Goal: Answer question/provide support: Share knowledge or assist other users

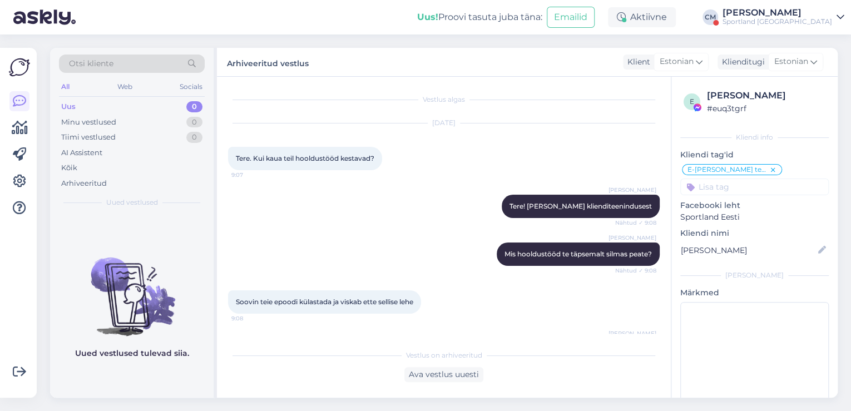
click at [785, 13] on div "[PERSON_NAME]" at bounding box center [777, 12] width 110 height 9
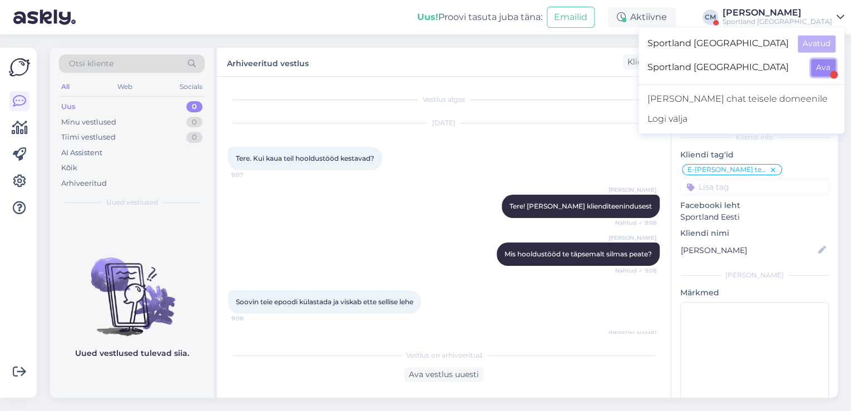
click at [821, 71] on button "Ava" at bounding box center [823, 67] width 24 height 17
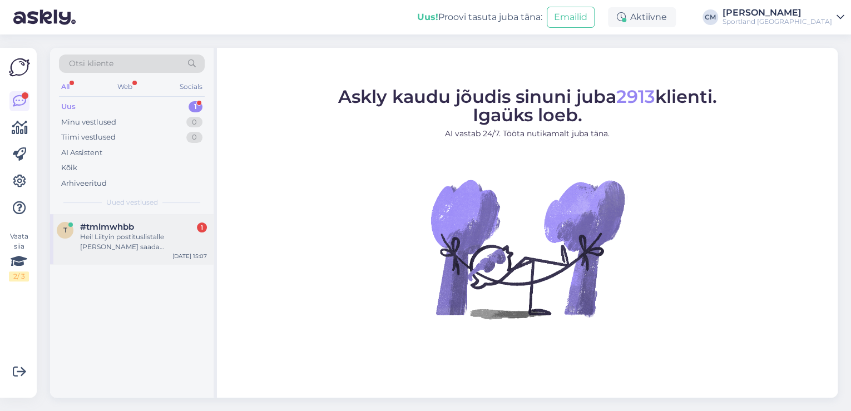
click at [165, 246] on div "Hei! Liityin postituslistalle [PERSON_NAME] saada kampanjakoodi. Ei ole koodia …" at bounding box center [143, 242] width 127 height 20
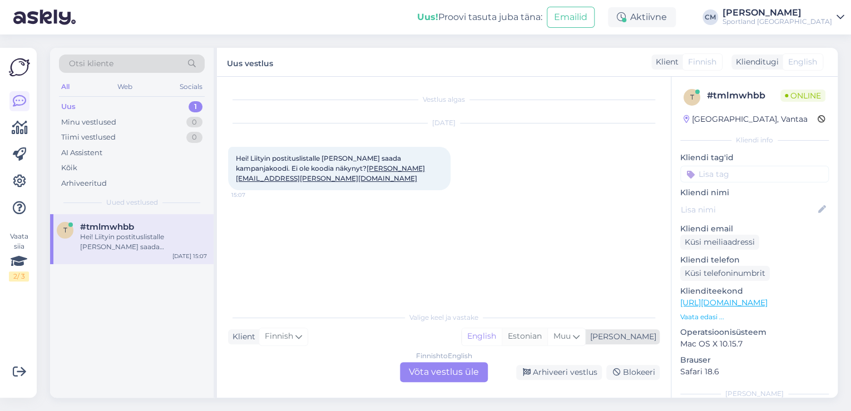
click at [547, 338] on div "Estonian" at bounding box center [525, 336] width 46 height 17
click at [439, 370] on div "Finnish to Estonian Võta vestlus üle" at bounding box center [444, 372] width 88 height 20
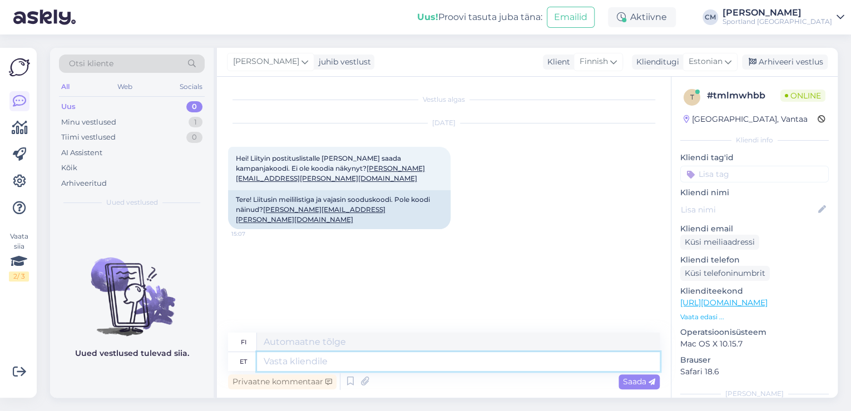
click at [401, 365] on textarea at bounding box center [458, 361] width 403 height 19
type textarea "Tere!"
type textarea "Hei!"
type textarea "Tere! [GEOGRAPHIC_DATA]"
type textarea "Hei! [GEOGRAPHIC_DATA]"
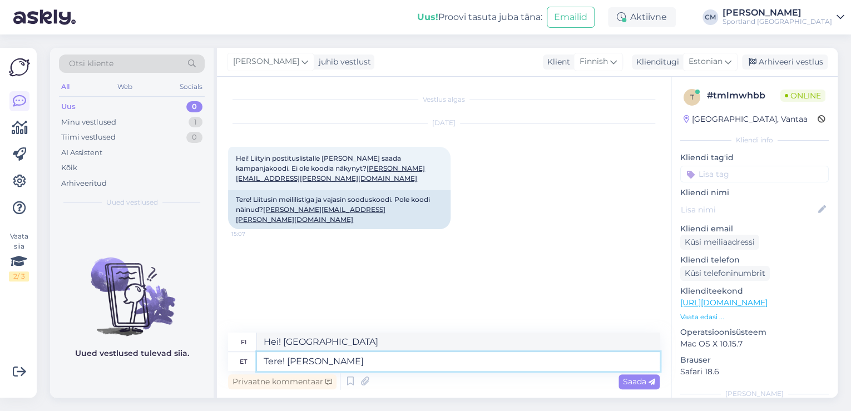
type textarea "Tere! [PERSON_NAME] k"
type textarea "Hei! [PERSON_NAME]"
type textarea "Tere! [PERSON_NAME] klienditeenindusest."
type textarea "Hei! [PERSON_NAME] asiakaspalvelusta."
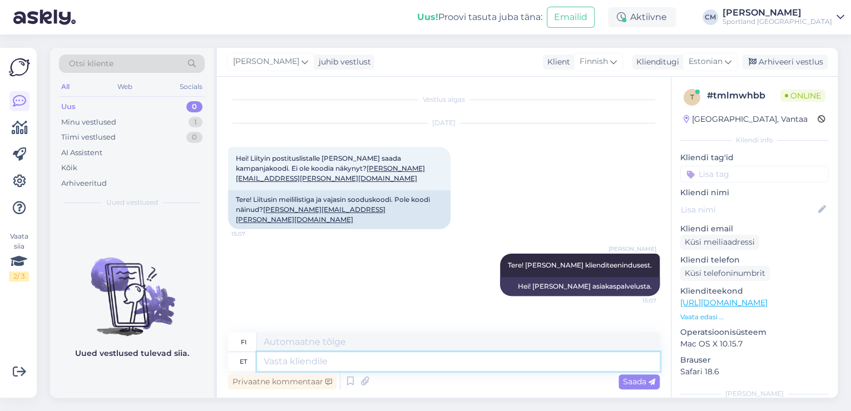
type textarea "S"
type textarea "Sooduskood"
type textarea "Alennuskoodi"
type textarea "Sooduskood võib"
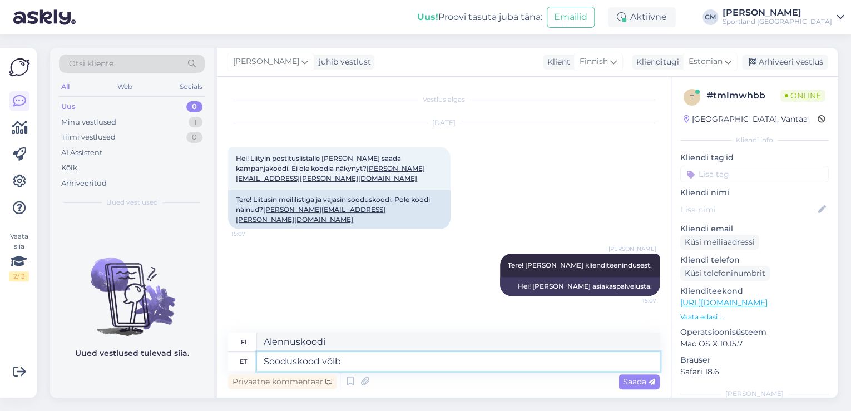
type textarea "Alennuskoodi saattaa"
type textarea "Sooduskood"
type textarea "Alennuskoodi"
type textarea "Sooduskoodi laekumine võ"
type textarea "[DEMOGRAPHIC_DATA] vastaanottaminen"
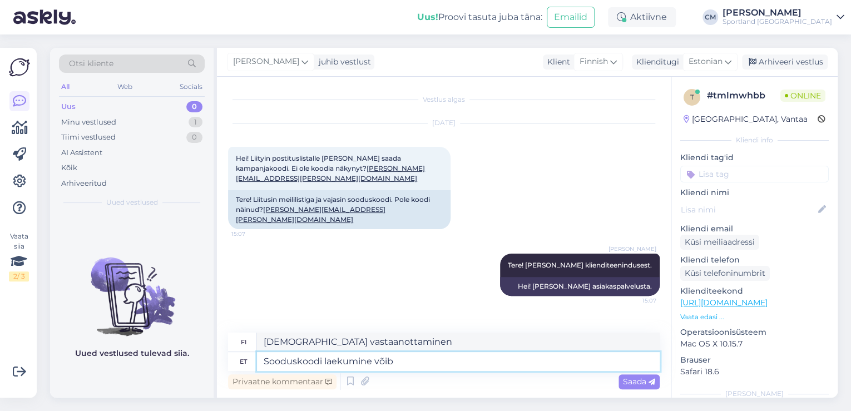
type textarea "Sooduskoodi laekumine võib a"
type textarea "[DEMOGRAPHIC_DATA] vastaanottaminen voi"
type textarea "Sooduskoodi laekumine võib aega v"
type textarea "Alennuskoodin saapuminen voi kestää jonkin aikaa."
type textarea "Sooduskoodi laekumine võib aega [PERSON_NAME], k"
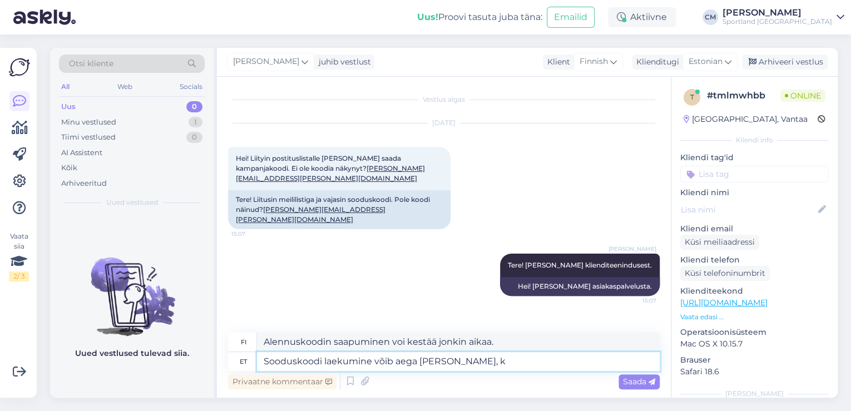
type textarea "[DEMOGRAPHIC_DATA] saaminen voi kestää jonkin aikaa,"
type textarea "Sooduskoodi laekumine võib aega [PERSON_NAME], või m"
type textarea "[DEMOGRAPHIC_DATA] saaminen voi kestää jonkin aikaa, tai"
type textarea "Sooduskoodi laekumine võib aega [PERSON_NAME], või minna spam k"
type textarea "[DEMOGRAPHIC_DATA] saaminen voi kestää jonkin aikaa, tai se voi päätyä roskapos…"
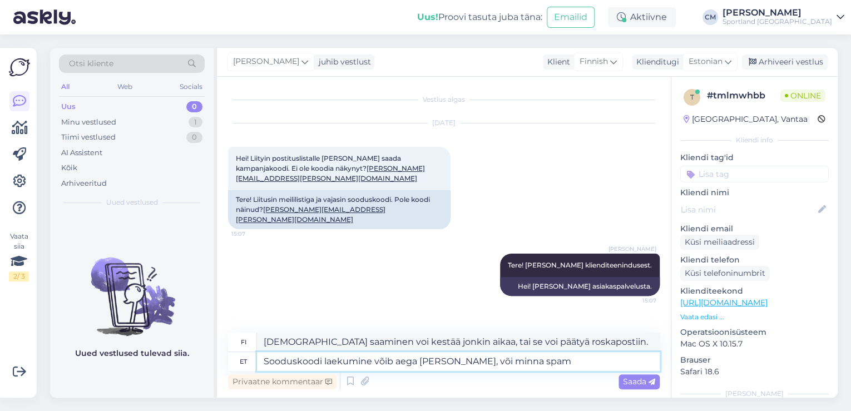
type textarea "Sooduskoodi laekumine võib aega [PERSON_NAME], või minna spam"
type textarea "[DEMOGRAPHIC_DATA] saaminen voi kestää jonkin aikaa, tai se voi [PERSON_NAME] r…"
type textarea "Sooduskoodi laekumine võib aega [PERSON_NAME], või minna spam, räpsposti või r"
type textarea "Alennuskoodin saaminen voi kestää jonkin aikaa, tai se voi päätyä roskapostiin …"
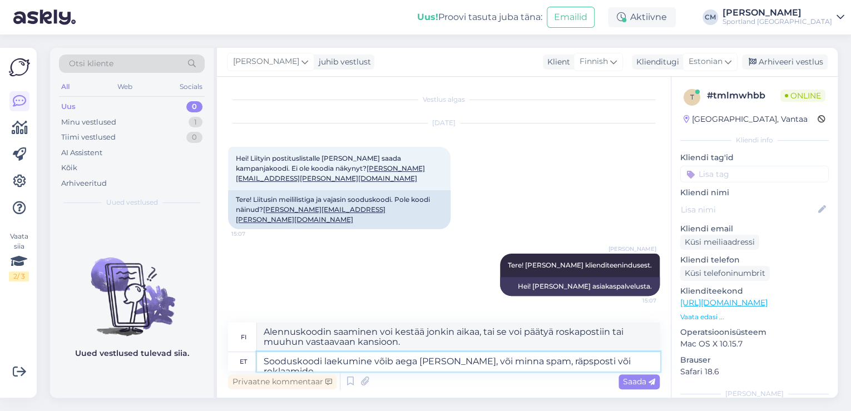
type textarea "Sooduskoodi laekumine võib aega [PERSON_NAME], või minna spam, räpsposti või re…"
type textarea "[DEMOGRAPHIC_DATA] saaminen voi kestää jonkin aikaa, tai se voi päätyä roskapos…"
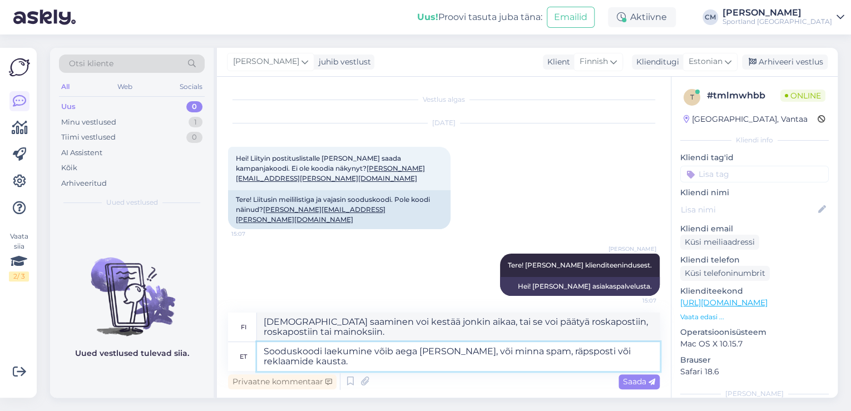
type textarea "Sooduskoodi laekumine võib aega [PERSON_NAME], või minna spam, räpsposti või re…"
type textarea "Alennuskoodin saapuminen voi kestää jonkin aikaa, tai se voi päätyä roskapostii…"
click at [460, 351] on textarea "Sooduskoodi laekumine võib aega [PERSON_NAME], või minna spam, räpsposti või re…" at bounding box center [458, 356] width 403 height 29
type textarea "Sooduskoodi laekumine võib aega [PERSON_NAME], või e-maminna spam, räpsposti võ…"
type textarea "Alennuskoodin saapuminen voi kestää jonkin aikaa, tai sähköposti voi [PERSON_NA…"
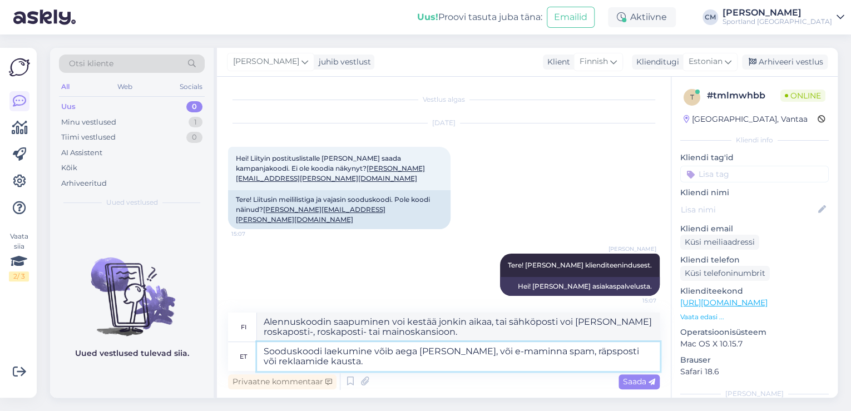
type textarea "Sooduskoodi laekumine võib aega [PERSON_NAME], või e-maiminna spam, räpsposti v…"
type textarea "Alennuskoodin saapuminen voi kestää jonkin aikaa, tai sähköposti voi päätyä ros…"
type textarea "Sooduskoodi laekumine võib aega [PERSON_NAME], või e-mail minna spam, räpsposti…"
type textarea "Alennuskoodin saapuminen voi kestää jonkin aikaa, tai sähköposti voi päätyä ros…"
type textarea "Sooduskoodi laekumine võib aega [PERSON_NAME], või e-mail võib minna spam, räps…"
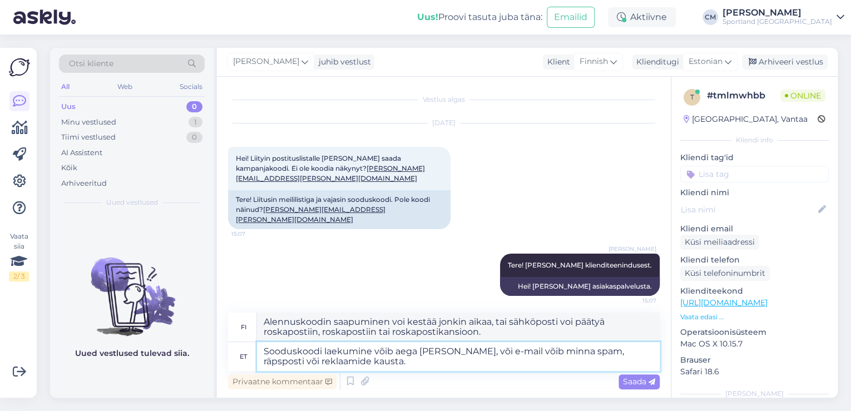
type textarea "Alennuskoodin saaminen voi kestää jonkin aikaa, tai sähköposti voi päätyä roska…"
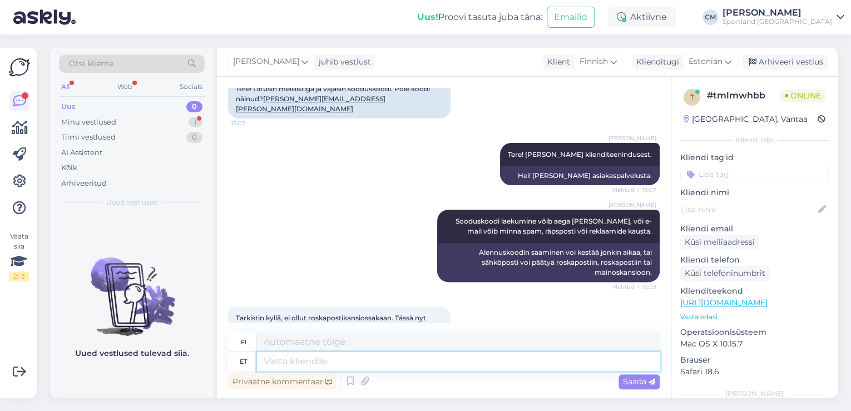
scroll to position [169, 0]
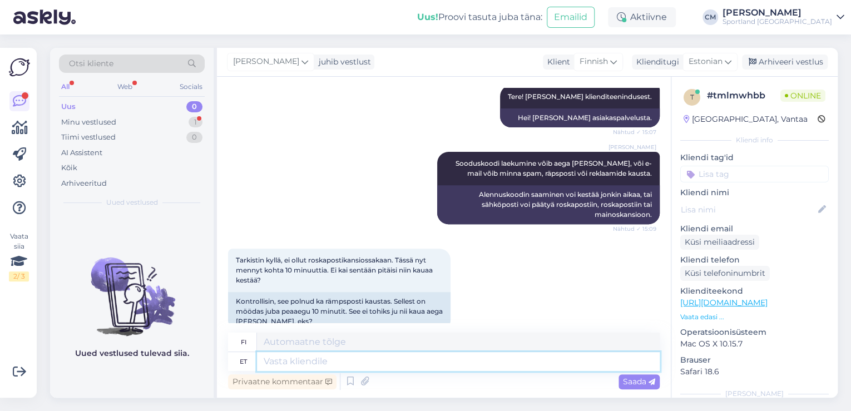
click at [362, 358] on textarea at bounding box center [458, 361] width 403 height 19
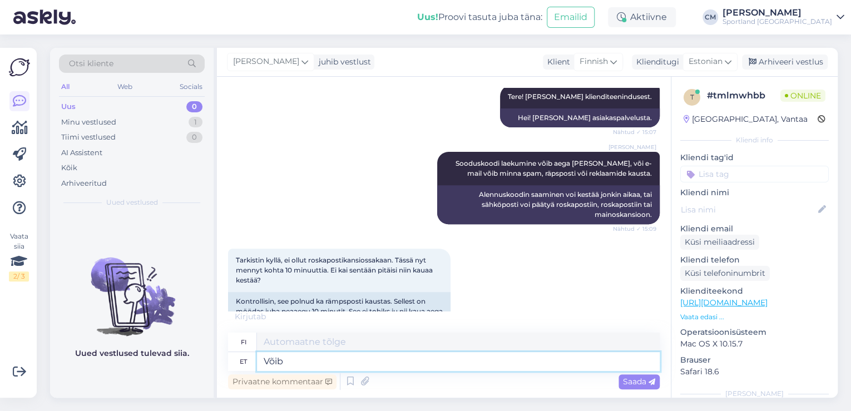
type textarea "Võib"
type textarea "Voi"
type textarea "Võib tulla k"
type textarea "Voi tulla"
type textarea "Võib tulla ka"
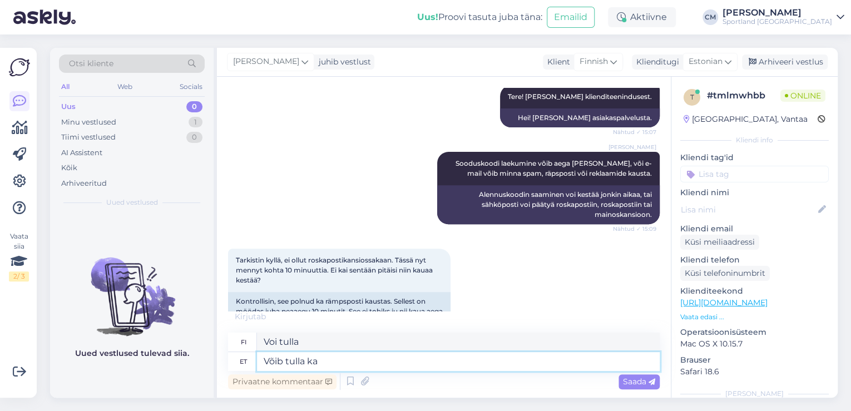
type textarea "[PERSON_NAME] myös tulla"
type textarea "Võib tulla ka viivitusega, k"
type textarea "Se voi myös tulla viiveellä,"
type textarea "Võib tulla ka viivitusega, kahjuks e"
type textarea "Se voi valitettavasti tulla myös viiveellä."
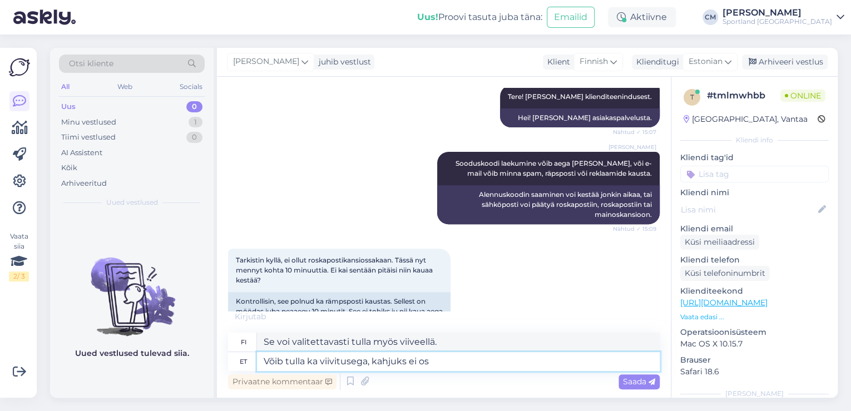
type textarea "Võib tulla ka viivitusega, kahjuks ei osk"
type textarea "Se voi myös tulla viiveellä, valitettavasti ei."
type textarea "Võib tulla ka viivitusega, kahjuks ei oska tä"
type textarea "Se voi myös tulla viiveellä, valitettavasti en pysty"
type textarea "Võib tulla ka viivitusega, kahjuks ei oska täpselt"
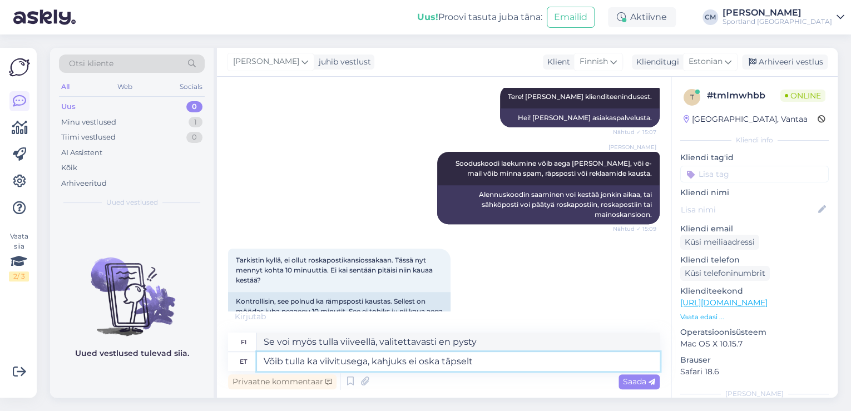
type textarea "Se voi myös tulla viiveellä, valitettavasti en tiedä tarkalleen."
type textarea "Võib tulla ka viivitusega, kahjuks ei oska täpselt öelda, te"
type textarea "Se voi myös saapua viiveellä, valitettavasti en voi varmasti sanoa."
type textarea "Võib tulla ka viivitusega, kahjuks ei oska täpselt öelda, tegemist o"
type textarea "Se voi myös saapua viiveellä, valitettavasti en osaa sanoa tarkalleen, se on [G…"
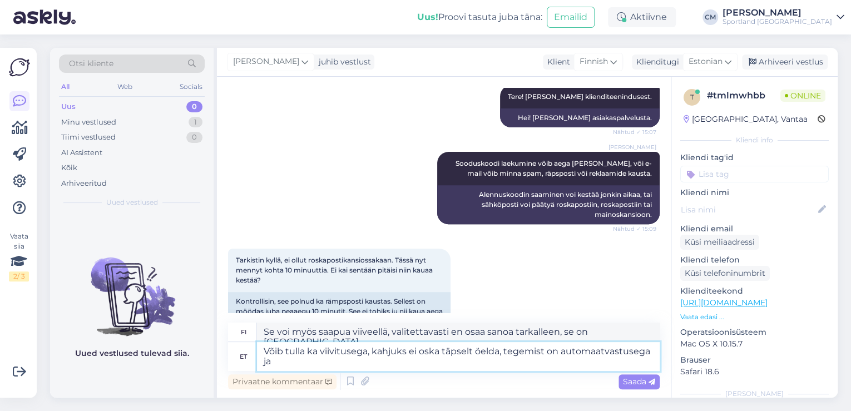
type textarea "Võib tulla ka viivitusega, kahjuks ei oska täpselt öelda, tegemist on automaatv…"
type textarea "Se voi myös tulla viiveellä, valitettavasti en osaa sanoa tarkalleen, se on aut…"
type textarea "Võib tulla ka viivitusega, kahjuks ei oska täpselt öelda, tegemist on automaatv…"
type textarea "Se voi myös tulla viiveellä, valitettavasti en voi sanoa tarkalleen, se on auto…"
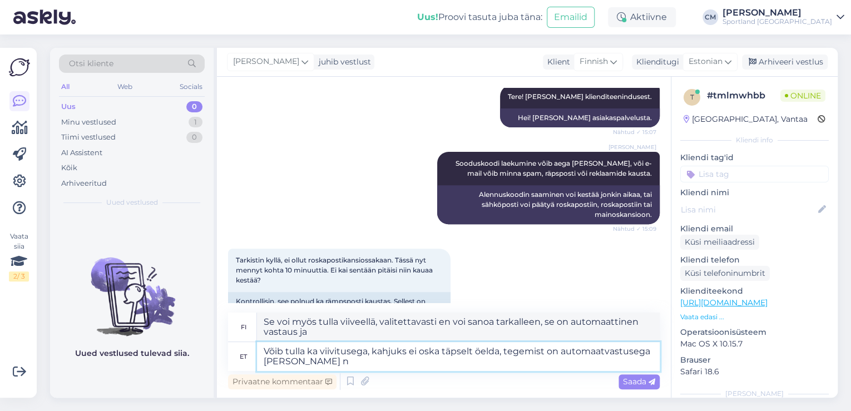
type textarea "Võib tulla ka viivitusega, kahjuks ei oska täpselt öelda, tegemist on automaatv…"
type textarea "Se voi myös tulla viiveellä, valitettavasti en voi sanoa tarkalleen, se on auto…"
type textarea "Võib tulla ka viivitusega, kahjuks ei oska täpselt öelda, tegemist on automaatv…"
type textarea "Se voi myös tulla viiveellä, valitettavasti en voi sanoa tarkalleen, se on auto…"
type textarea "Võib tulla ka viivitusega, kahjuks ei oska täpselt öelda, tegemist on automaatv…"
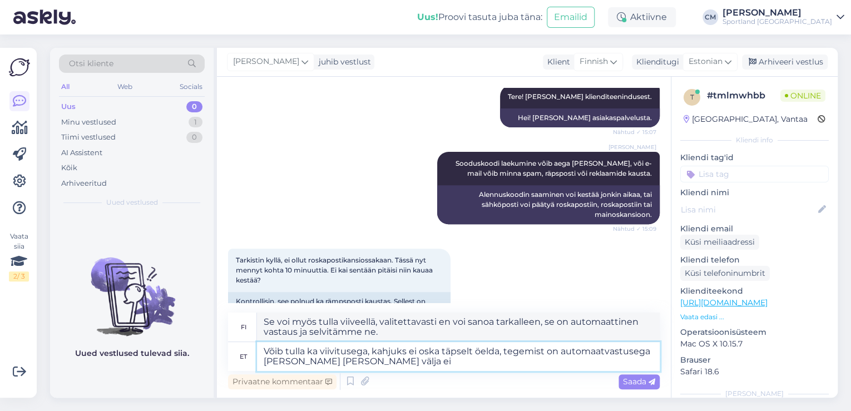
type textarea "Se voi myös saapua viiveellä, valitettavasti en voi sanoa tarkalleen, se on aut…"
type textarea "Võib tulla ka viivitusega, kahjuks ei oska täpselt öelda, tegemist on automaatv…"
type textarea "Se voi myös tulla viiveellä, valitettavasti en voi sanoa tarkalleen, se on auto…"
type textarea "Võib tulla ka viivitusega, kahjuks ei oska täpselt öelda, tegemist on automaatv…"
type textarea "Se voi myös tulla viiveellä, valitettavasti en voi sanoa tarkalleen, se on auto…"
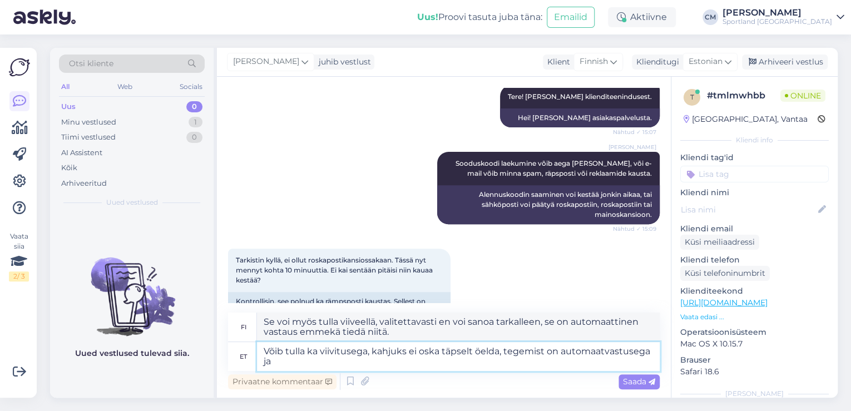
type textarea "Võib tulla ka viivitusega, kahjuks ei oska täpselt öelda, tegemist on automaatv…"
type textarea "Se voi myös tulla viiveellä, valitettavasti en voi sanoa tarkalleen, se on auto…"
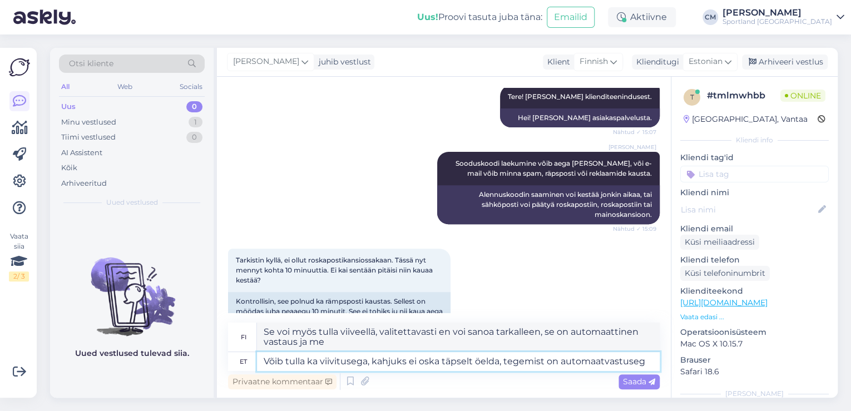
type textarea "Võib tulla ka viivitusega, kahjuks ei oska täpselt öelda, tegemist on automaatv…"
type textarea "Se voi myös tulla viiveellä, valitettavasti en voi sanoa tarkalleen, se on auto…"
type textarea "Võib tulla ka viivitusega, kahjuks ei oska täpselt öelda, tegemist on automaatv…"
type textarea "Se voi myös tulla viiveellä, valitettavasti en osaa sanoa tarkalleen, se on aut…"
click at [565, 365] on textarea "Võib tulla ka viivitusega, kahjuks ei oska täpselt öelda, tegemist on automaatv…" at bounding box center [458, 361] width 403 height 19
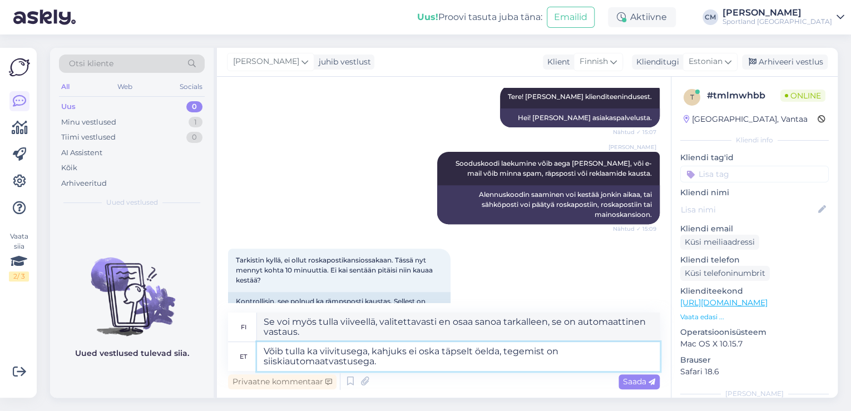
type textarea "Võib tulla ka viivitusega, kahjuks ei oska täpselt öelda, tegemist on siiski au…"
type textarea "Se voi myös tulla viiveellä, valitettavasti en osaa sanoa tarkalleen, se on sil…"
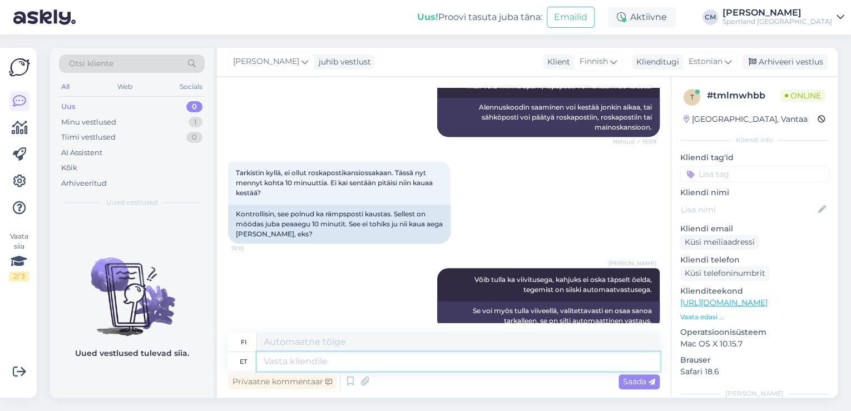
scroll to position [332, 0]
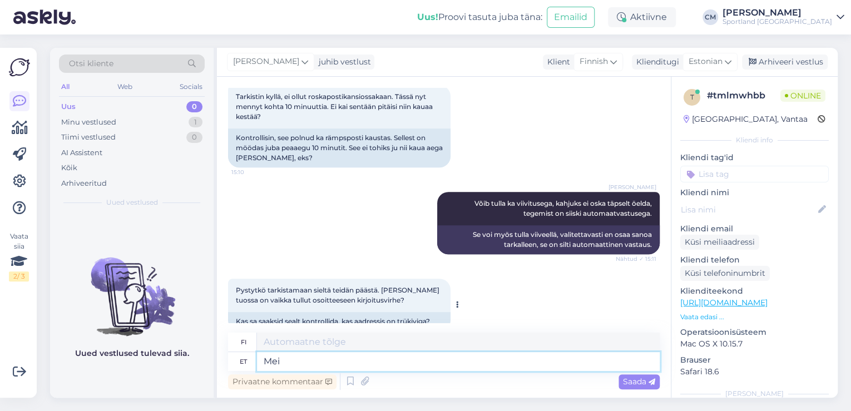
type textarea "Mei"
type textarea "Me"
type textarea "Meie"
type textarea "Meidän"
type textarea "Meie neid e"
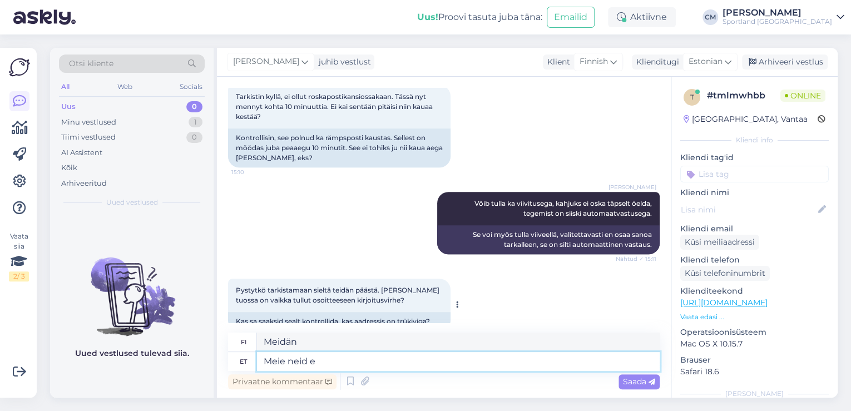
type textarea "Meidän heidät"
type textarea "Meie neid e-maile v"
type textarea "Me nämä sähköpostit"
type textarea "Meie neid e-[PERSON_NAME] ei sa"
type textarea "[PERSON_NAME] näitä sähköposteja."
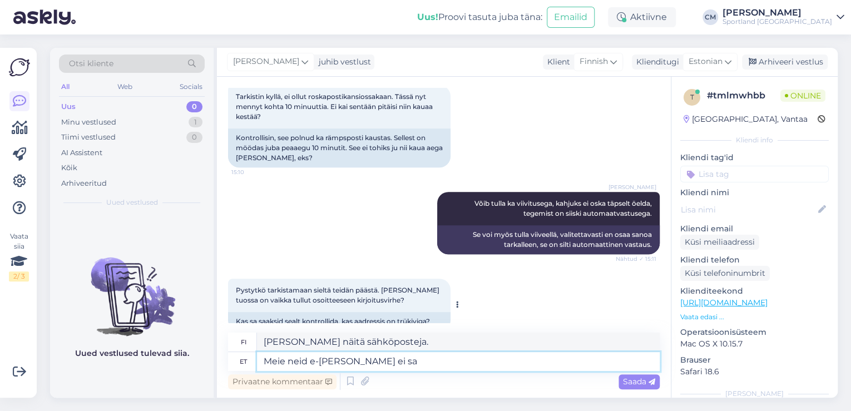
type textarea "Meie neid e-[PERSON_NAME] ei saa"
type textarea "Lähetämme näitä sähköposteja"
type textarea "Meie neid e-[PERSON_NAME] [PERSON_NAME]."
type textarea "[PERSON_NAME] näitä sähköposteja."
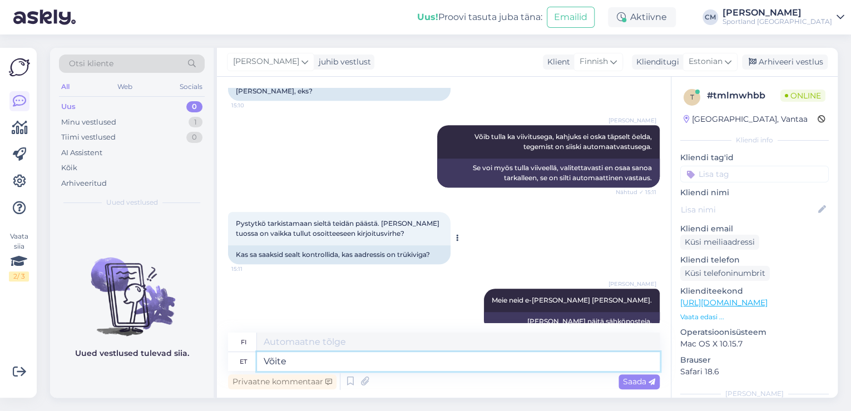
type textarea "Võite p"
type textarea "[PERSON_NAME]"
type textarea "Võite proovida uu"
type textarea "[PERSON_NAME] kokeilla"
type textarea "Võite proovida uuesti reg"
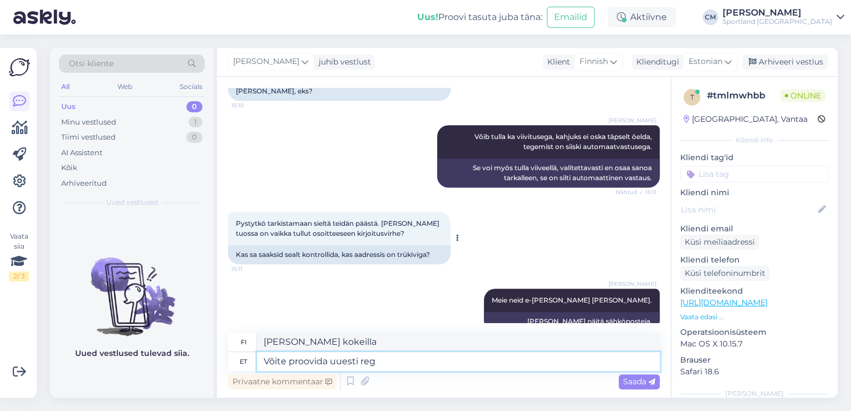
type textarea "[PERSON_NAME] yrittää uudelleen."
type textarea "Võite proovida uuesti registreed"
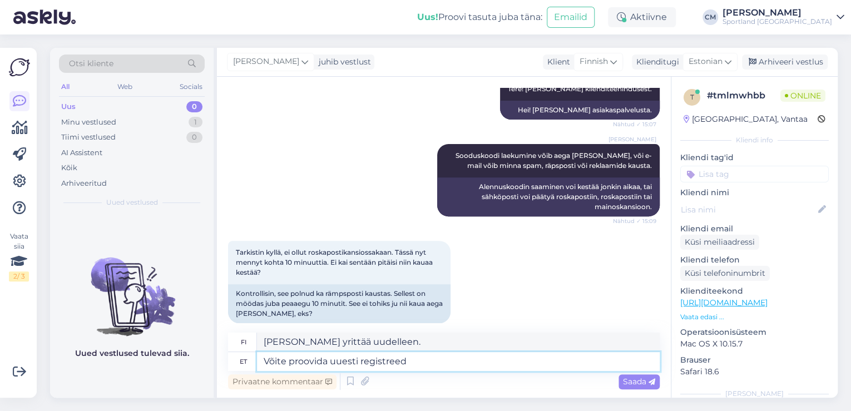
type textarea "[PERSON_NAME] kokeilla rekisteriä uudelleen."
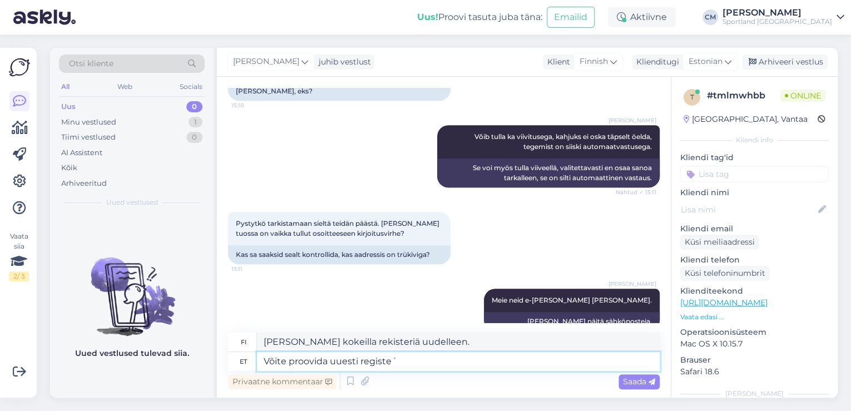
type textarea "Võite proovida uuesti registe"
type textarea "[PERSON_NAME] yrittää rekisteröitymistä uudelleen."
type textarea "Võite proovida uuesti registreerida uudiskirjaga, s"
type textarea "[PERSON_NAME] yrittää rekisteröityä uutiskirjeen tilaajaksi uudelleen,"
type textarea "Võite proovida uuesti registreerida uudiskirjaga, siis [PERSON_NAME]"
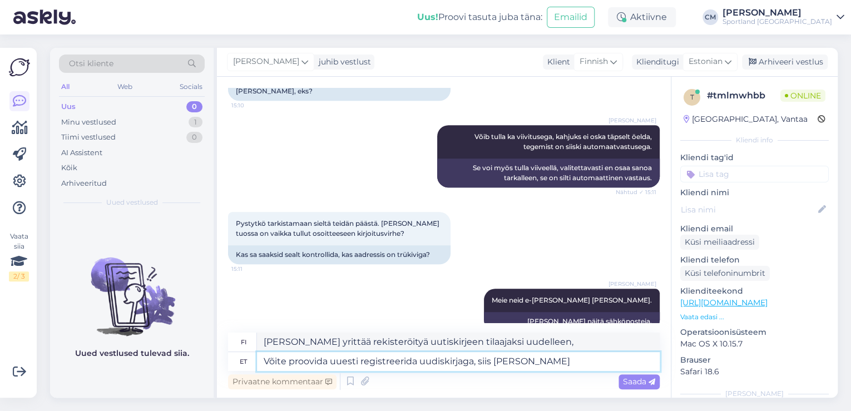
type textarea "[PERSON_NAME] yrittää rekisteröityä uutiskirjeen tilaajaksi uudelleen, sitten"
type textarea "Võite proovida uuesti registreerida uudiskirjaga, siis annab m"
type textarea "[PERSON_NAME] yrittää rekisteröityä uutiskirjeen tilaajaksi uudelleen, niin saat"
type textarea "Võite proovida uuesti registreerida uudiskirjaga, siis annab [PERSON_NAME]"
type textarea "[PERSON_NAME] yrittää rekisteröityä uutiskirjeen tilaajaksi uudelleen, saat sii…"
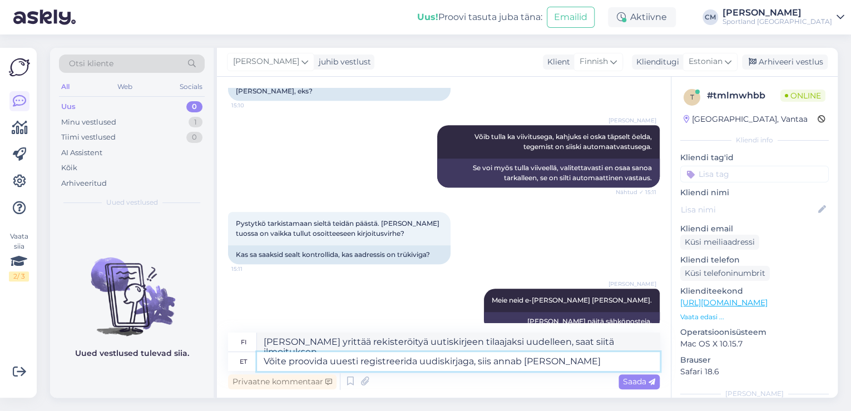
type textarea "Võite proovida uuesti registreerida uudiskirjaga, siis annab [PERSON_NAME]"
type textarea "[PERSON_NAME] yrittää rekisteröityä uutiskirjeen tilaajaksi uudelleen, jolloin …"
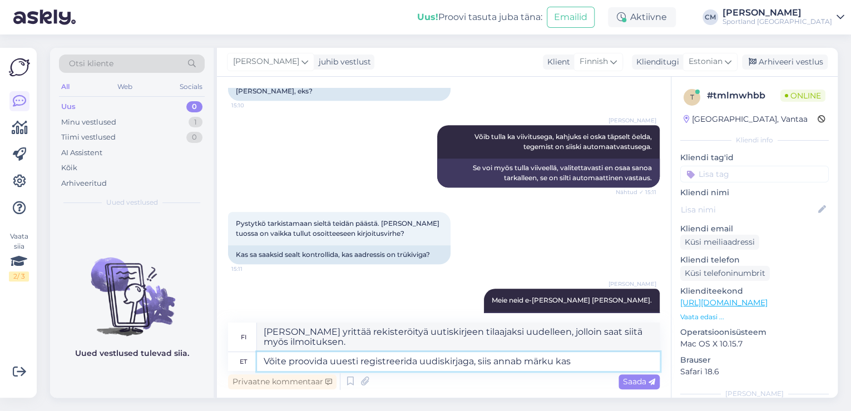
type textarea "Võite proovida uuesti registreerida uudiskirjaga, siis annab märku kas o"
type textarea "[PERSON_NAME] yrittää rekisteröityä uutiskirjeen tilaajaksi uudelleen, jolloin …"
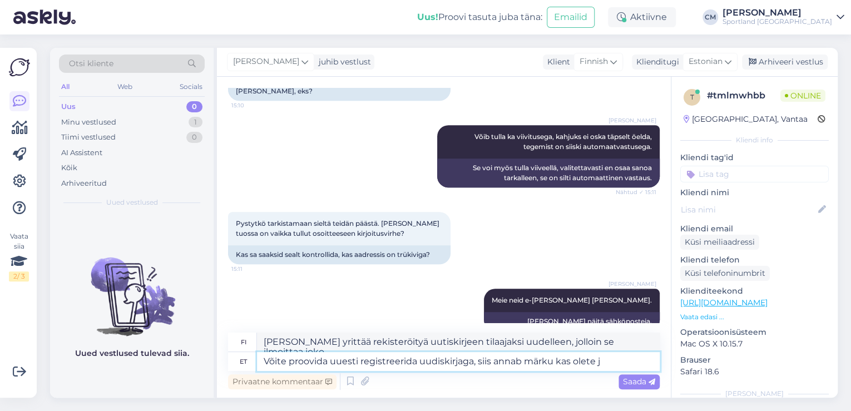
type textarea "Võite proovida uuesti registreerida uudiskirjaga, siis annab märku kas olete ju"
type textarea "[PERSON_NAME] yrittää rekisteröityä uudelleen uutiskirjeen tilaajaksi, se näytt…"
type textarea "Võite proovida uuesti registreerida uudiskirjaga, siis annab märku kas [PERSON_…"
type textarea "[PERSON_NAME] yrittää rekisteröityä uudelleen uutiskirjeen tilaajaksi. Se näytt…"
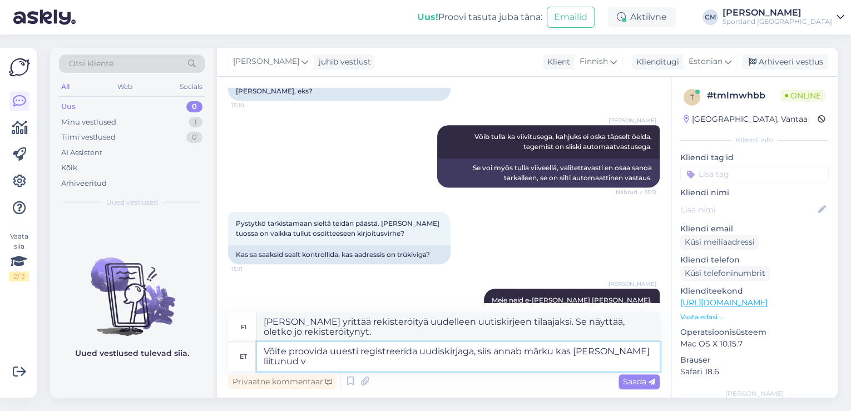
type textarea "Võite proovida uuesti registreerida uudiskirjaga, siis annab märku kas [PERSON_…"
type textarea "[PERSON_NAME] yrittää rekisteröityä uudelleen uutiskirjeen tilaajaksi, jolloin …"
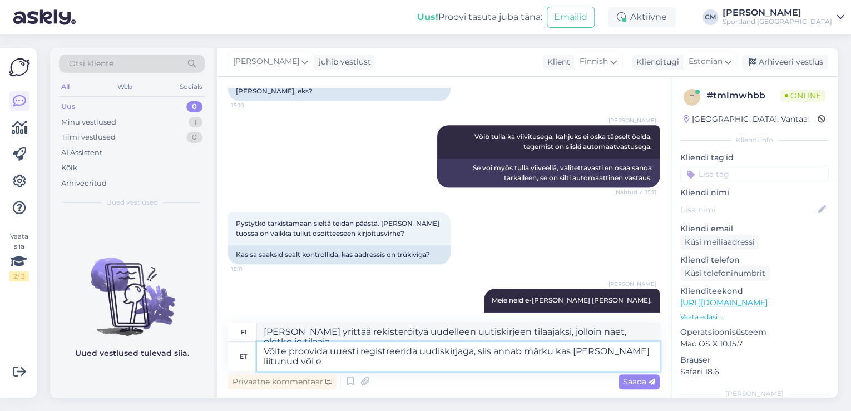
type textarea "Võite proovida uuesti registreerida uudiskirjaga, siis annab märku kas [PERSON_…"
type textarea "[PERSON_NAME] yrittää rekisteröityä uudelleen uutiskirjeen tilaajaksi, jolloin …"
type textarea "Võite proovida uuesti registreerida uudiskirjaga, siis annab märku kas [PERSON_…"
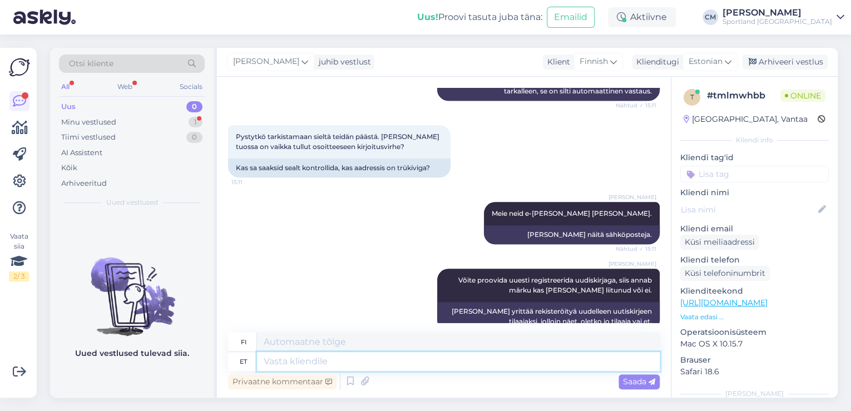
scroll to position [552, 0]
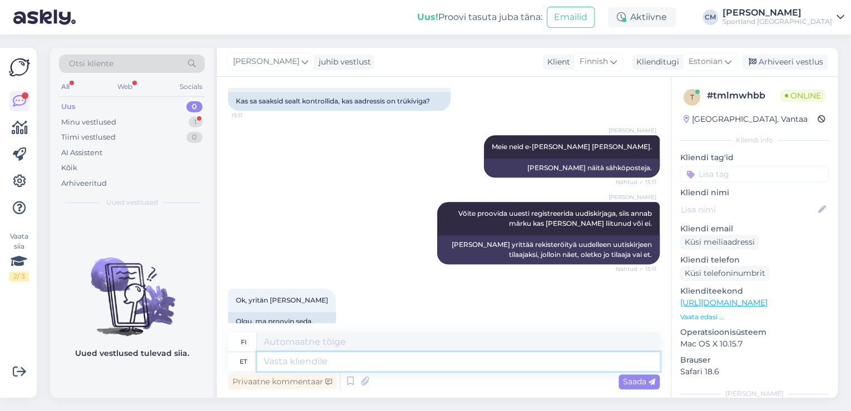
type textarea "K"
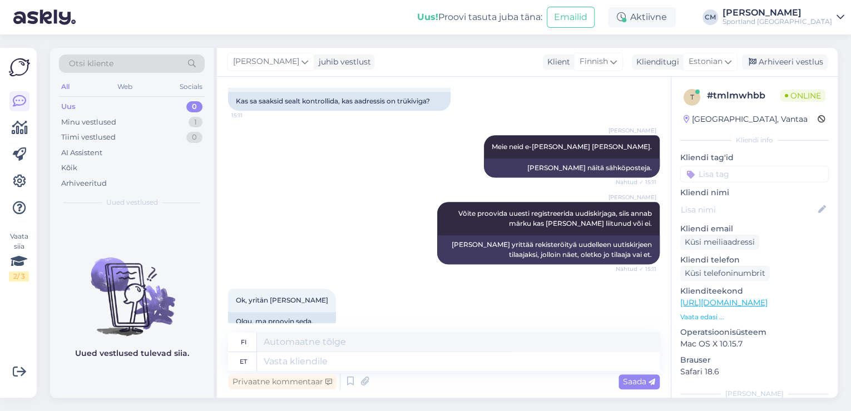
click at [753, 174] on input at bounding box center [754, 174] width 148 height 17
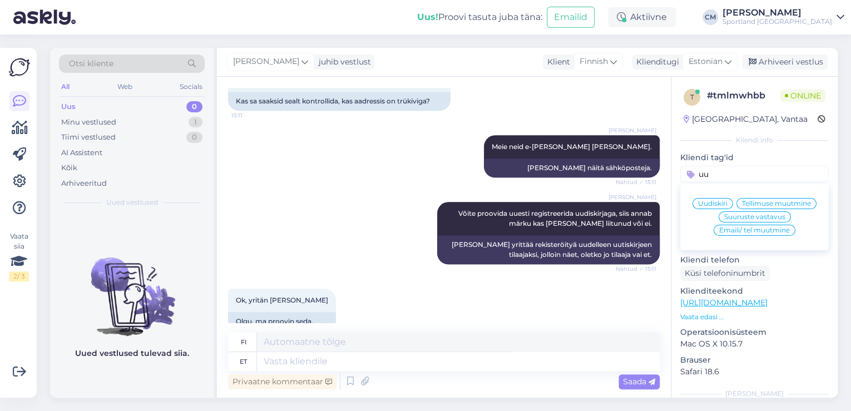
type input "uu"
click at [717, 204] on span "Uudiskiri" at bounding box center [712, 203] width 29 height 7
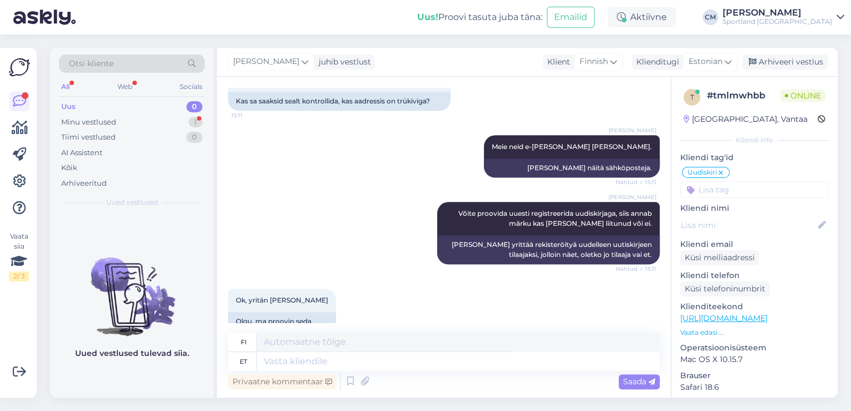
scroll to position [710, 0]
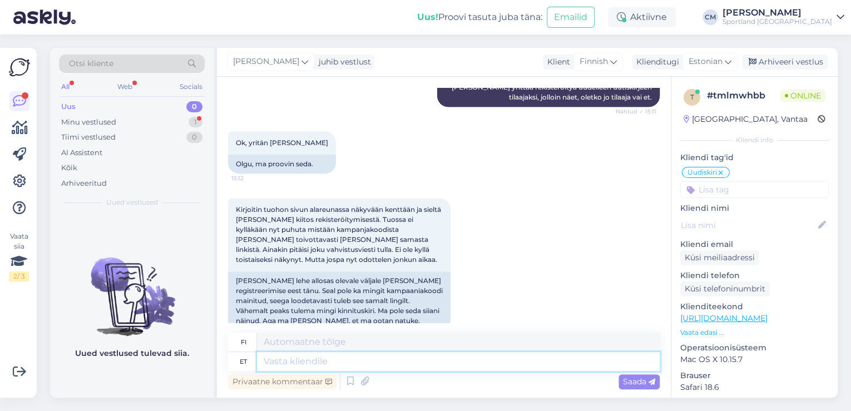
click at [358, 363] on textarea at bounding box center [458, 361] width 403 height 19
type textarea "Jah"
type textarea "Kyllä"
type textarea "Jah kahjuks m"
type textarea "Kyllä valitettavasti"
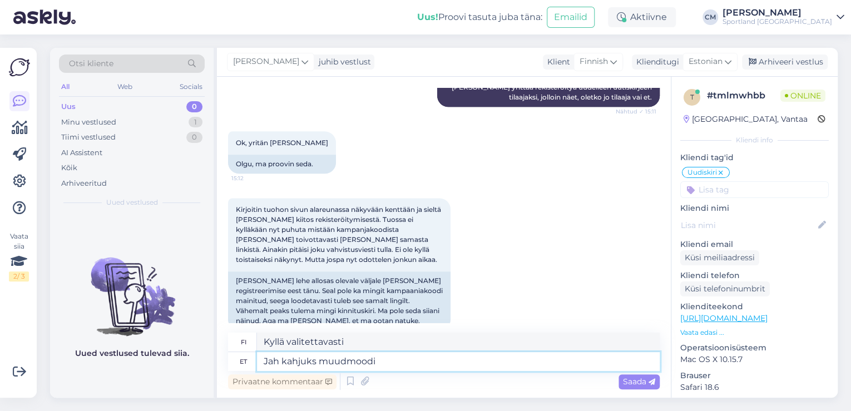
type textarea "Jah kahjuks muudmoodi"
type textarea "Kyllä, valitettavasti, mutta eri tavalla."
type textarea "Jah kahjuks muudmoodi tõesti"
type textarea "Kyllä, valitettavasti se on todellakin erilaista."
type textarea "Jah kahjuks muudmoodi tõesti aidata ei"
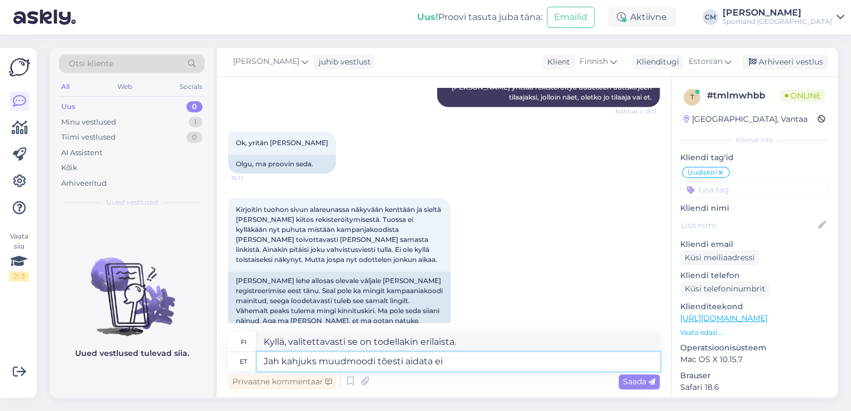
type textarea "Kyllä, valitettavasti ei ole muuta tapaa auttaa."
type textarea "Jah kahjuks muudmoodi tõesti aidata ei"
type textarea "Joo, valitettavasti ei ole oikein muuta keinoa auttaa."
type textarea "Jah kahjuks muudmoodi tõesti aidata ei saa, s"
type textarea "Joo, valitettavasti ei ole muuta keinoa auttaa."
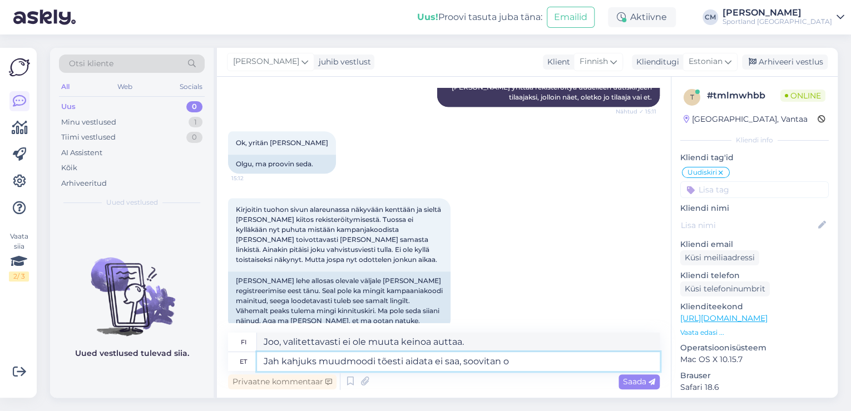
type textarea "Jah kahjuks muudmoodi tõesti aidata ei saa, soovitan oo"
type textarea "Kyllä, valitettavasti en voi auttaa sinua millään muulla tavalla, suosittelen"
type textarea "Jah kahjuks muudmoodi tõesti aidata ei saa, soovitan oodata ja"
type textarea "Kyllä, valitettavasti ei ole oikein muuta keinoa auttaa, suosittelen odottamaan."
type textarea "Jah kahjuks muudmoodi tõesti aidata ei saa, soovitan oodata ja j"
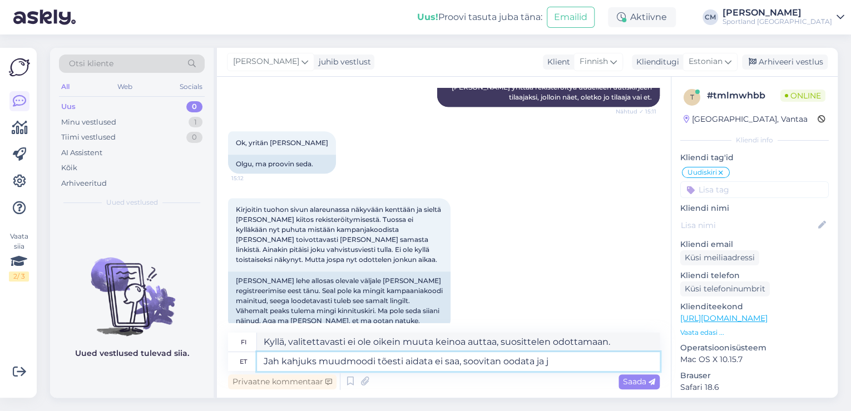
type textarea "Kyllä, valitettavasti ei ole oikeastaan ​​muuta tapaa auttaa, suosittelen odott…"
type textarea "Jah kahjuks muudmoodi tõesti aidata ei saa, soovitan oodata ja jälgida [PERSON_…"
type textarea "Kyllä, valitettavasti ei ole oikein muuta keinoa auttaa, suosittelen odottamaan…"
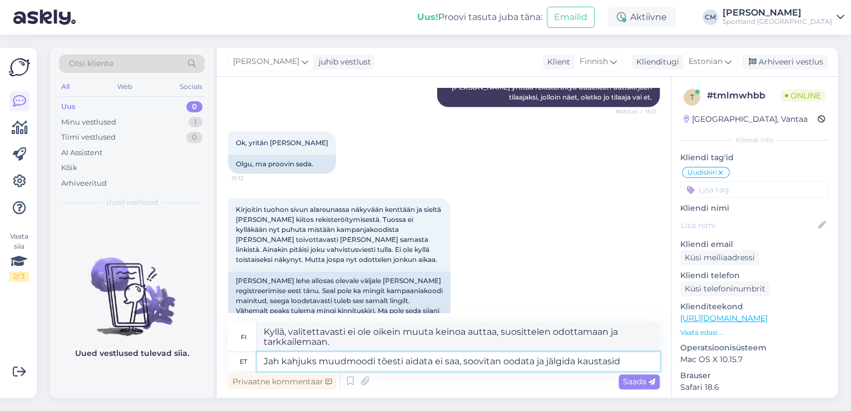
type textarea "Jah kahjuks muudmoodi tõesti aidata ei saa, soovitan oodata ja jälgida kaustasid"
type textarea "Kyllä, valitettavasti en oikein voi auttaa muuten, suosittelen odottamaan ja se…"
type textarea "Jah kahjuks muudmoodi tõesti aidata ei saa, soovitan oodata ja jälgida kaustasi…"
type textarea "Kyllä, valitettavasti en voi auttaa sinua millään muulla tavalla, suosittelen o…"
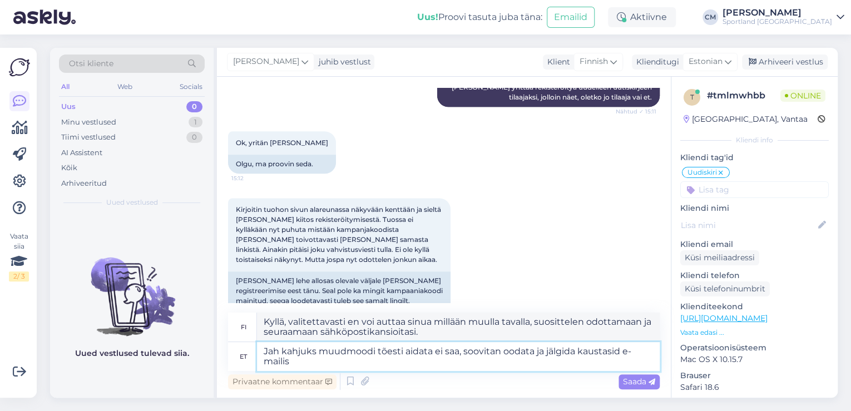
type textarea "Jah kahjuks muudmoodi tõesti aidata ei saa, soovitan oodata ja jälgida kaustasi…"
type textarea "Kyllä, valitettavasti en voi auttaa sinua millään muulla tavalla. Suosittelen o…"
type textarea "Jah kahjuks muudmoodi tõesti aidata ei saa, soovitan oodata ja jälgida kaustasi…"
type textarea "Kyllä, valitettavasti ei ole oikeastaan ​​muuta tapaa auttaa, suosittelen odott…"
type textarea "Jah kahjuks muudmoodi tõesti aidata ei saa, soovitan oodata ja jälgida kaustasi…"
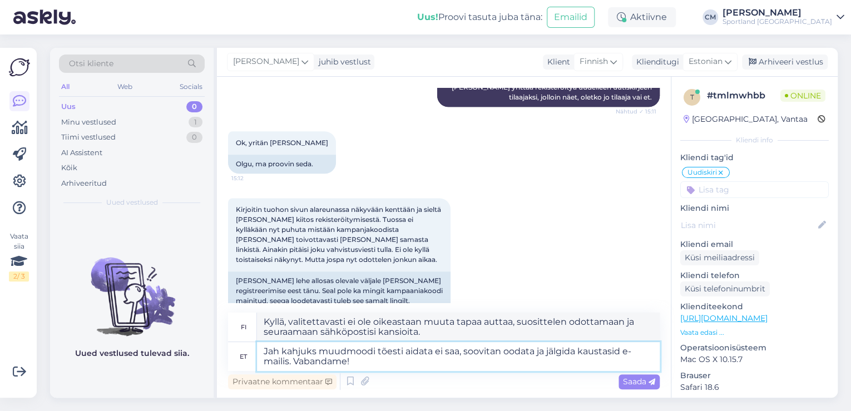
type textarea "Kyllä, valitettavasti ei ole oikeastaan ​​muuta tapaa auttaa, suosittelen odott…"
drag, startPoint x: 467, startPoint y: 353, endPoint x: 286, endPoint y: 354, distance: 180.8
click at [286, 354] on textarea "Jah kahjuks muudmoodi tõesti aidata ei saa, soovitan oodata ja jälgida kaustasi…" at bounding box center [458, 356] width 403 height 29
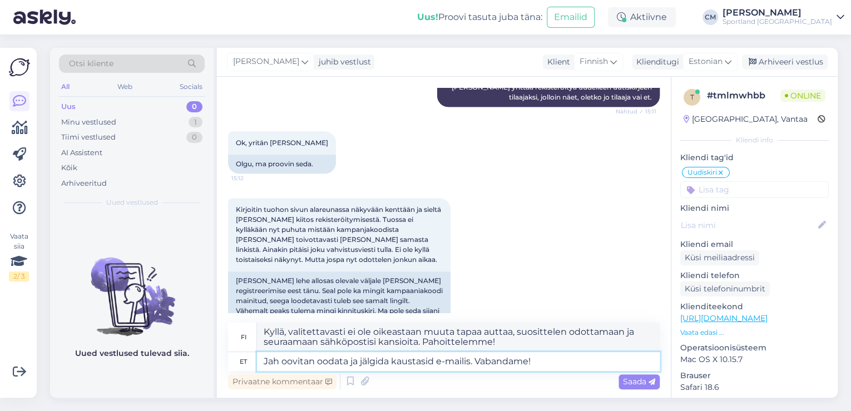
type textarea "[PERSON_NAME] oodata ja jälgida kaustasid e-mailis. Vabandame!"
type textarea "Kyllä, suosittelen odottamaan ja seuraamaan sähköpostisi kansioita. Pahoittelut!"
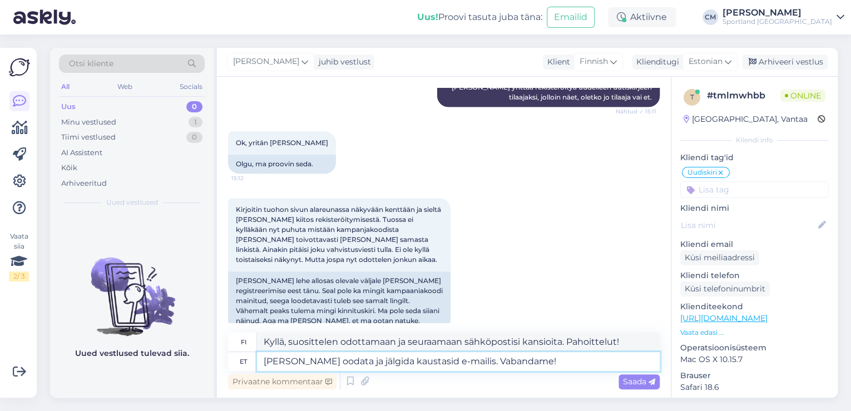
click at [563, 359] on textarea "[PERSON_NAME] oodata ja jälgida kaustasid e-mailis. Vabandame!" at bounding box center [458, 361] width 403 height 19
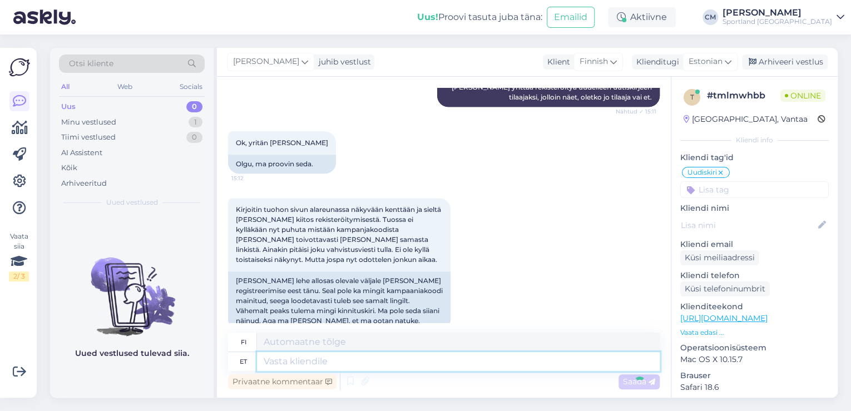
scroll to position [796, 0]
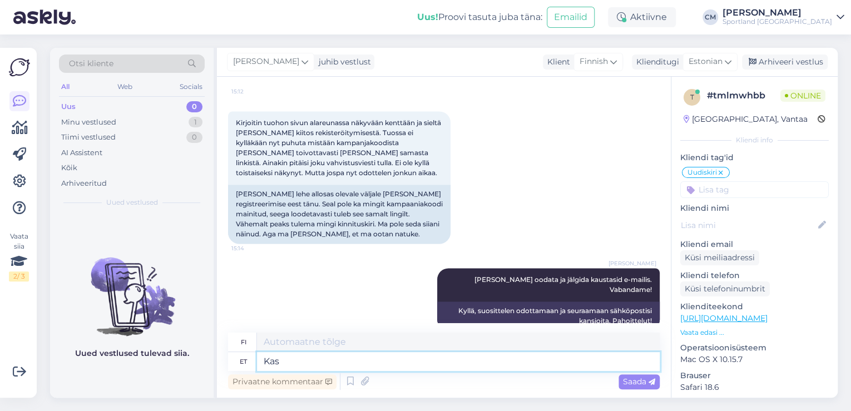
type textarea "Kas"
type textarea "On"
type textarea "Kas hetkel s"
type textarea "Onko se tällä hetkellä?"
type textarea "Kas hetkel saan v"
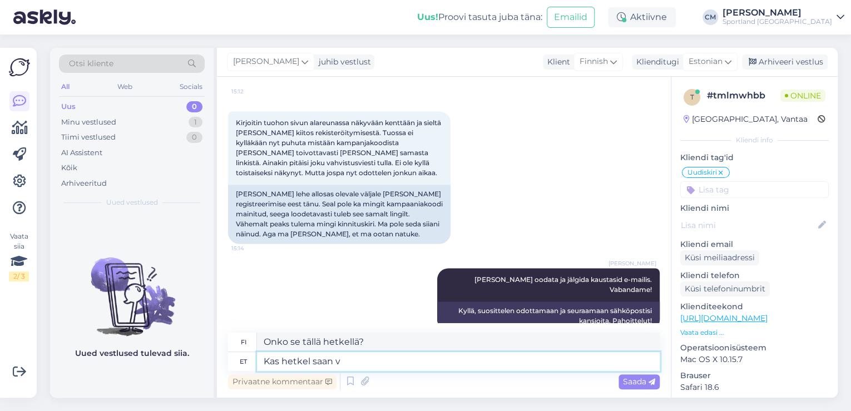
type textarea "Voinko tällä hetkellä?"
type textarea "Kas hetkel saan veel aid"
type textarea "Voinko saada sen vielä nyt?"
type textarea "Kas hetkel saan veel aidata?"
type textarea "Voinko vielä auttaa sinua tällä hetkellä?"
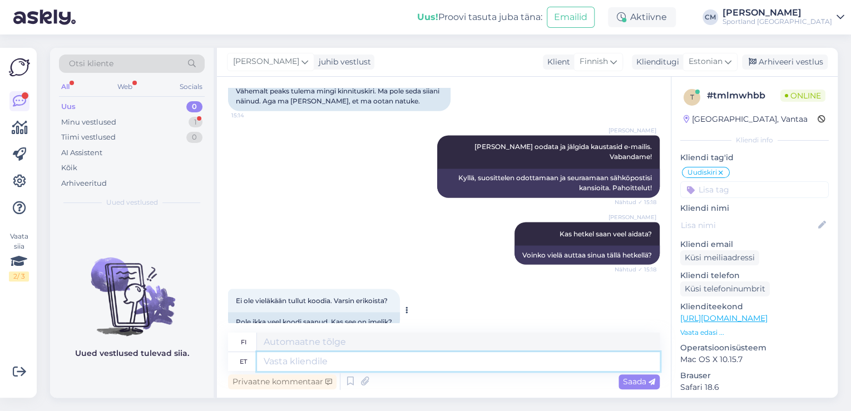
scroll to position [1017, 0]
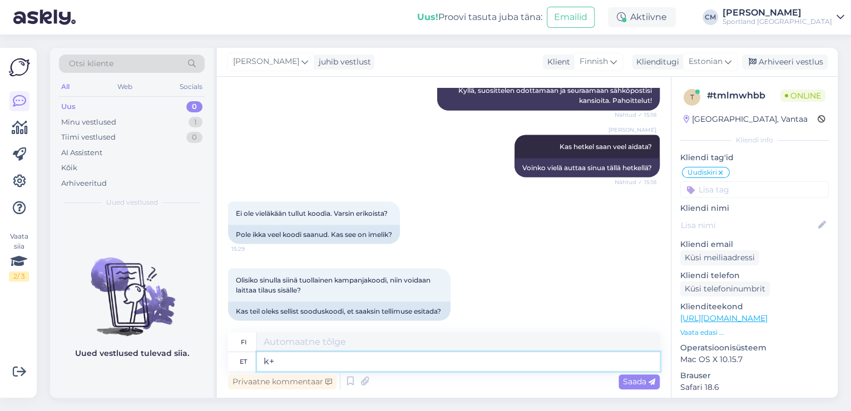
type textarea "k"
type textarea "k+"
type textarea "p"
type textarea "K"
type textarea "Ei,"
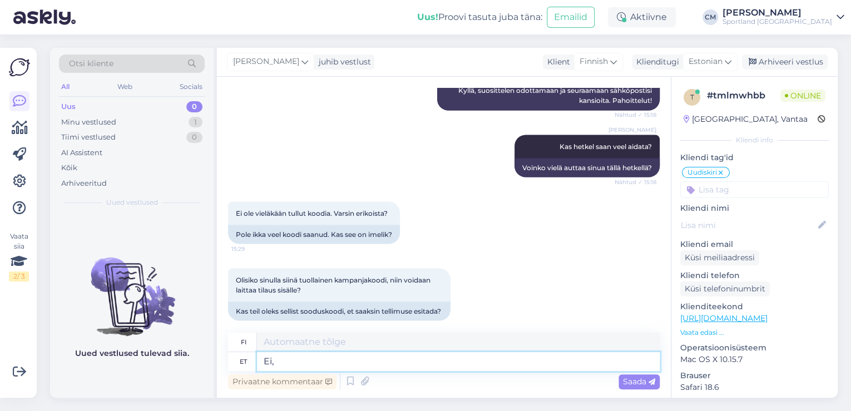
type textarea "Ei,"
type textarea "Ei, [PERSON_NAME]"
type textarea "Ei, meillä on"
type textarea "Ei, meil eio"
type textarea "Ei, meillä ei ole yhtään."
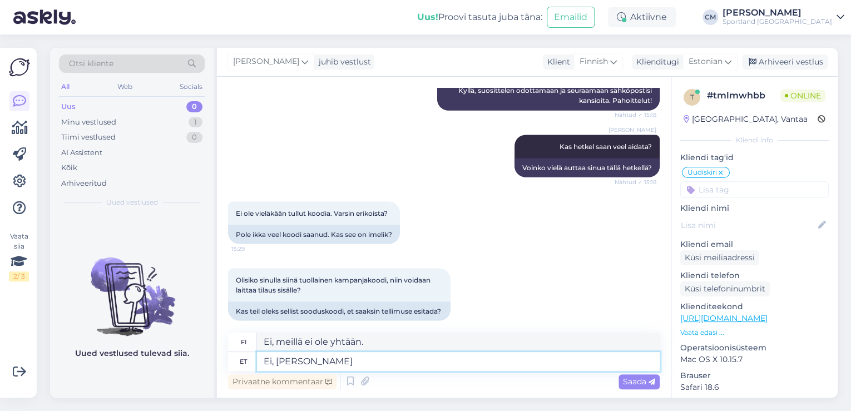
type textarea "Ei, [PERSON_NAME] o"
type textarea "Ei, emme."
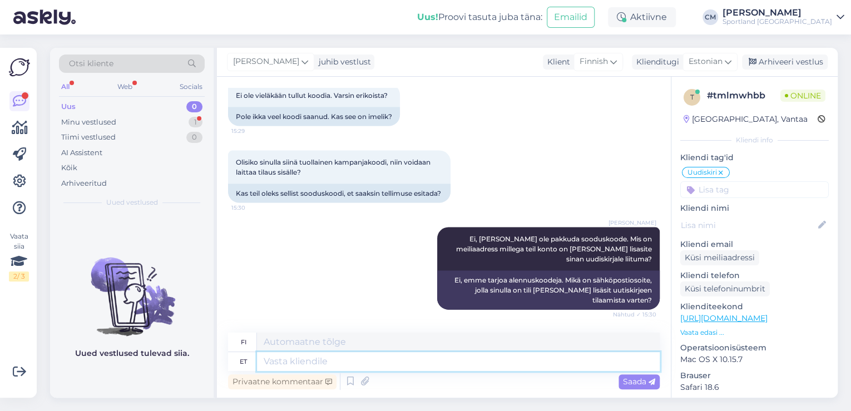
scroll to position [1190, 0]
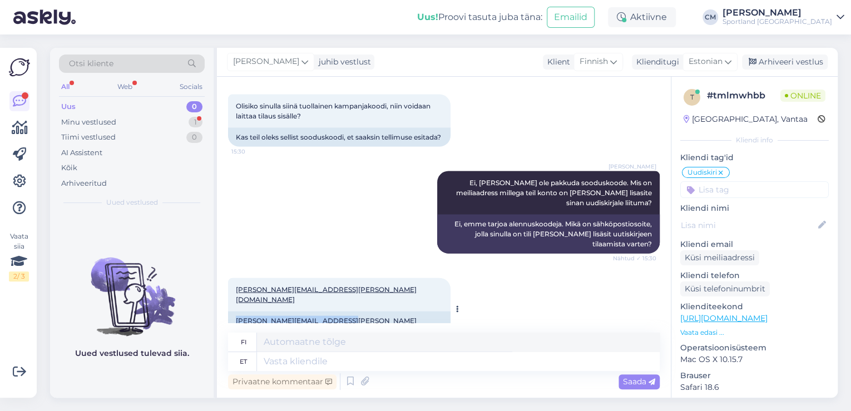
drag, startPoint x: 343, startPoint y: 303, endPoint x: 236, endPoint y: 305, distance: 106.8
click at [236, 311] on div "[PERSON_NAME][EMAIL_ADDRESS][PERSON_NAME][DOMAIN_NAME]" at bounding box center [339, 325] width 222 height 29
copy link "[PERSON_NAME][EMAIL_ADDRESS][PERSON_NAME][DOMAIN_NAME]"
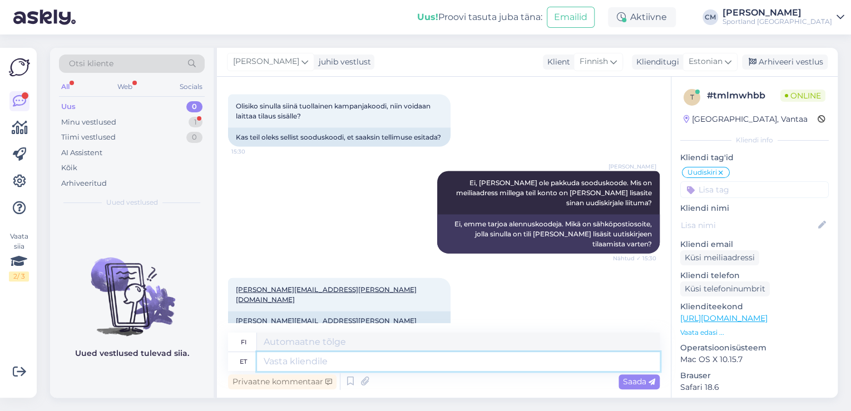
click at [341, 366] on textarea at bounding box center [458, 361] width 403 height 19
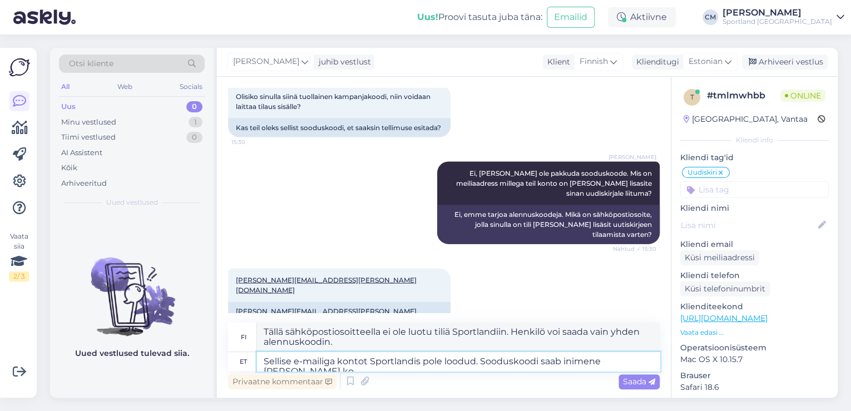
scroll to position [1201, 0]
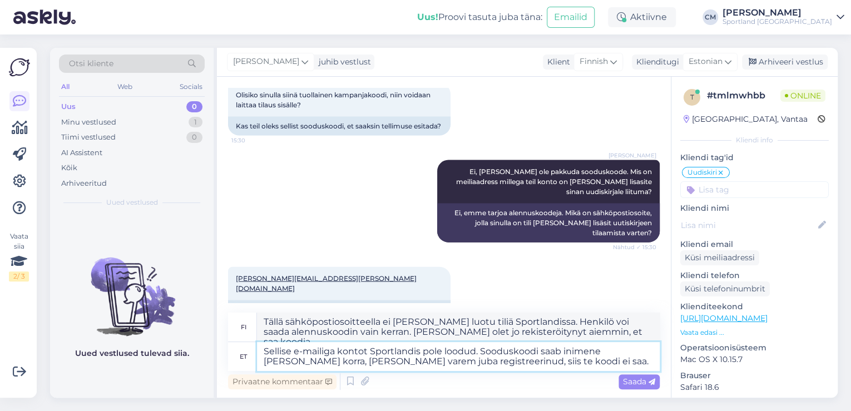
click at [446, 367] on textarea "Sellise e-mailiga kontot Sportlandis pole loodud. Sooduskoodi saab inimene [PER…" at bounding box center [458, 356] width 403 height 29
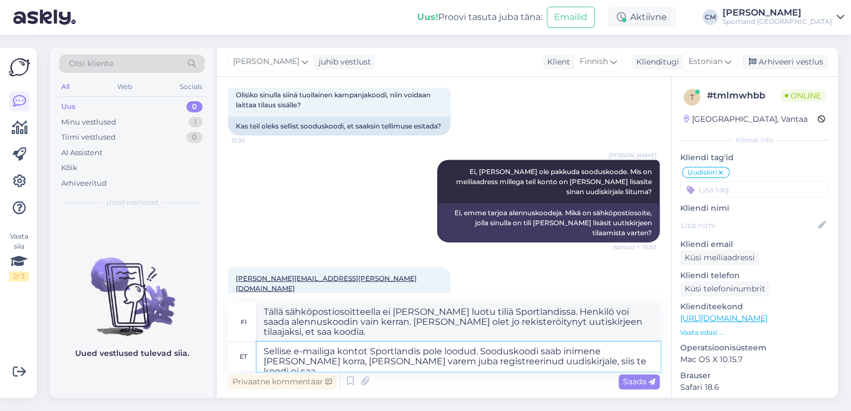
click at [605, 357] on textarea "Sellise e-mailiga kontot Sportlandis pole loodud. Sooduskoodi saab inimene [PER…" at bounding box center [458, 356] width 403 height 29
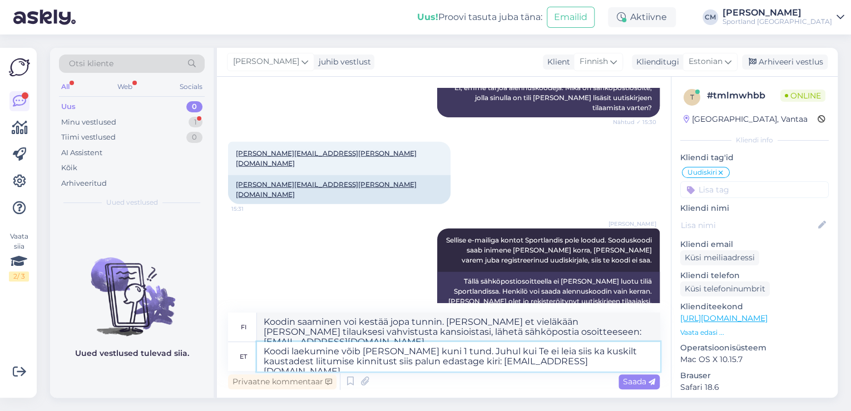
scroll to position [1453, 0]
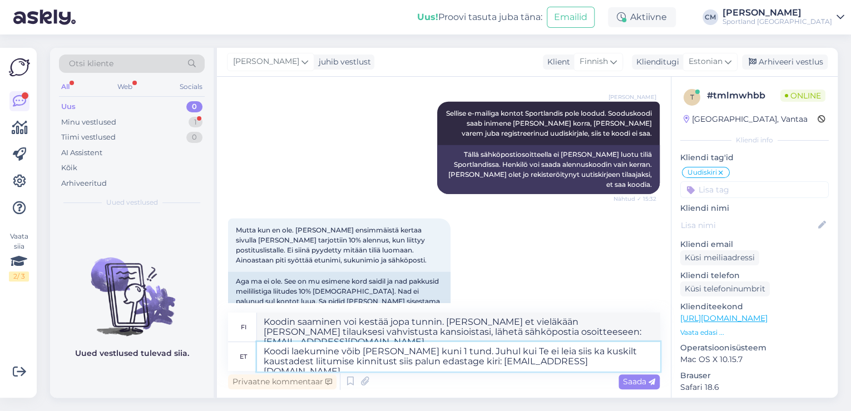
click at [541, 354] on textarea "Koodi laekumine võib [PERSON_NAME] kuni 1 tund. Juhul kui Te ei leia siis ka ku…" at bounding box center [458, 356] width 403 height 29
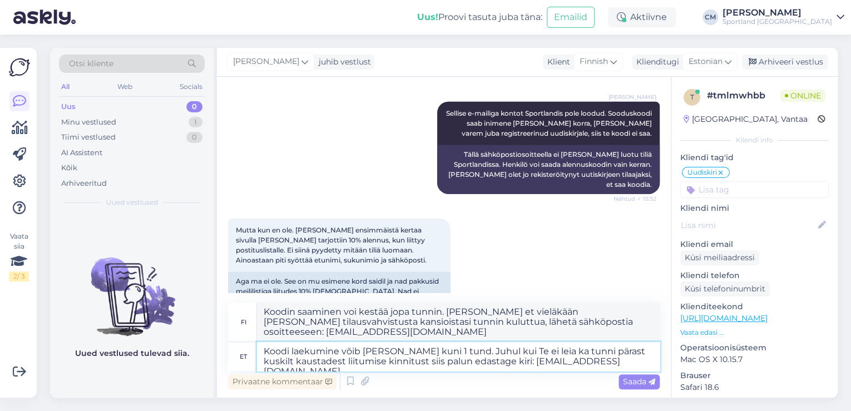
click at [635, 360] on textarea "Koodi laekumine võib [PERSON_NAME] kuni 1 tund. Juhul kui Te ei leia ka tunni p…" at bounding box center [458, 356] width 403 height 29
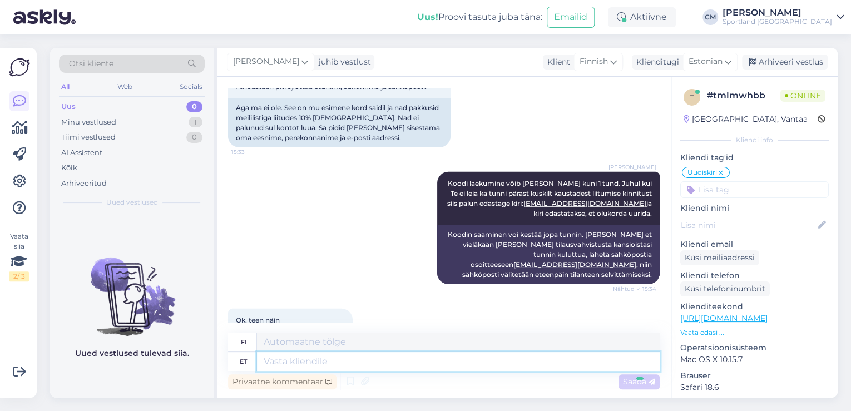
scroll to position [1694, 0]
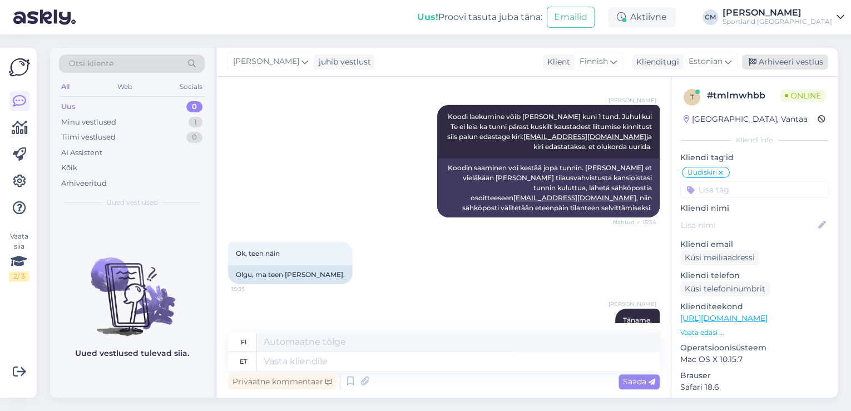
click at [760, 56] on div "Arhiveeri vestlus" at bounding box center [785, 62] width 86 height 15
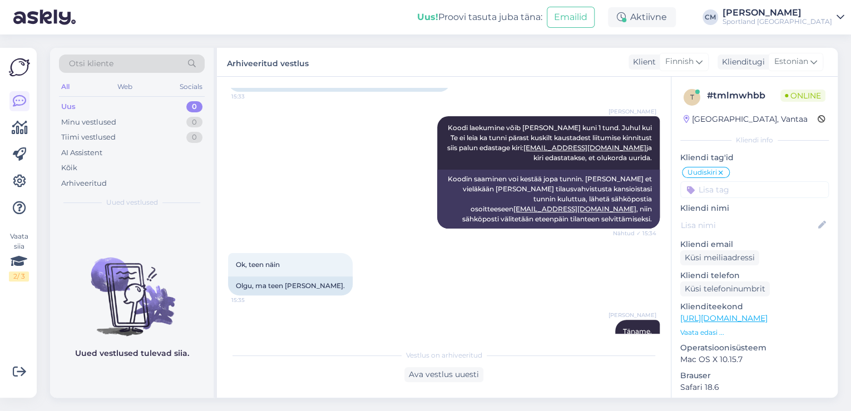
click at [786, 28] on div "Uus! Proovi tasuta [PERSON_NAME]: Emailid Aktiivne [PERSON_NAME] Sportland [GEO…" at bounding box center [425, 17] width 851 height 34
click at [792, 24] on div "Sportland [GEOGRAPHIC_DATA]" at bounding box center [777, 21] width 110 height 9
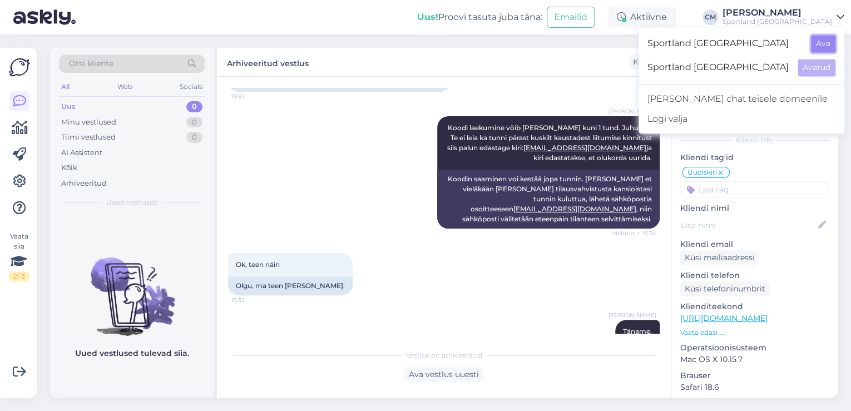
click at [814, 46] on button "Ava" at bounding box center [823, 43] width 24 height 17
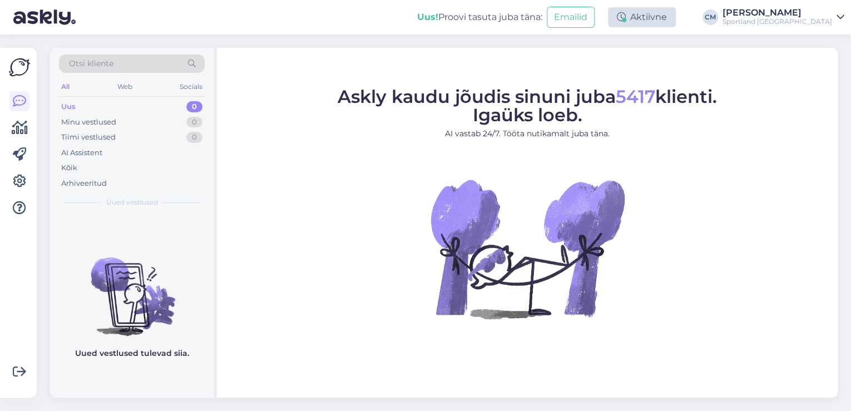
click at [626, 20] on div at bounding box center [624, 20] width 4 height 4
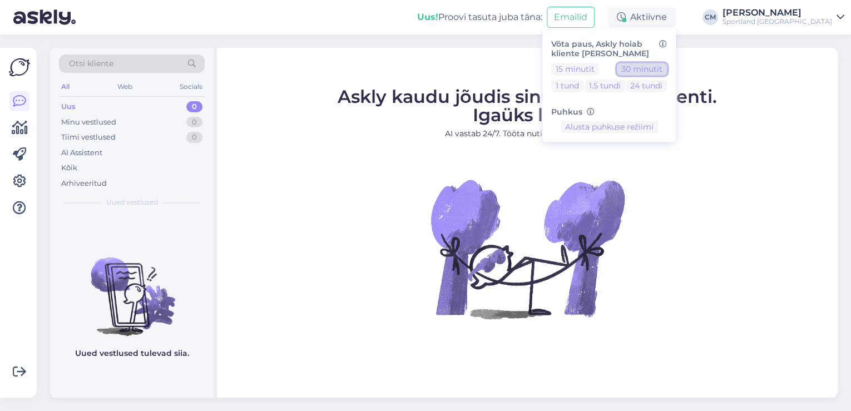
click at [654, 72] on button "30 minutit" at bounding box center [642, 69] width 50 height 12
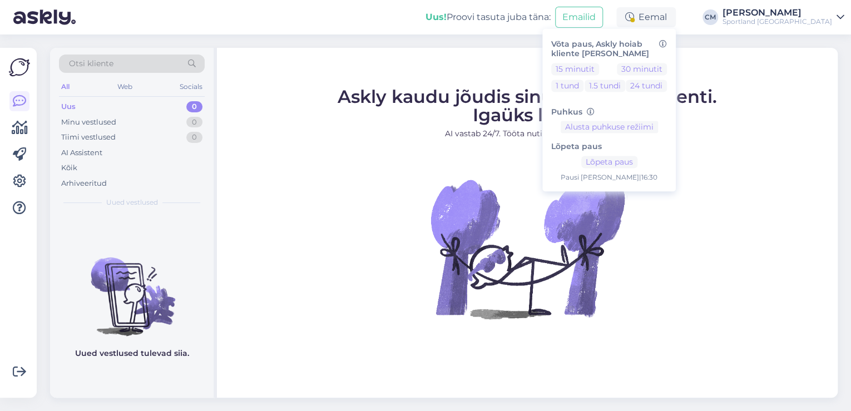
click at [805, 13] on div "[PERSON_NAME]" at bounding box center [777, 12] width 110 height 9
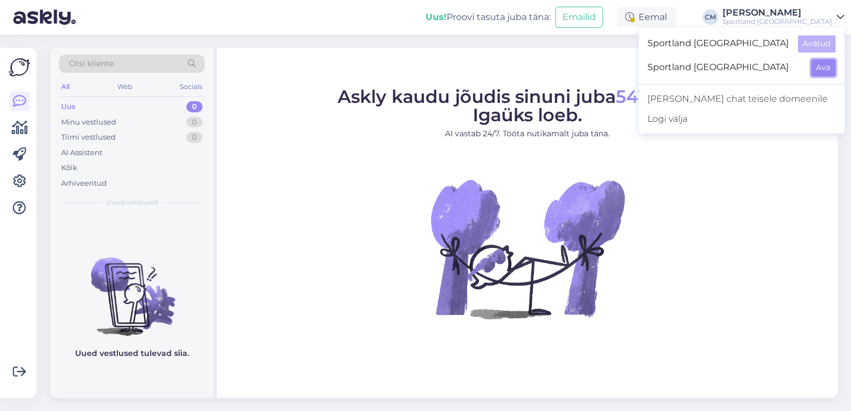
click at [822, 71] on button "Ava" at bounding box center [823, 67] width 24 height 17
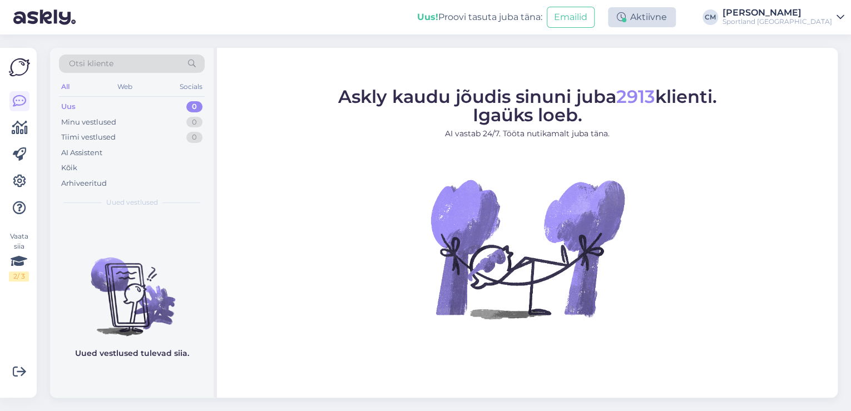
click at [671, 22] on div "Aktiivne" at bounding box center [642, 17] width 68 height 20
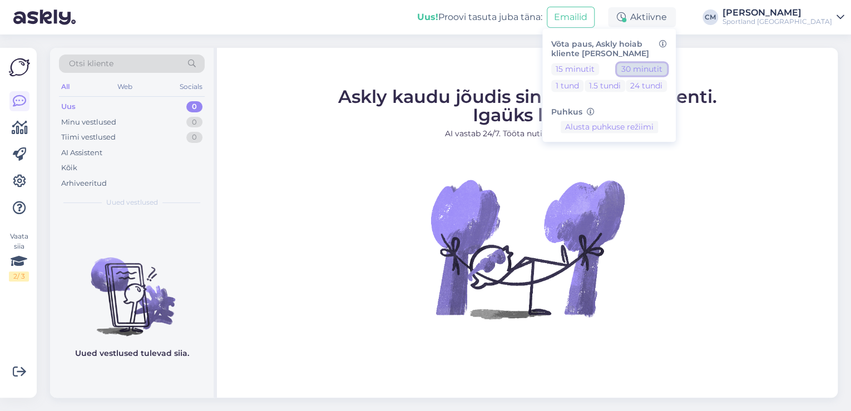
click at [667, 63] on button "30 minutit" at bounding box center [642, 69] width 50 height 12
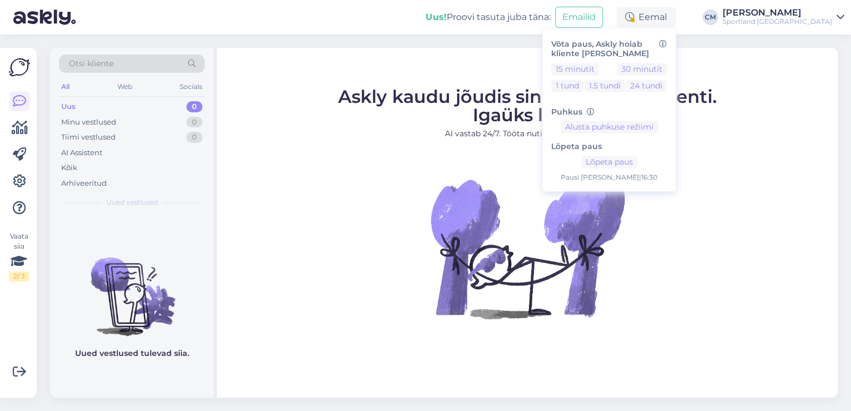
click at [458, 131] on p "AI vastab 24/7. Tööta nutikamalt juba täna." at bounding box center [527, 134] width 379 height 12
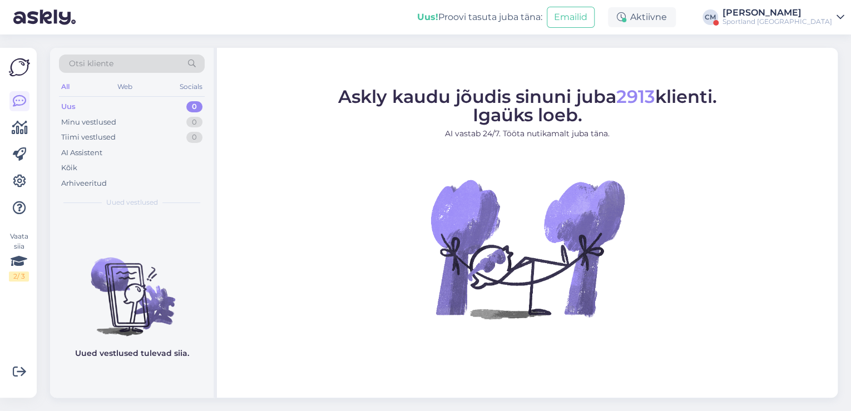
click at [781, 22] on div "Sportland [GEOGRAPHIC_DATA]" at bounding box center [777, 21] width 110 height 9
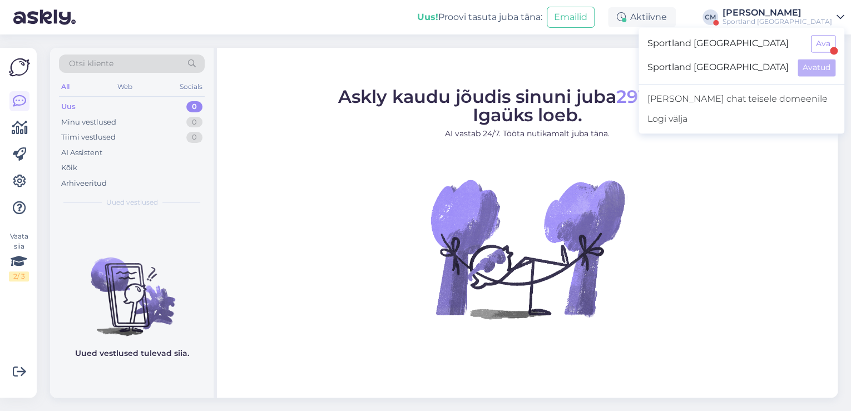
click at [830, 50] on div at bounding box center [834, 51] width 8 height 8
click at [823, 46] on button "Ava" at bounding box center [823, 43] width 24 height 17
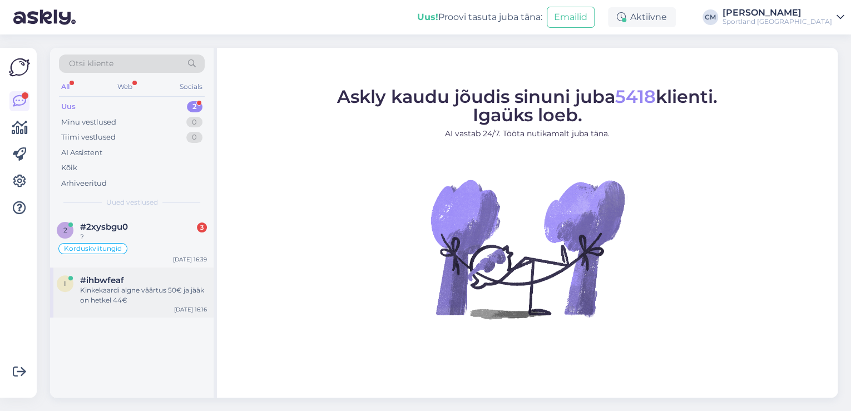
click at [170, 275] on div "#ihbwfeaf" at bounding box center [143, 280] width 127 height 10
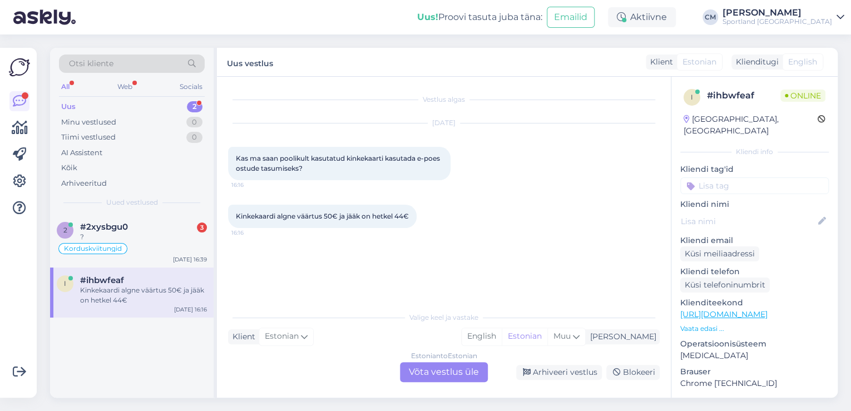
click at [465, 362] on div "Valige [PERSON_NAME] vastake Klient Estonian Mina English Estonian Muu Estonian…" at bounding box center [444, 344] width 432 height 76
click at [408, 374] on div "Estonian to Estonian Võta vestlus üle" at bounding box center [444, 372] width 88 height 20
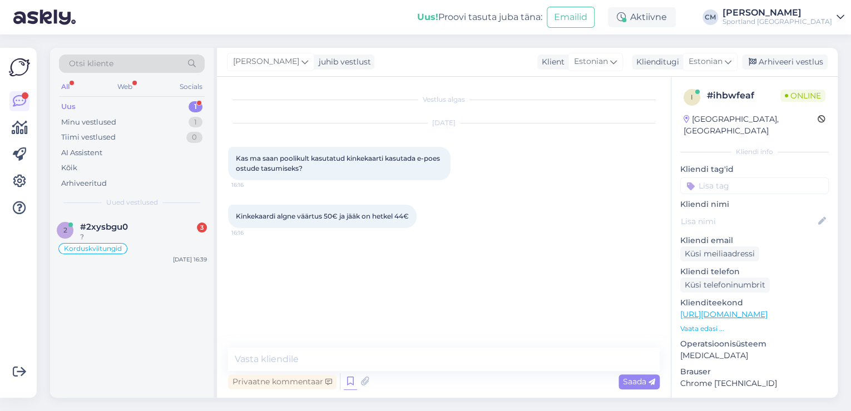
drag, startPoint x: 343, startPoint y: 383, endPoint x: 347, endPoint y: 379, distance: 5.9
click at [343, 382] on div "Privaatne kommentaar Saada" at bounding box center [444, 381] width 432 height 21
click at [348, 379] on icon at bounding box center [350, 381] width 13 height 17
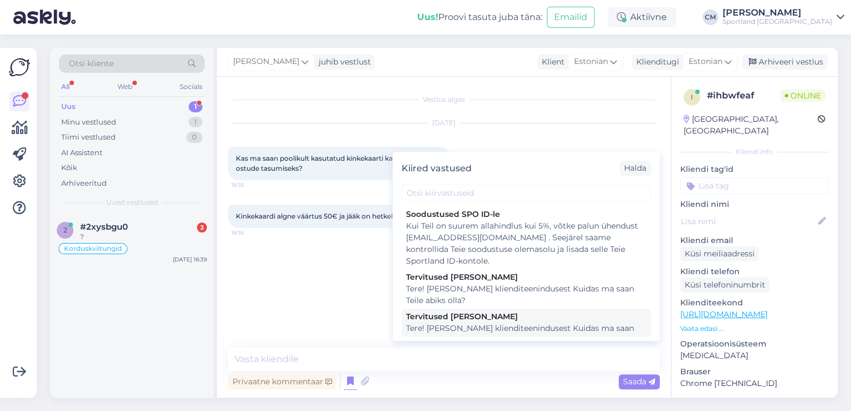
click at [524, 327] on div "Tere! [PERSON_NAME] klienditeenindusest Kuidas ma saan Teile abiks olla?" at bounding box center [526, 334] width 240 height 23
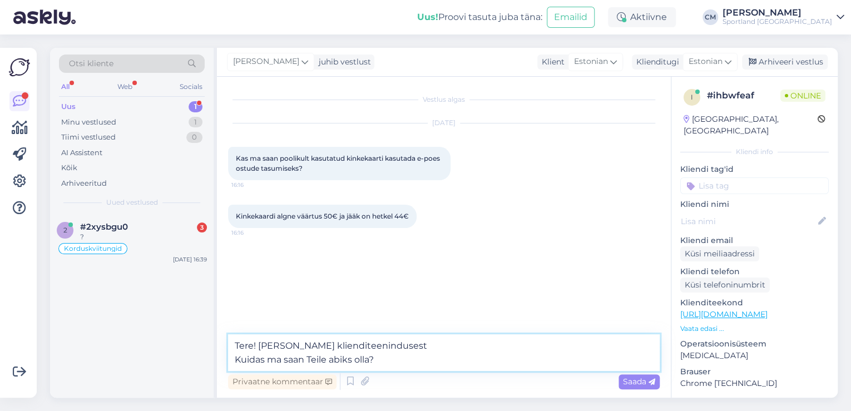
drag, startPoint x: 442, startPoint y: 361, endPoint x: 296, endPoint y: 365, distance: 145.8
click at [296, 365] on textarea "Tere! [PERSON_NAME] klienditeenindusest Kuidas ma saan Teile abiks olla?" at bounding box center [444, 352] width 432 height 37
click at [365, 359] on textarea "Tere! [PERSON_NAME] klienditeenindusest Kuidas ma saan Teile abiks olla?" at bounding box center [444, 352] width 432 height 37
drag, startPoint x: 314, startPoint y: 359, endPoint x: 245, endPoint y: 360, distance: 69.5
click at [245, 360] on textarea "Tere! [PERSON_NAME] klienditeenindusest Kuidas ma saan Teile abiks olla?" at bounding box center [444, 352] width 432 height 37
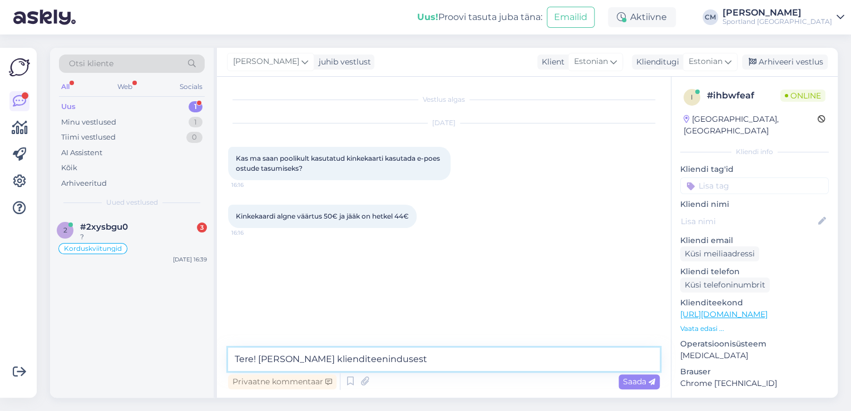
drag, startPoint x: 423, startPoint y: 358, endPoint x: 172, endPoint y: 367, distance: 251.0
click at [172, 367] on div "Otsi kliente All Web Socials Uus 1 Minu vestlused 1 Tiimi vestlused 0 AI Assist…" at bounding box center [444, 223] width 788 height 350
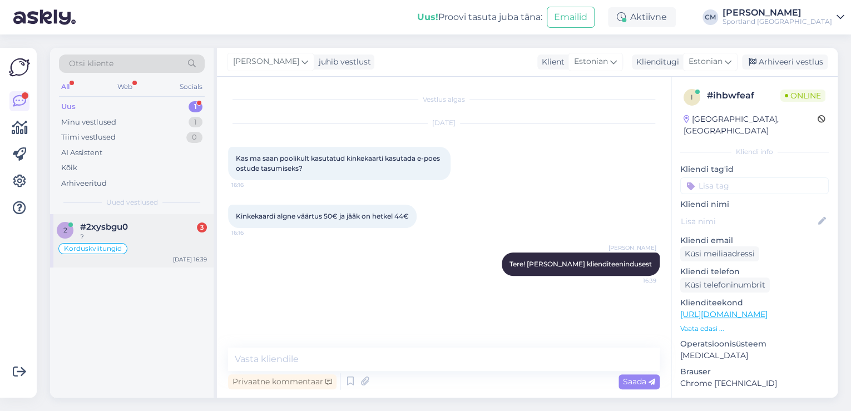
click at [169, 230] on div "#2xysbgu0 3" at bounding box center [143, 227] width 127 height 10
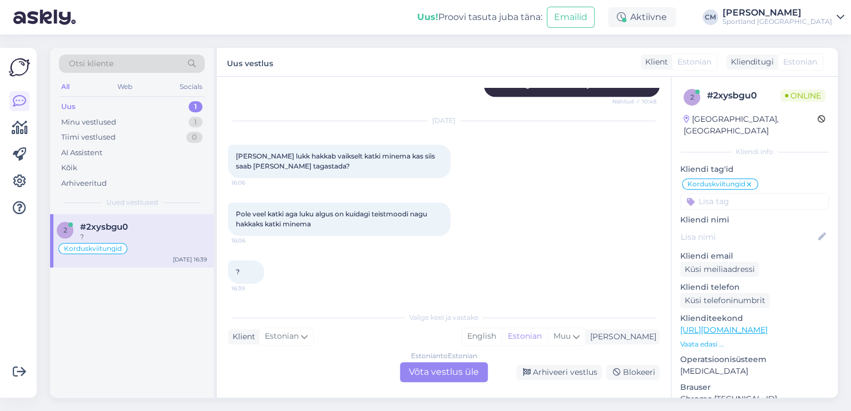
click at [456, 381] on div "Estonian to Estonian Võta vestlus üle" at bounding box center [444, 372] width 88 height 20
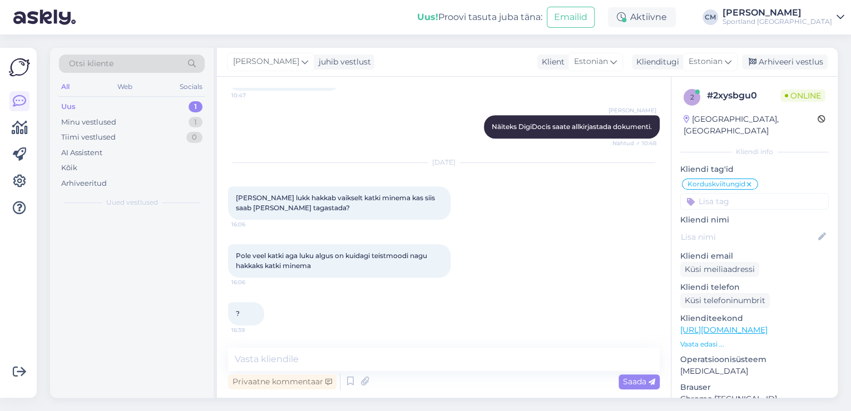
scroll to position [300, 0]
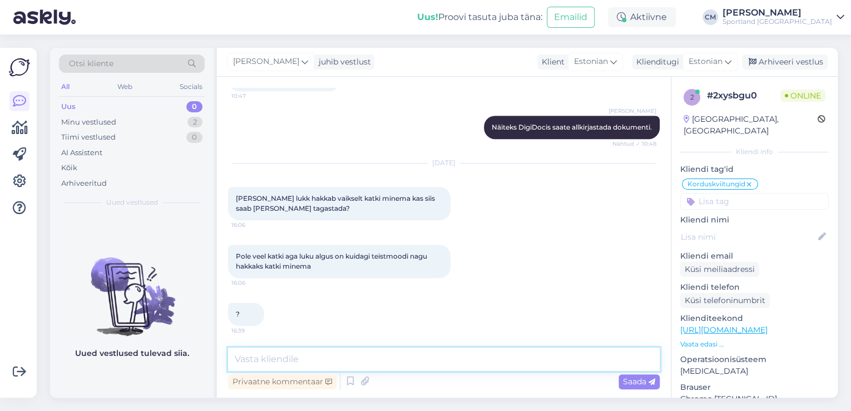
click at [424, 365] on textarea at bounding box center [444, 359] width 432 height 23
paste textarea "Tere! [PERSON_NAME] klienditeenindusest"
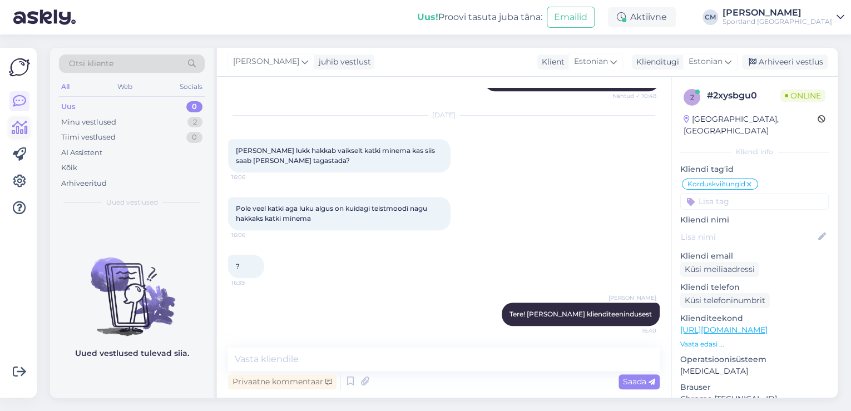
click at [18, 121] on icon at bounding box center [20, 127] width 16 height 13
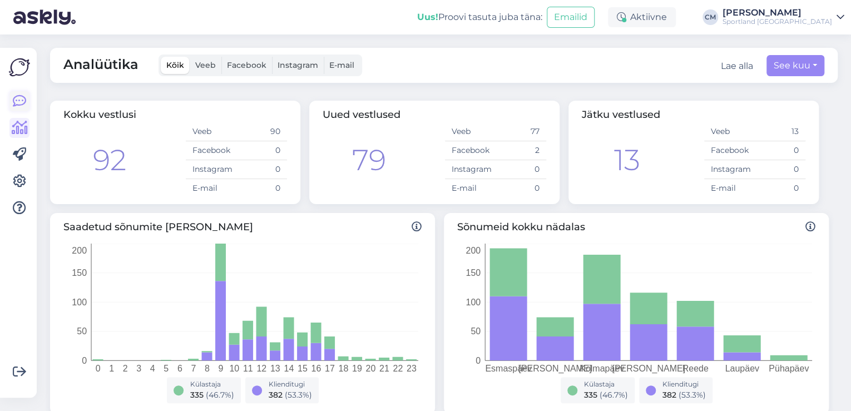
click at [12, 101] on link at bounding box center [19, 101] width 20 height 20
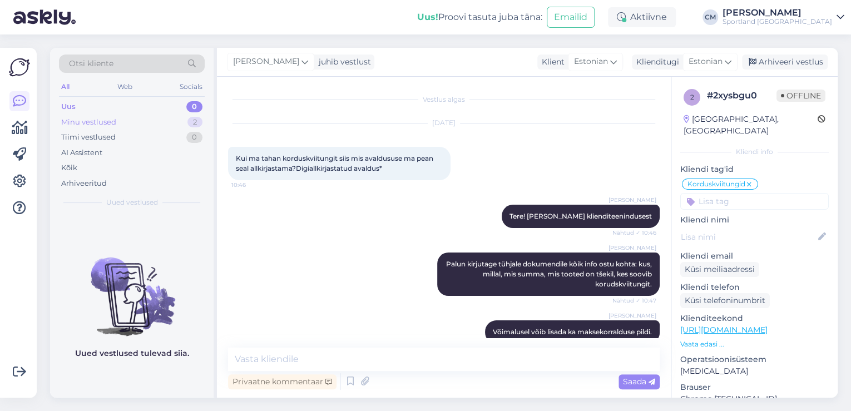
scroll to position [348, 0]
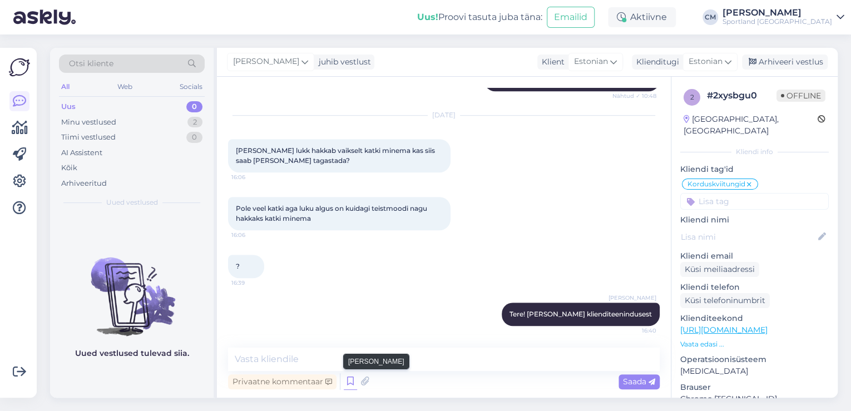
click at [356, 383] on icon at bounding box center [350, 381] width 13 height 17
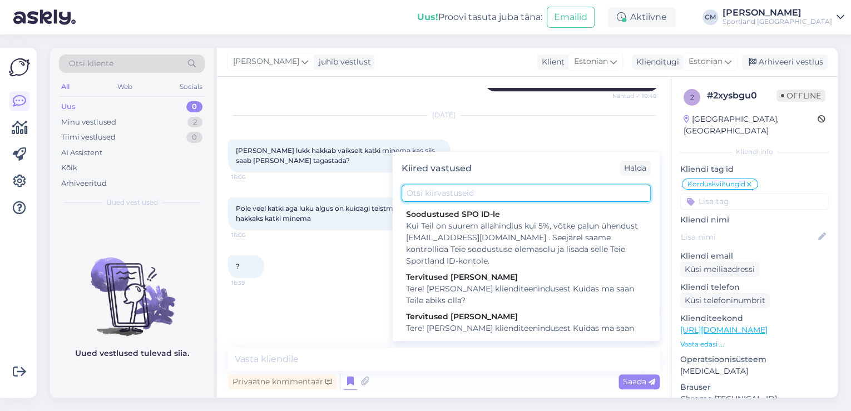
click at [456, 187] on input "text" at bounding box center [526, 193] width 249 height 17
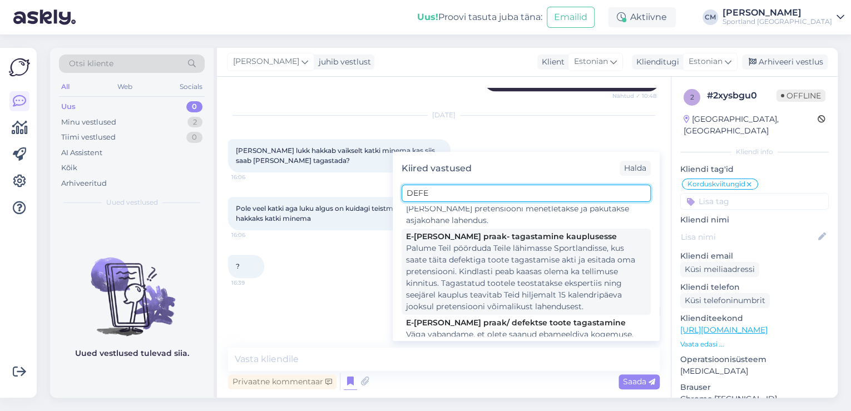
scroll to position [133, 0]
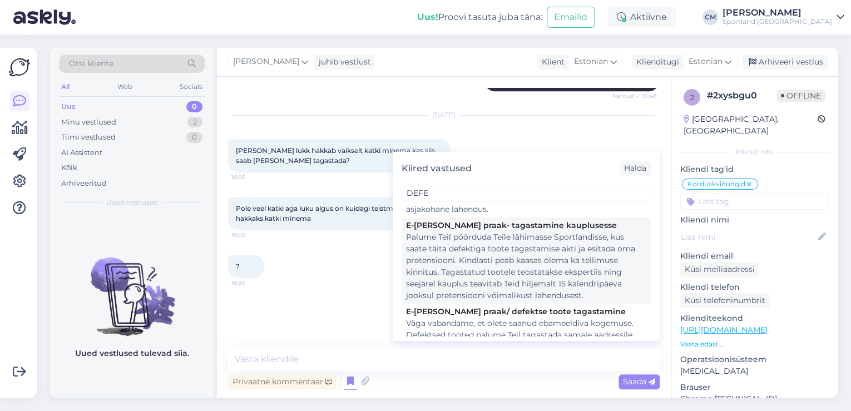
click at [462, 269] on div "Palume Teil pöörduda Teile lähimasse Sportlandisse, kus saate täita defektiga t…" at bounding box center [526, 266] width 240 height 70
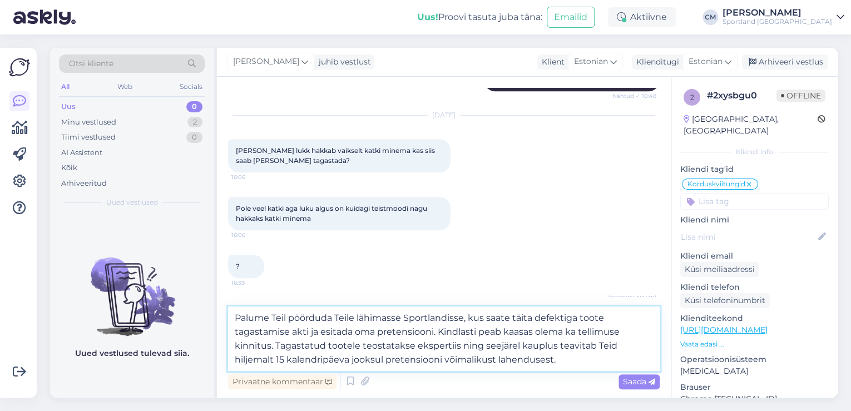
drag, startPoint x: 561, startPoint y: 360, endPoint x: 238, endPoint y: 314, distance: 326.4
click at [238, 314] on textarea "Palume Teil pöörduda Teile lähimasse Sportlandisse, kus saate täita defektiga t…" at bounding box center [444, 338] width 432 height 65
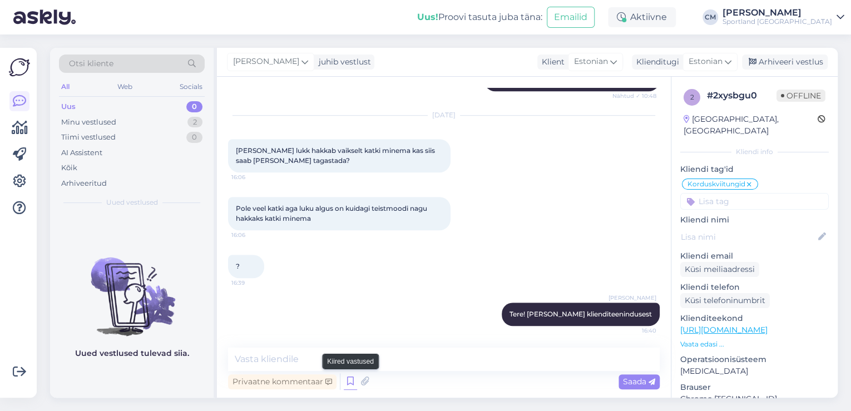
click at [344, 378] on icon at bounding box center [350, 381] width 13 height 17
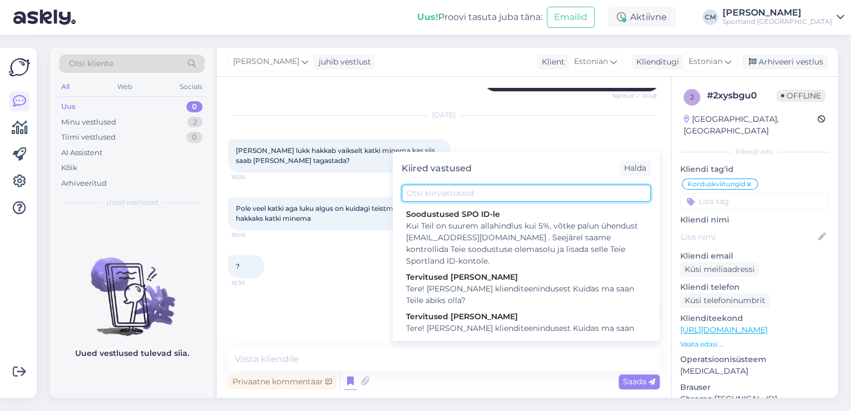
click at [468, 196] on input "text" at bounding box center [526, 193] width 249 height 17
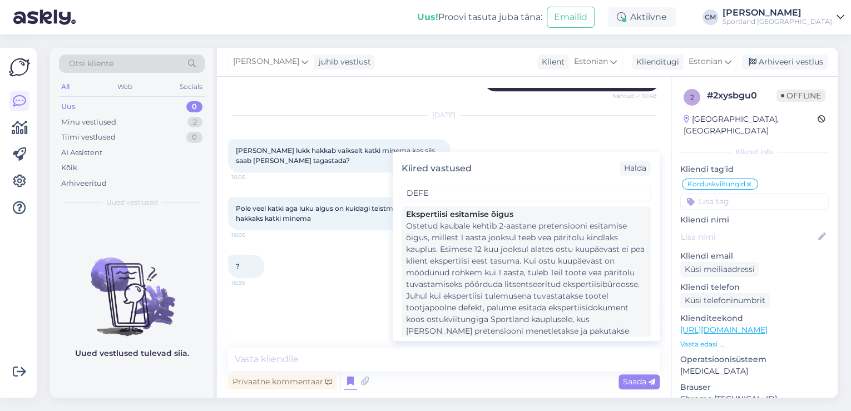
click at [496, 247] on div "Ostetud kaubale kehtib 2-aastane pretensiooni esitamise õigus, millest 1 aasta …" at bounding box center [526, 284] width 240 height 128
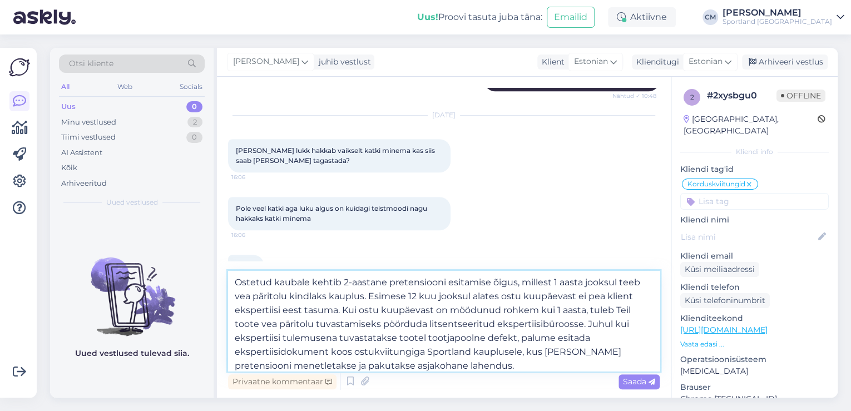
click at [494, 355] on textarea "Ostetud kaubale kehtib 2-aastane pretensiooni esitamise õigus, millest 1 aasta …" at bounding box center [444, 321] width 432 height 100
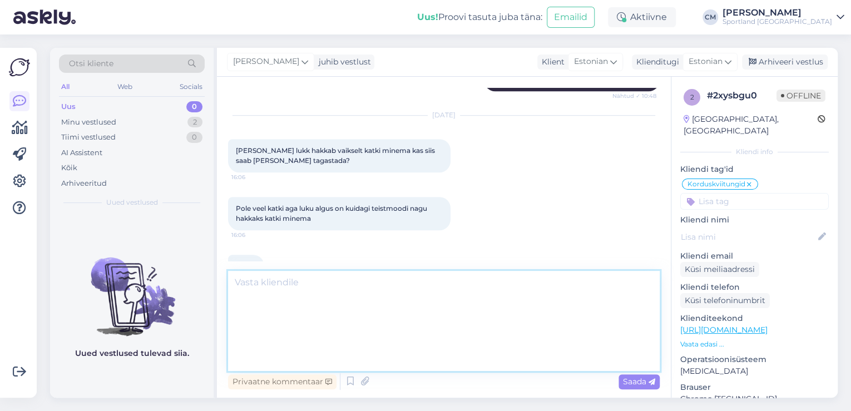
scroll to position [496, 0]
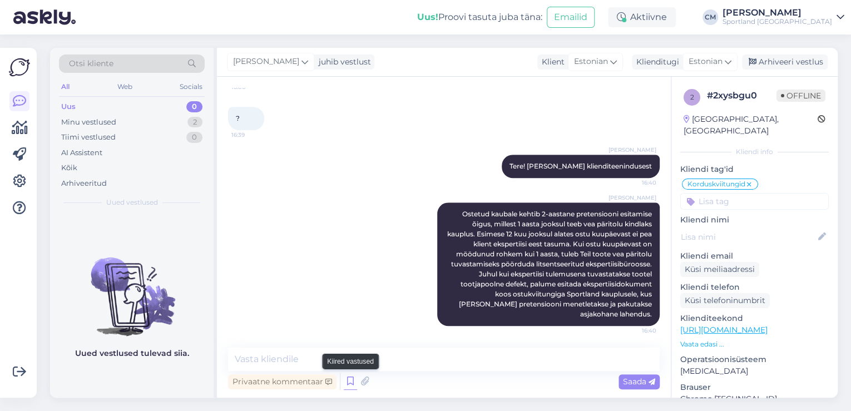
click at [350, 382] on icon at bounding box center [350, 381] width 13 height 17
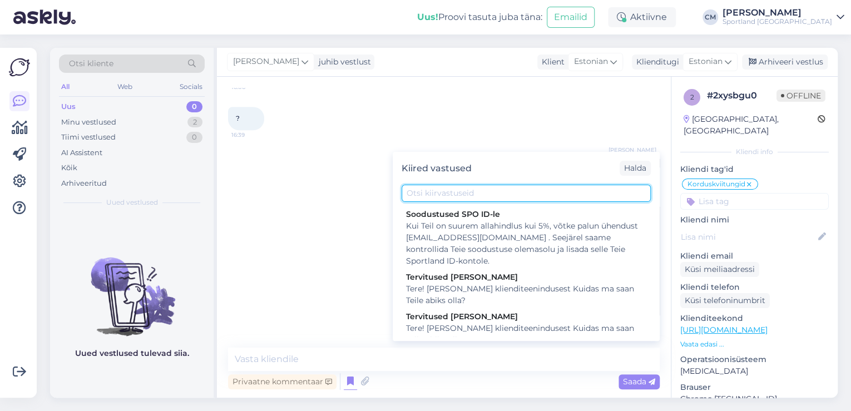
click at [478, 194] on input "text" at bounding box center [526, 193] width 249 height 17
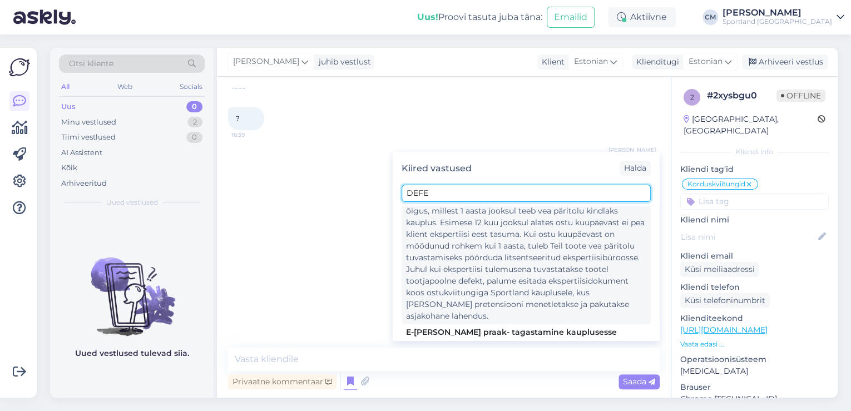
scroll to position [133, 0]
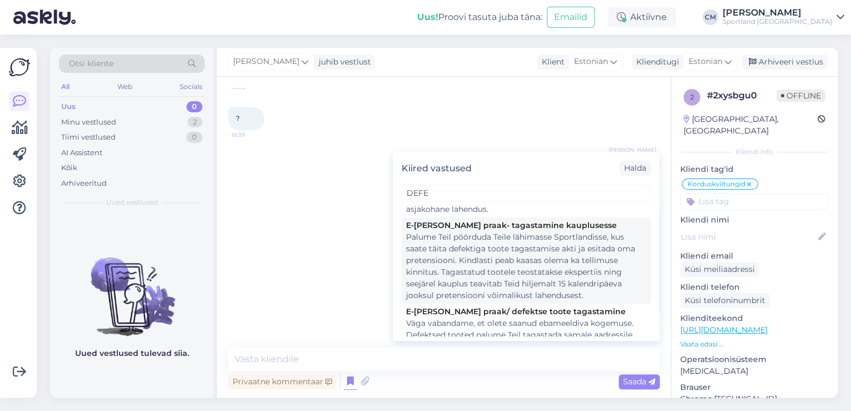
click at [498, 287] on div "Palume Teil pöörduda Teile lähimasse Sportlandisse, kus saate täita defektiga t…" at bounding box center [526, 266] width 240 height 70
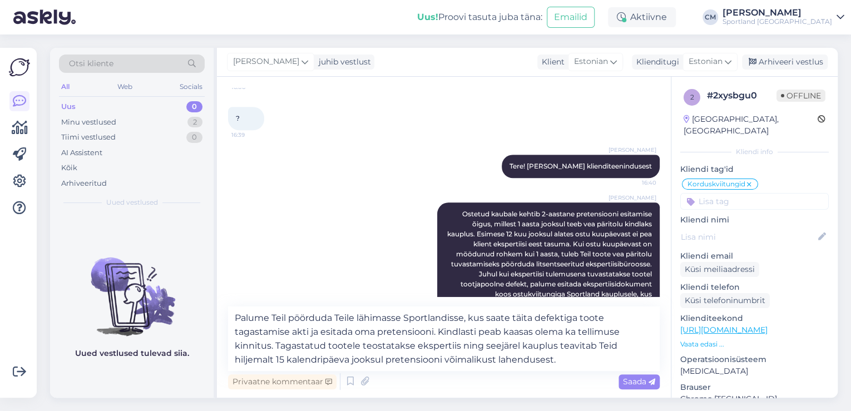
scroll to position [538, 0]
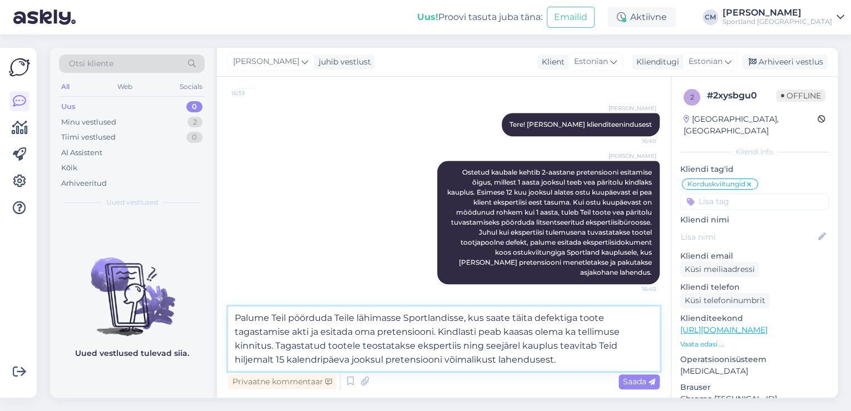
click at [238, 318] on textarea "Palume Teil pöörduda Teile lähimasse Sportlandisse, kus saate täita defektiga t…" at bounding box center [444, 338] width 432 height 65
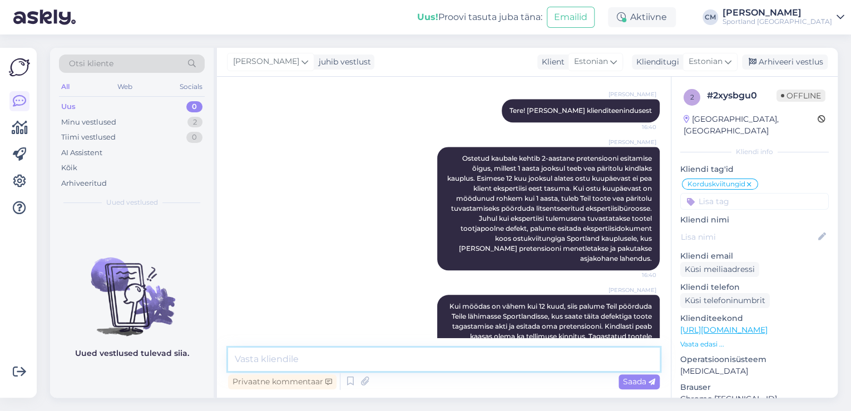
scroll to position [604, 0]
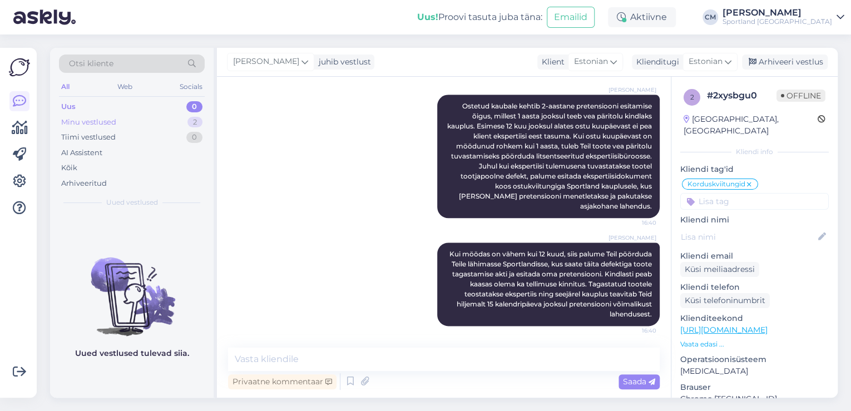
click at [80, 127] on div "Minu vestlused" at bounding box center [88, 122] width 55 height 11
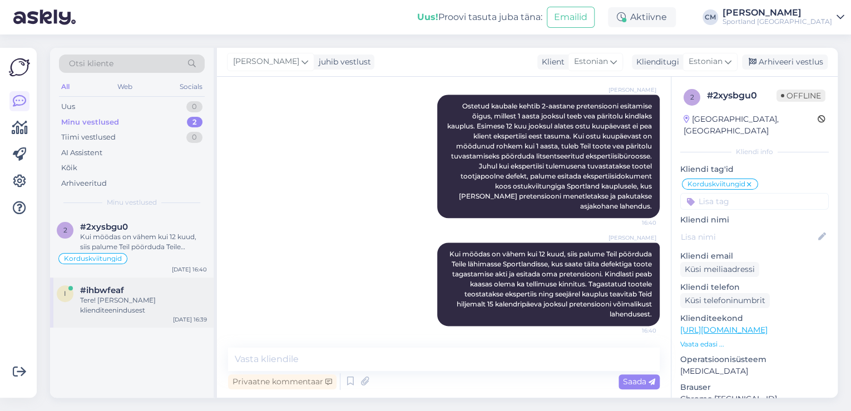
click at [160, 289] on div "#ihbwfeaf" at bounding box center [143, 290] width 127 height 10
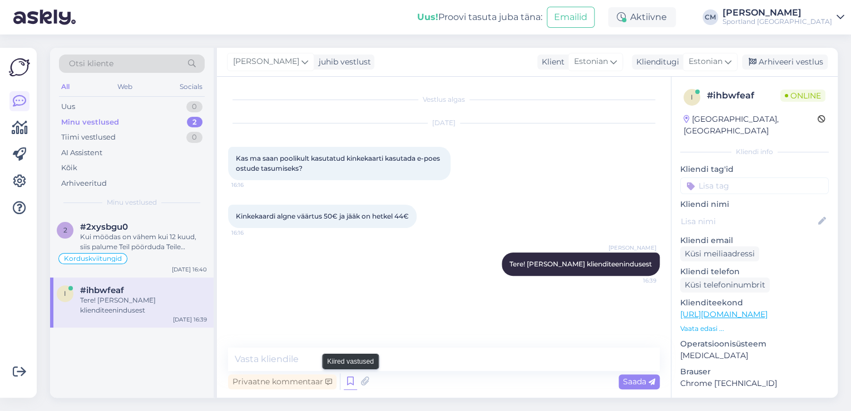
click at [348, 380] on icon at bounding box center [350, 381] width 13 height 17
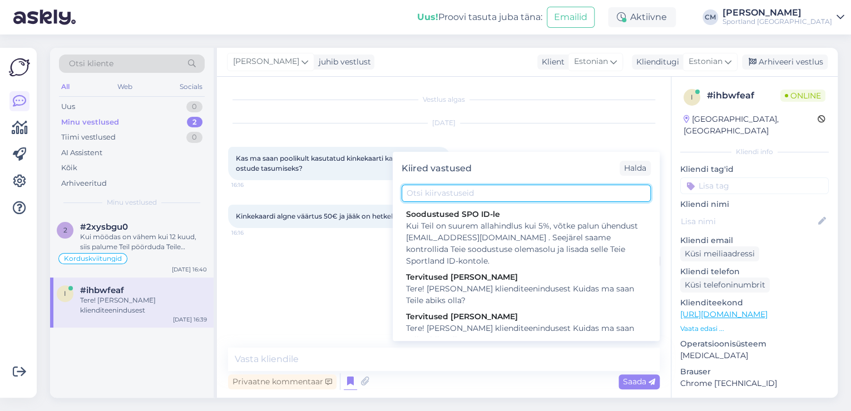
click at [478, 195] on input "text" at bounding box center [526, 193] width 249 height 17
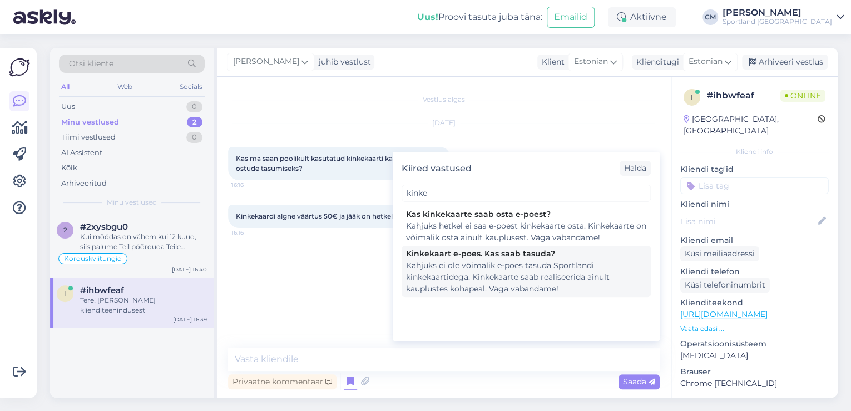
click at [486, 280] on div "Kahjuks ei ole võimalik e-poes tasuda Sportlandi kinkekaartidega. Kinkekaarte s…" at bounding box center [526, 277] width 240 height 35
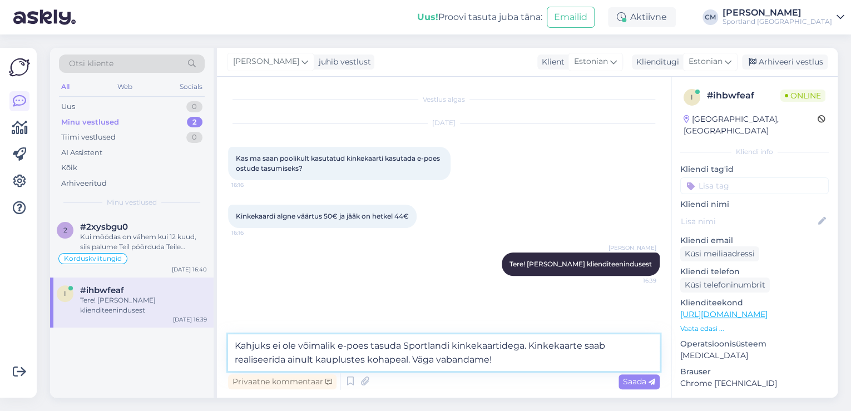
click at [442, 367] on textarea "Kahjuks ei ole võimalik e-poes tasuda Sportlandi kinkekaartidega. Kinkekaarte s…" at bounding box center [444, 352] width 432 height 37
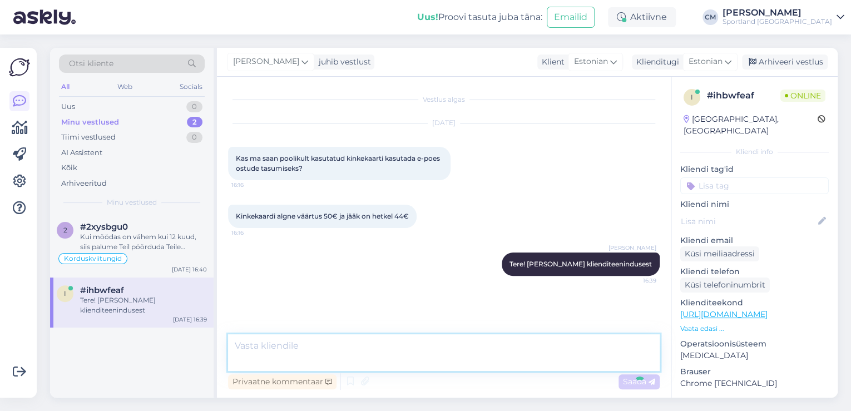
scroll to position [18, 0]
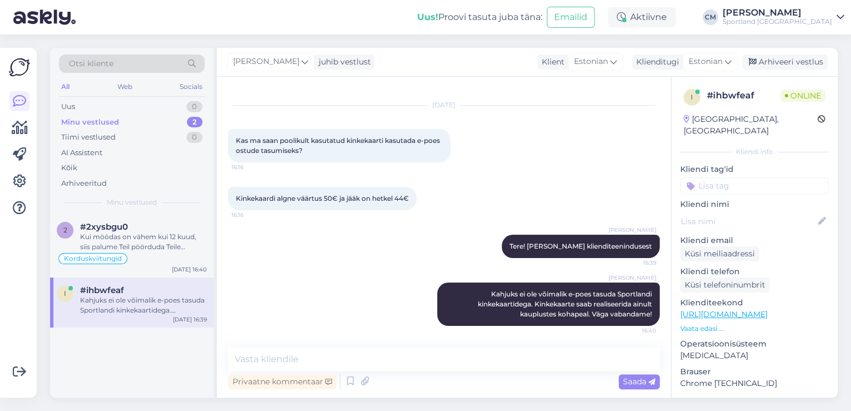
click at [736, 182] on input at bounding box center [754, 185] width 148 height 17
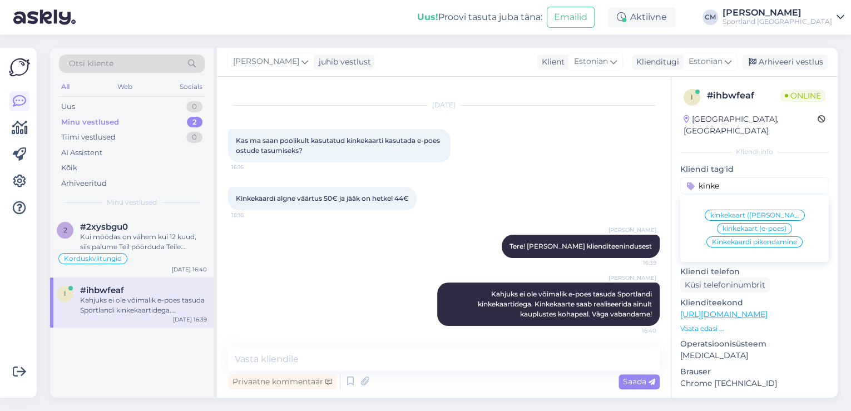
click at [745, 225] on span "kinkekaart (e-poes)" at bounding box center [754, 228] width 64 height 7
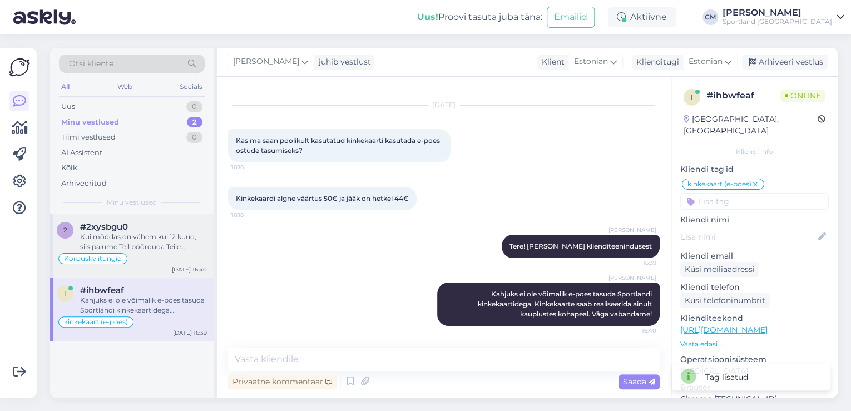
click at [156, 254] on div "Korduskviitungid" at bounding box center [132, 258] width 150 height 13
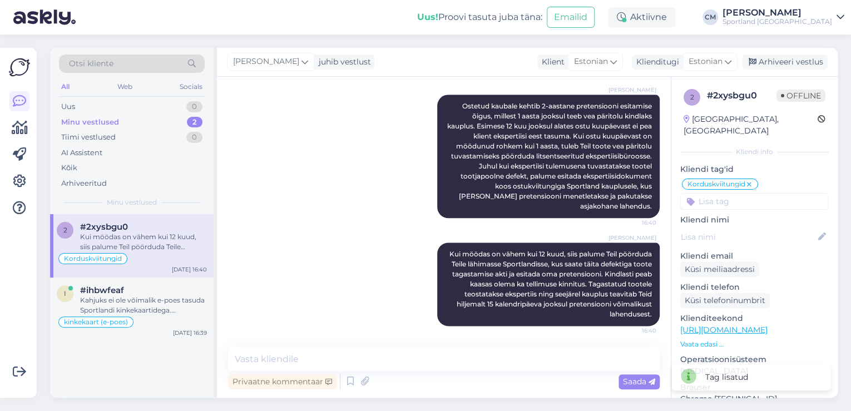
click at [774, 193] on input at bounding box center [754, 201] width 148 height 17
click at [771, 215] on div "Defektiga toode" at bounding box center [754, 230] width 148 height 31
click at [735, 227] on span "Defektiga toode" at bounding box center [754, 230] width 54 height 7
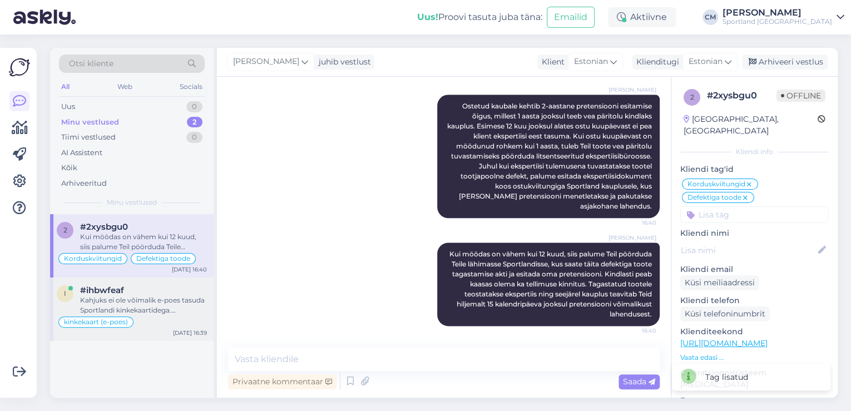
click at [126, 281] on div "i #ihbwfeaf Kahjuks ei ole võimalik e-poes tasuda Sportlandi kinkekaartidega. K…" at bounding box center [132, 309] width 164 height 63
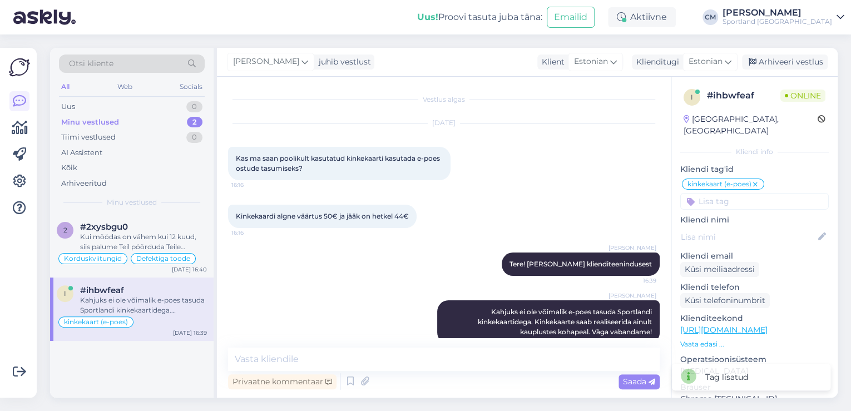
scroll to position [18, 0]
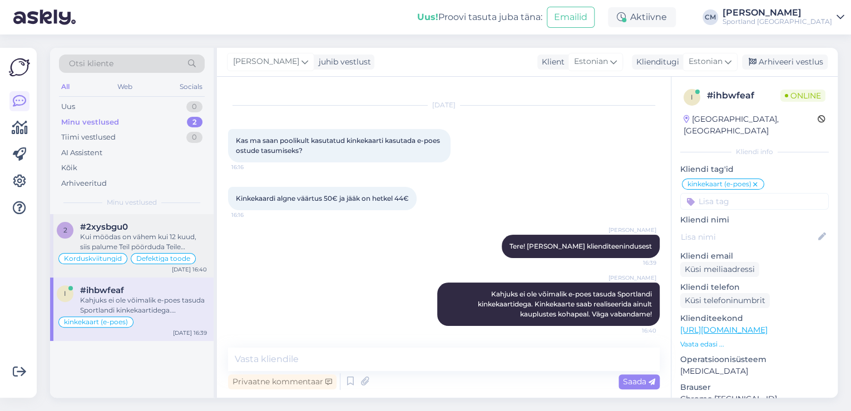
click at [89, 239] on div "Kui möödas on vähem kui 12 kuud, siis palume Teil pöörduda Teile lähimasse Spor…" at bounding box center [143, 242] width 127 height 20
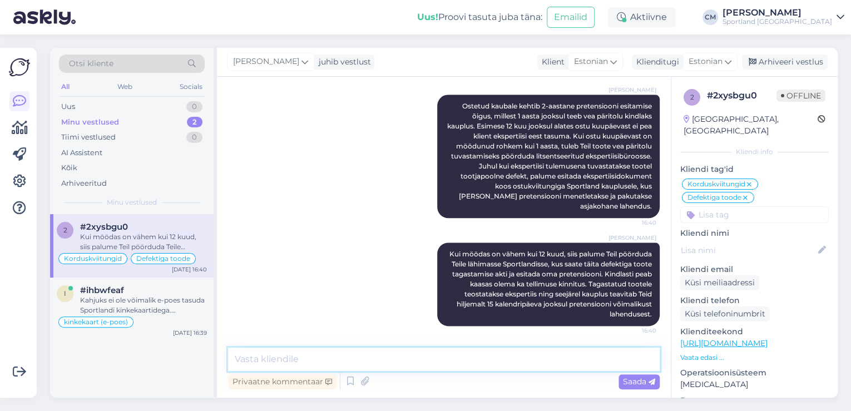
click at [378, 358] on textarea at bounding box center [444, 359] width 432 height 23
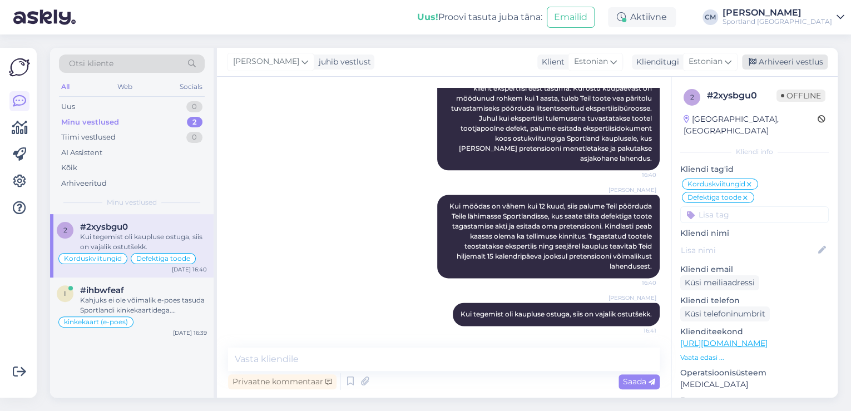
click at [756, 61] on icon at bounding box center [753, 62] width 8 height 8
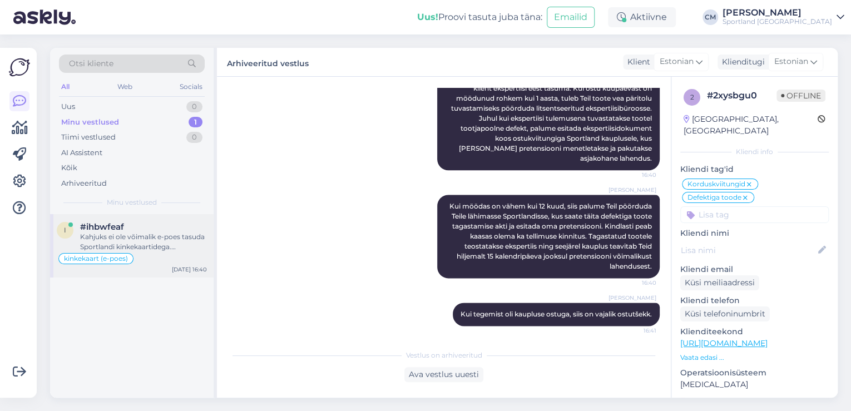
click at [185, 260] on div "kinkekaart (e-poes)" at bounding box center [132, 258] width 150 height 13
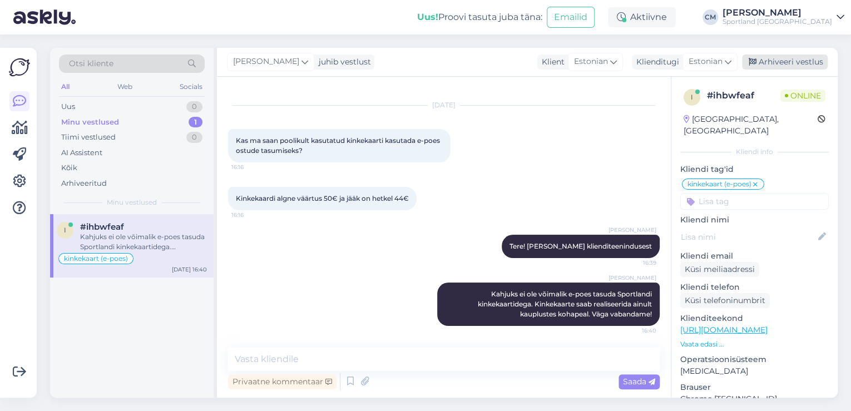
click at [783, 65] on div "Arhiveeri vestlus" at bounding box center [785, 62] width 86 height 15
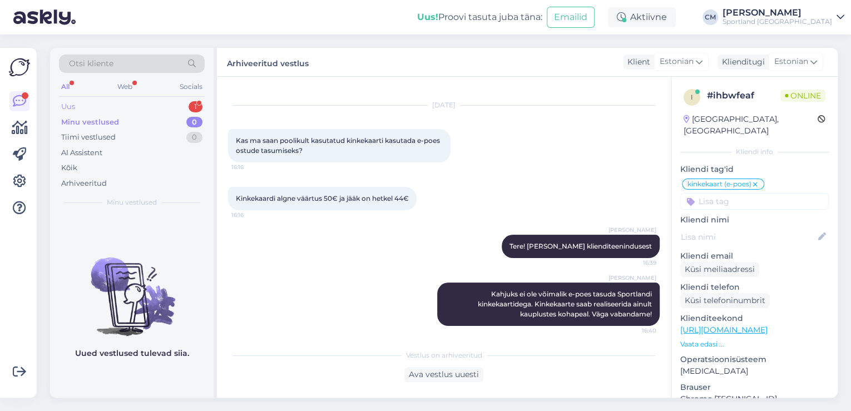
click at [165, 108] on div "Uus 1" at bounding box center [132, 107] width 146 height 16
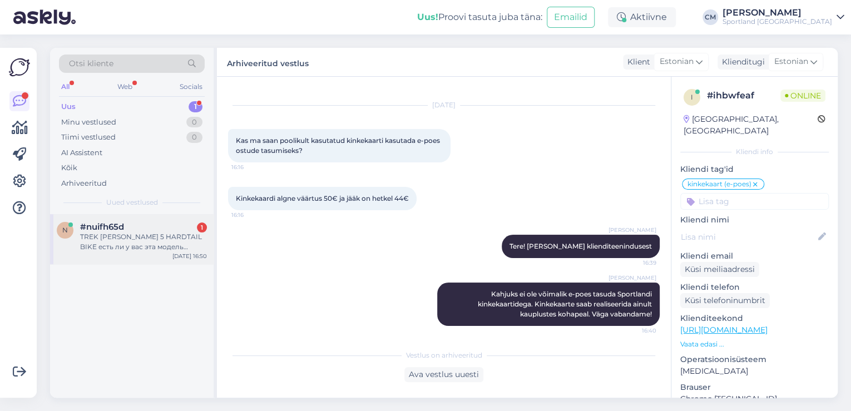
click at [154, 247] on div "TREK [PERSON_NAME] 5 HARDTAIL BIKE есть ли у вас эта модель велосипеда с размер…" at bounding box center [143, 242] width 127 height 20
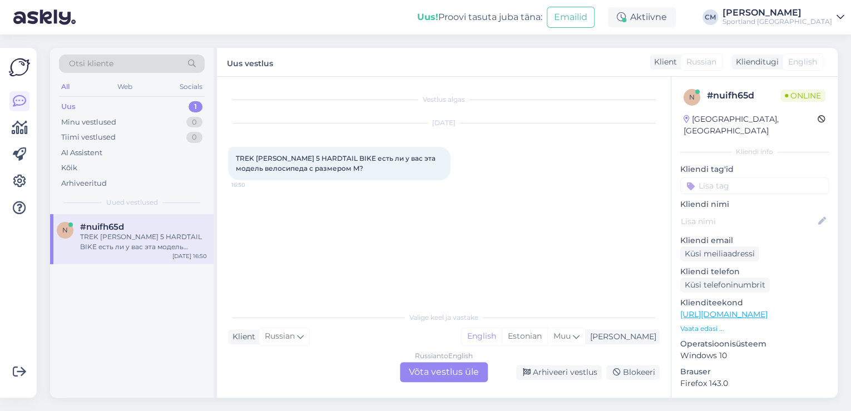
scroll to position [0, 0]
click at [547, 343] on div "Estonian" at bounding box center [525, 336] width 46 height 17
click at [403, 386] on div "Vestlus algas [DATE] TREK [PERSON_NAME] 5 HARDTAIL BIKE есть ли у вас эта модел…" at bounding box center [444, 237] width 454 height 321
click at [415, 377] on div "Russian to Estonian Võta vestlus üle" at bounding box center [444, 372] width 88 height 20
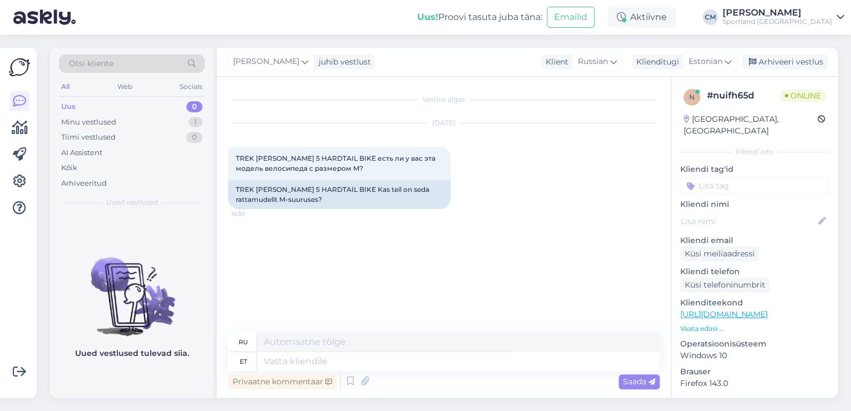
click at [340, 384] on div "Privaatne kommentaar Saada" at bounding box center [444, 381] width 432 height 21
click at [341, 384] on div "Privaatne kommentaar Saada" at bounding box center [444, 381] width 432 height 21
click at [349, 382] on icon at bounding box center [350, 381] width 13 height 17
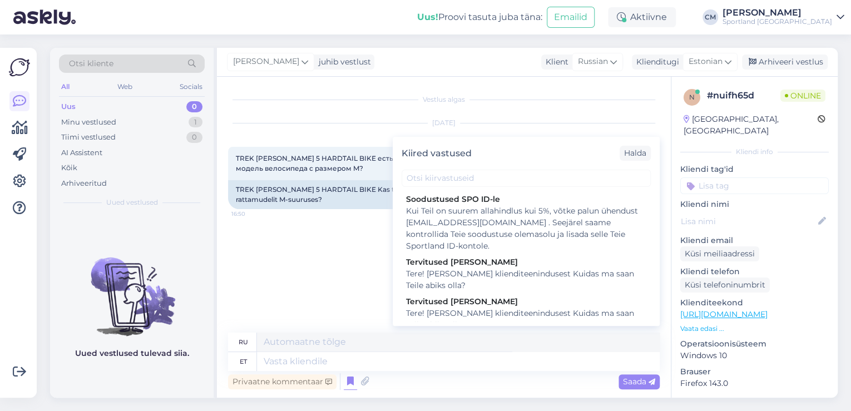
click at [514, 324] on div "Kiired vastused [PERSON_NAME] SPO ID-le Kui Teil on suurem allahindlus kui 5%, …" at bounding box center [526, 231] width 267 height 189
click at [509, 319] on div "Tere! [PERSON_NAME] klienditeenindusest Kuidas ma saan Teile abiks olla?" at bounding box center [526, 319] width 240 height 23
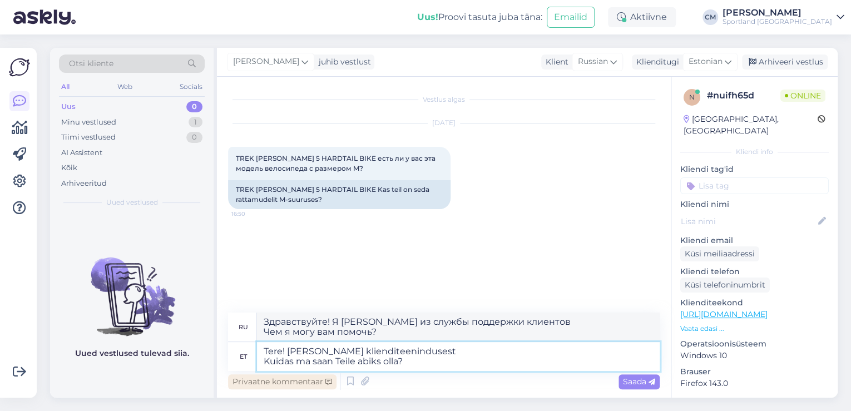
drag, startPoint x: 419, startPoint y: 363, endPoint x: 262, endPoint y: 378, distance: 157.6
click at [262, 378] on div "ru Здравствуйте! Я [PERSON_NAME] из службы поддержки клиентов Чем я могу вам по…" at bounding box center [444, 353] width 432 height 80
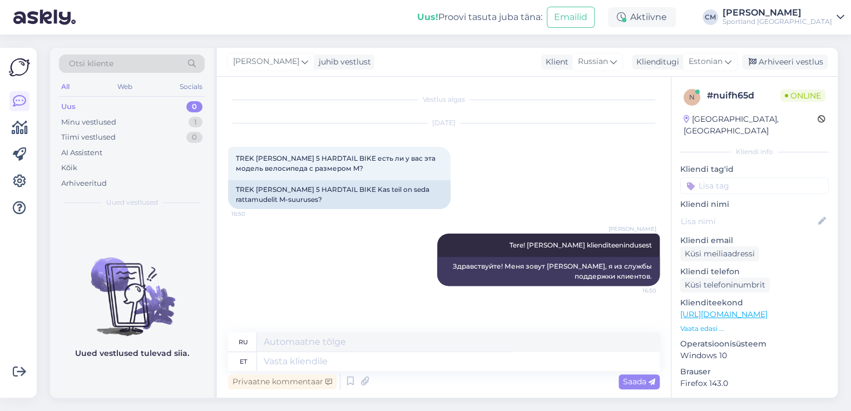
click at [762, 309] on p "[URL][DOMAIN_NAME]" at bounding box center [754, 315] width 148 height 12
click at [759, 309] on link "[URL][DOMAIN_NAME]" at bounding box center [723, 314] width 87 height 10
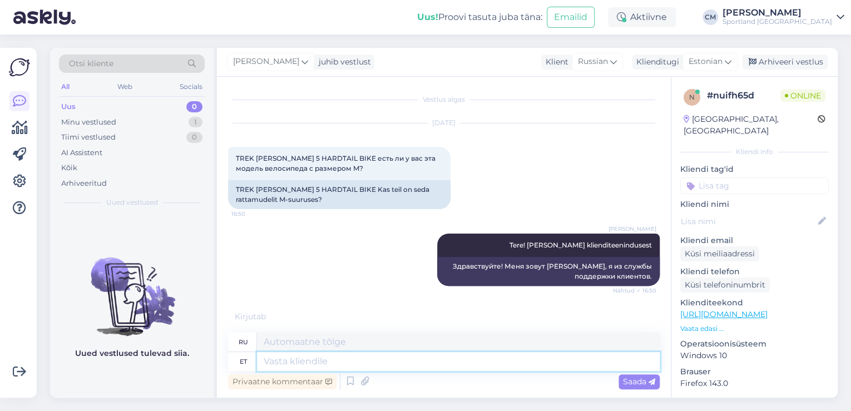
click at [336, 364] on textarea at bounding box center [458, 361] width 403 height 19
paste textarea "UNDER ARMOUR WOMEN'S HALFTIME RIBBED POM BEANIE"
drag, startPoint x: 578, startPoint y: 360, endPoint x: 139, endPoint y: 389, distance: 440.4
click at [139, 389] on div "Otsi kliente All Web Socials Uus 0 Minu vestlused 1 Tiimi vestlused 0 AI Assist…" at bounding box center [444, 223] width 788 height 350
paste textarea "[URL][DOMAIN_NAME]"
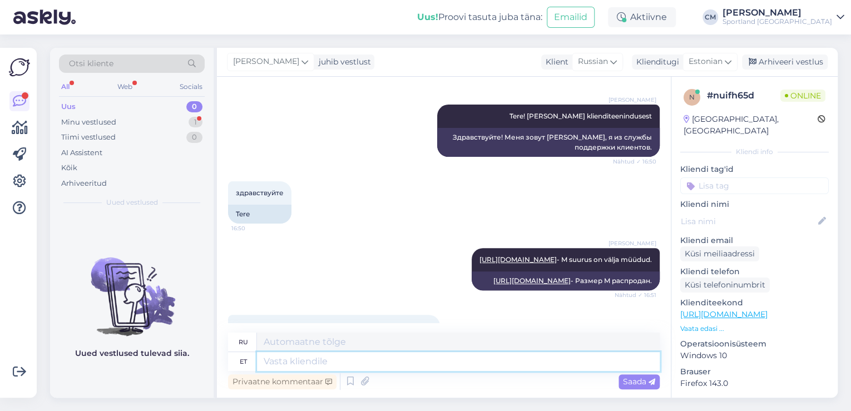
scroll to position [196, 0]
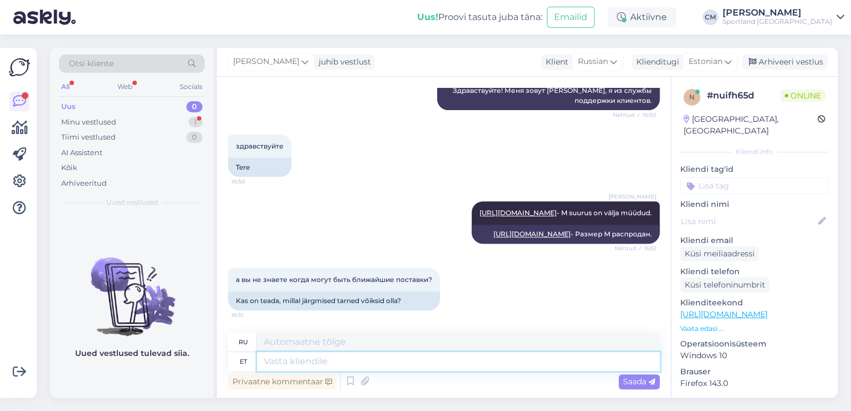
click at [330, 358] on textarea at bounding box center [458, 361] width 403 height 19
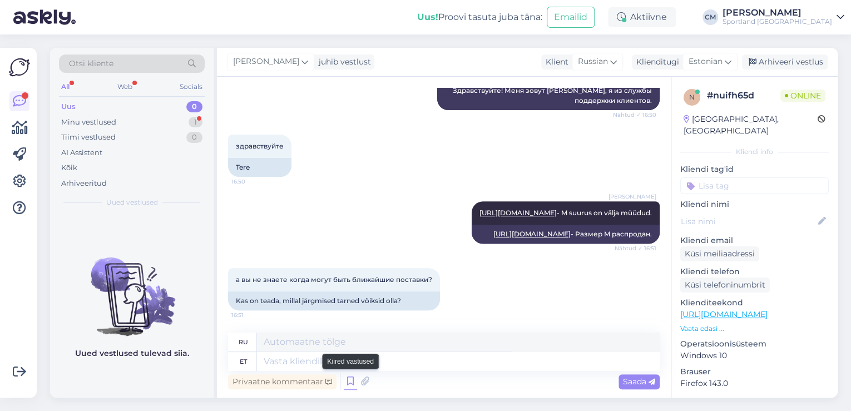
click at [349, 382] on icon at bounding box center [350, 381] width 13 height 17
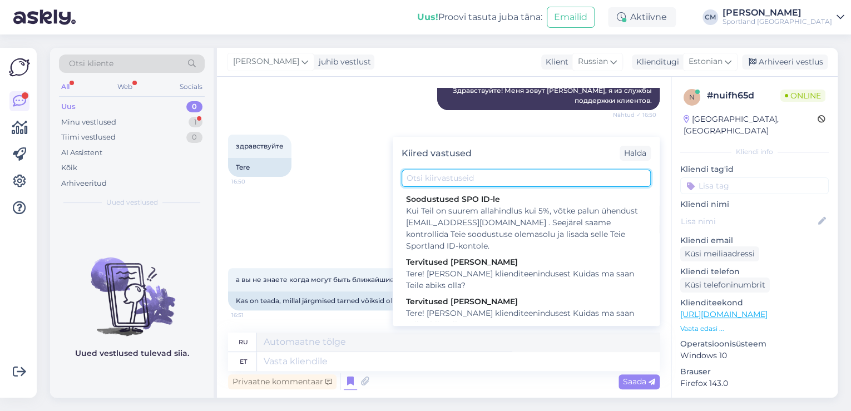
click at [501, 185] on input "text" at bounding box center [526, 178] width 249 height 17
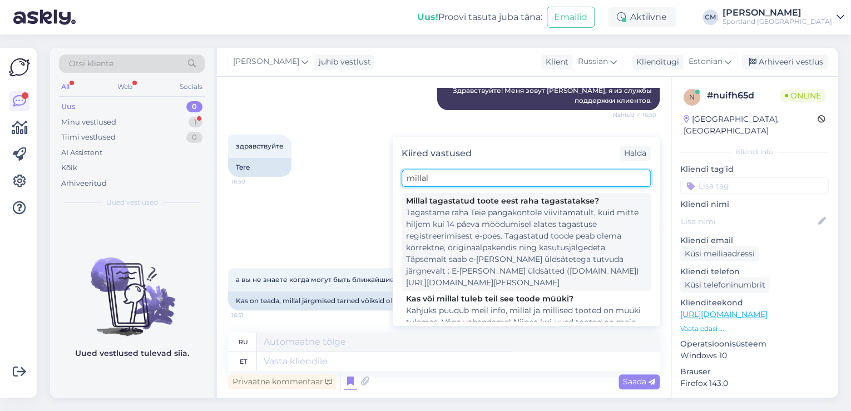
scroll to position [140, 0]
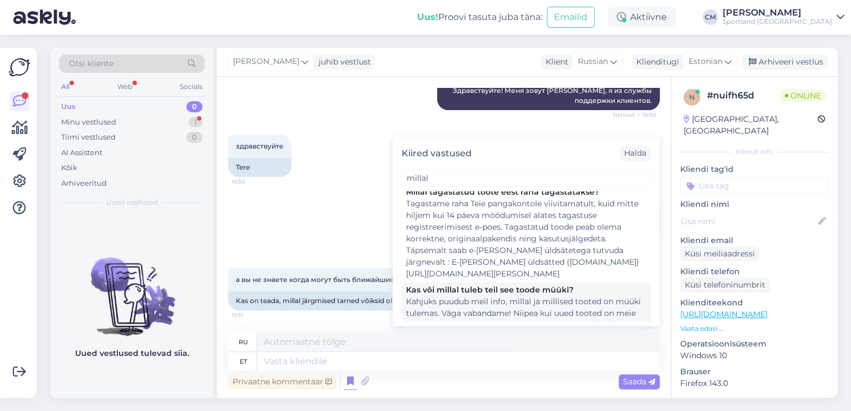
click at [534, 296] on div "Kahjuks puudub meil info, millal ja millised tooted on müüki tulemas. Väga vaba…" at bounding box center [526, 319] width 240 height 47
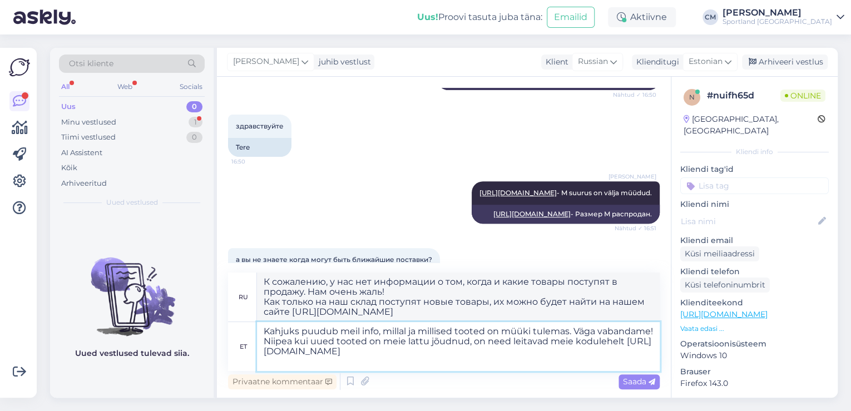
click at [458, 358] on textarea "Kahjuks puudub meil info, millal ja millised tooted on müüki tulemas. Väga vaba…" at bounding box center [458, 346] width 403 height 49
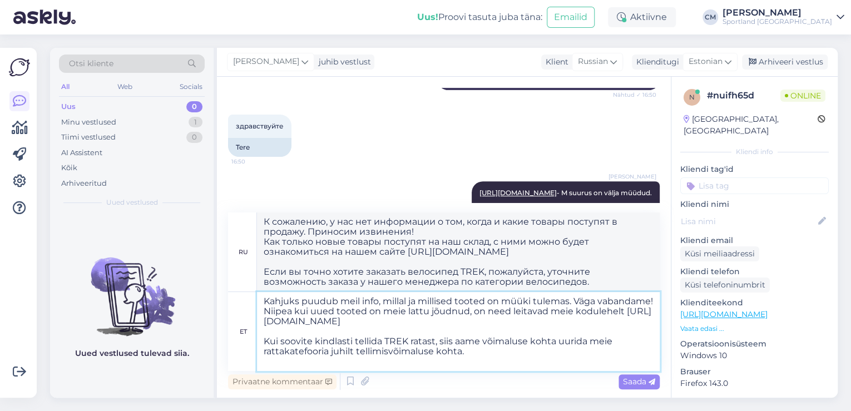
click at [345, 343] on textarea "Kahjuks puudub meil info, millal ja millised tooted on müüki tulemas. Väga vaba…" at bounding box center [458, 331] width 403 height 79
click at [457, 352] on textarea "Kahjuks puudub meil info, millal ja millised tooted on müüki tulemas. Väga vaba…" at bounding box center [458, 331] width 403 height 79
click at [372, 354] on textarea "Kahjuks puudub meil info, millal ja millised tooted on müüki tulemas. Väga vaba…" at bounding box center [458, 331] width 403 height 79
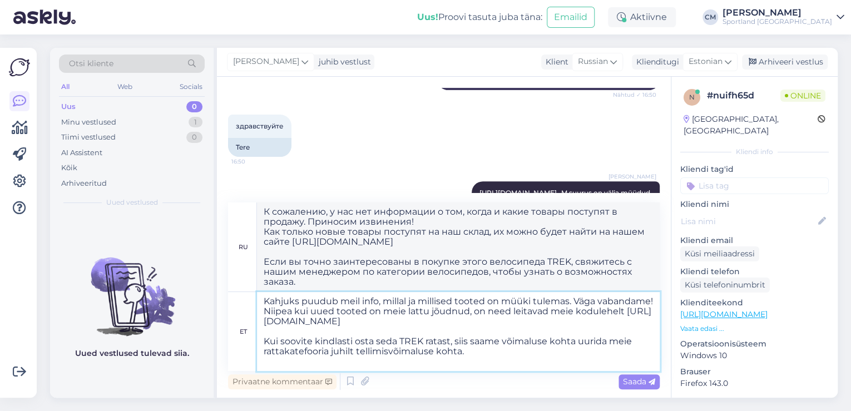
click at [511, 352] on textarea "Kahjuks puudub meil info, millal ja millised tooted on müüki tulemas. Väga vaba…" at bounding box center [458, 331] width 403 height 79
click at [435, 350] on textarea "Kahjuks puudub meil info, millal ja millised tooted on müüki tulemas. Väga vaba…" at bounding box center [458, 331] width 403 height 79
click at [391, 340] on textarea "Kahjuks puudub meil info, millal ja millised tooted on müüki tulemas. Väga vaba…" at bounding box center [458, 331] width 403 height 79
drag, startPoint x: 391, startPoint y: 340, endPoint x: 264, endPoint y: 298, distance: 134.2
click at [264, 298] on textarea "Kahjuks puudub meil info, millal ja millised tooted on müüki tulemas. Väga vaba…" at bounding box center [458, 331] width 403 height 79
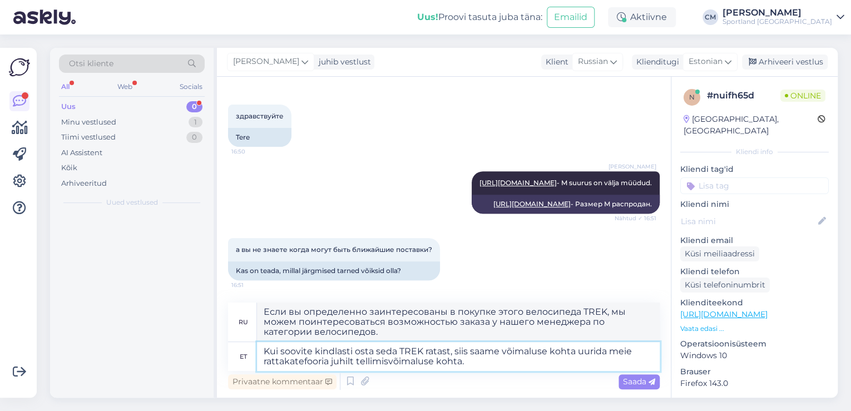
scroll to position [225, 0]
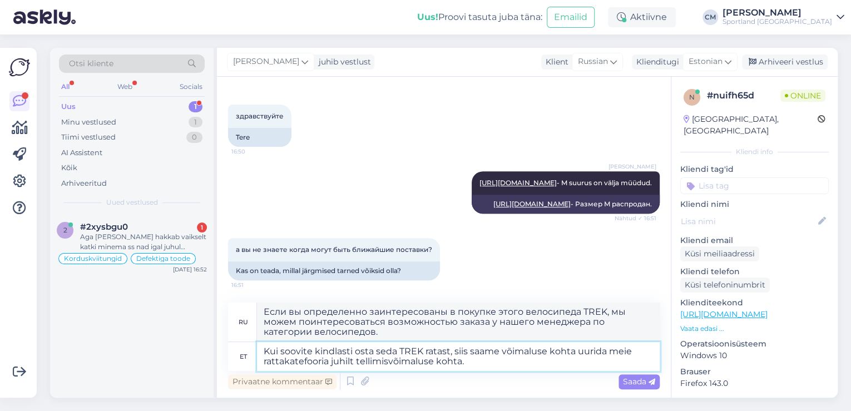
click at [310, 363] on textarea "Kui soovite kindlasti osta seda TREK ratast, siis saame võimaluse kohta uurida …" at bounding box center [458, 356] width 403 height 29
click at [469, 365] on textarea "Kui soovite kindlasti osta seda TREK ratast, siis saame võimaluse kohta uurida …" at bounding box center [458, 356] width 403 height 29
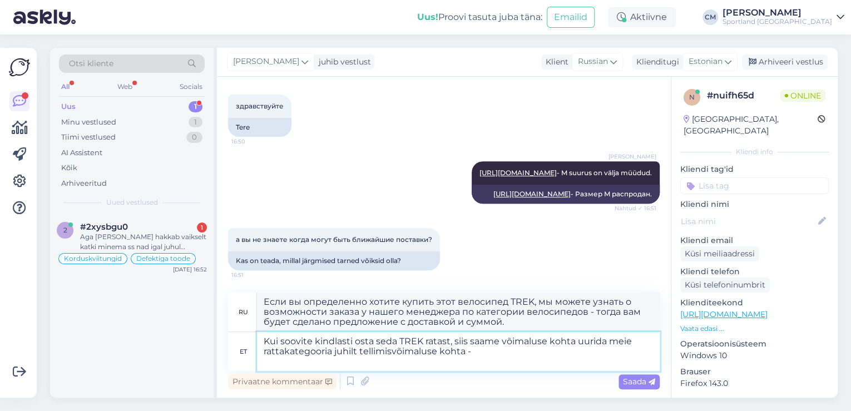
drag, startPoint x: 438, startPoint y: 361, endPoint x: 470, endPoint y: 350, distance: 33.9
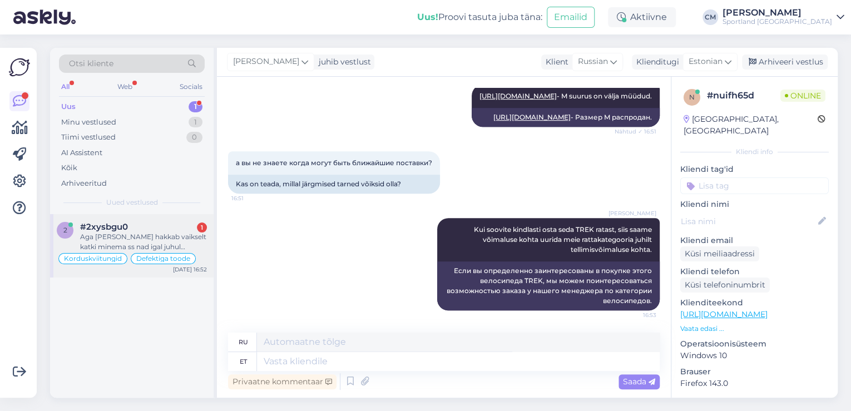
click at [173, 255] on span "Defektiga toode" at bounding box center [163, 258] width 54 height 7
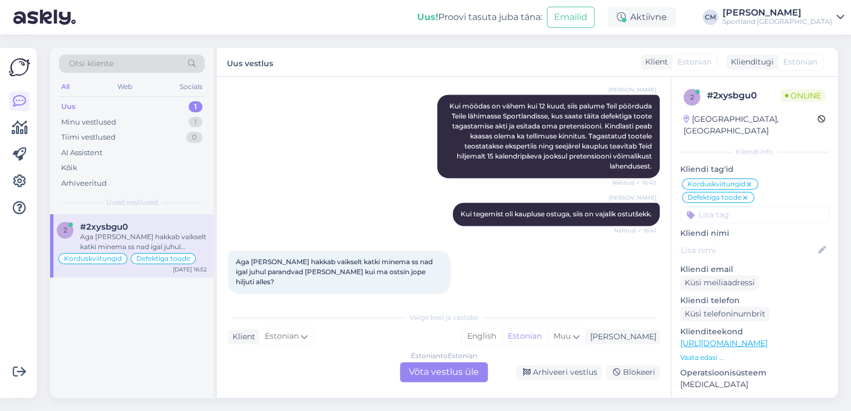
click at [481, 369] on div "Estonian to Estonian Võta vestlus üle" at bounding box center [444, 372] width 88 height 20
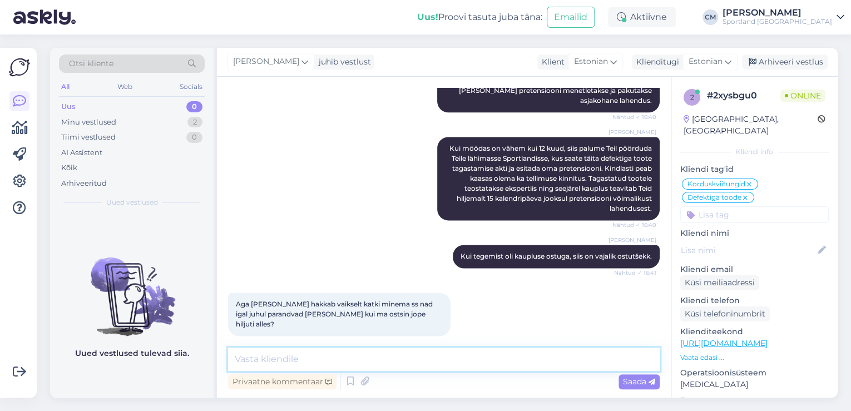
click at [429, 365] on textarea at bounding box center [444, 359] width 432 height 23
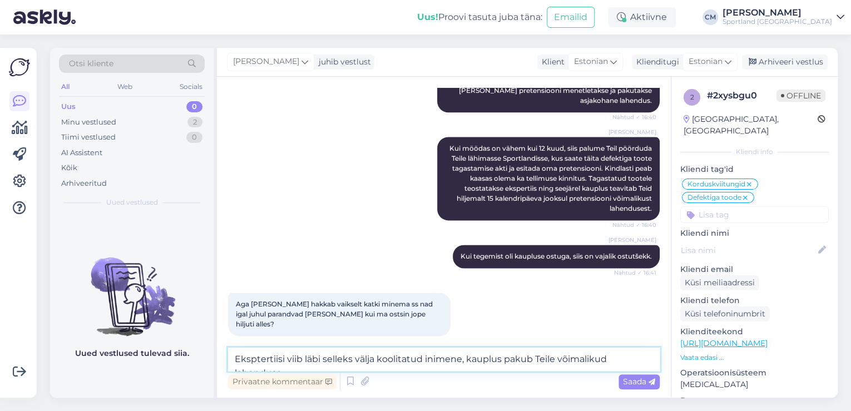
scroll to position [723, 0]
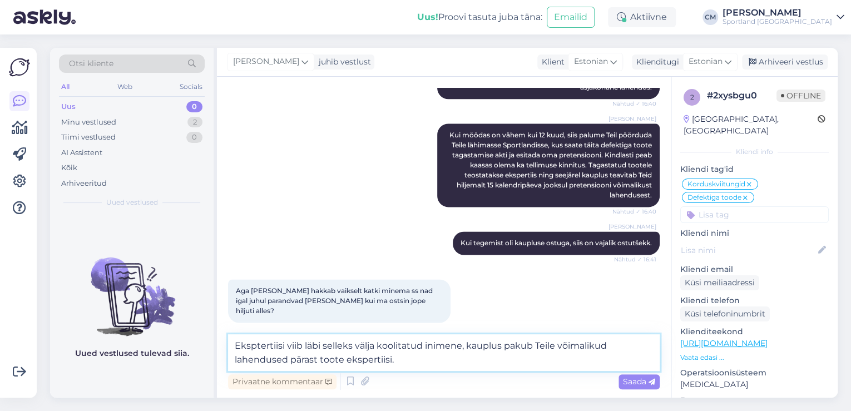
click at [469, 348] on textarea "Eksptertiisi viib läbi selleks välja koolitatud inimene, kauplus pakub Teile võ…" at bounding box center [444, 352] width 432 height 37
click at [476, 352] on textarea "Eksptertiisi viib läbi selleks välja koolitatud inimene, kauplus pakub Teile võ…" at bounding box center [444, 352] width 432 height 37
click at [472, 350] on textarea "Eksptertiisi viib läbi selleks välja koolitatud inimene, kauplus pakub Teile võ…" at bounding box center [444, 352] width 432 height 37
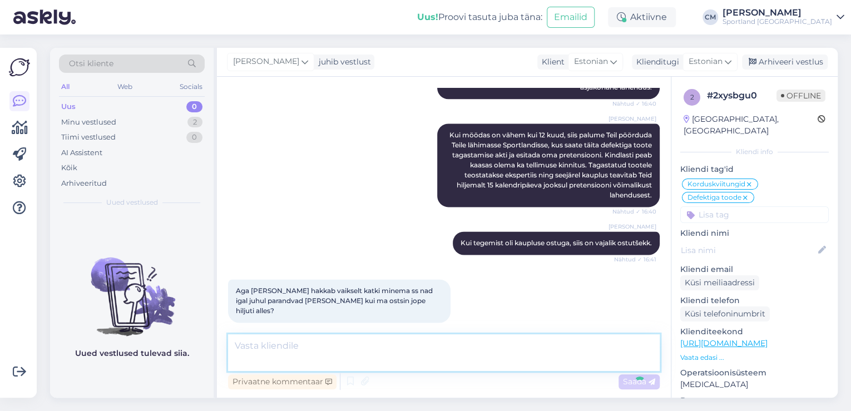
scroll to position [768, 0]
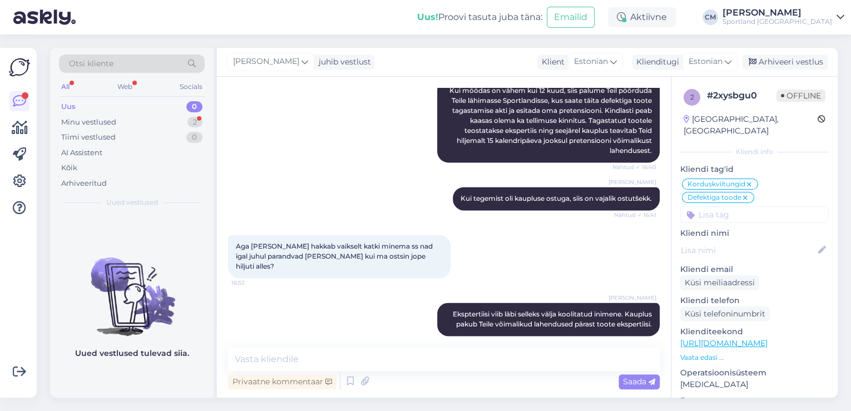
click at [207, 121] on div "Otsi kliente All Web Socials Uus 0 Minu vestlused 2 Tiimi vestlused 0 AI Assist…" at bounding box center [132, 131] width 164 height 166
click at [200, 123] on div "2" at bounding box center [194, 122] width 15 height 11
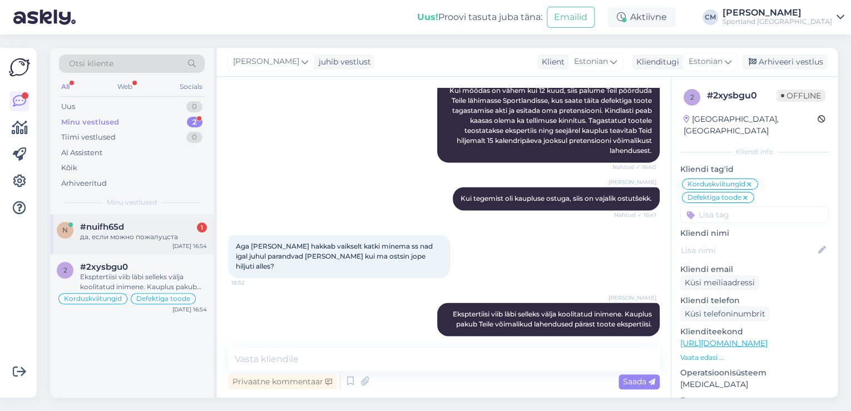
click at [146, 240] on div "да, если можно пожалуцста" at bounding box center [143, 237] width 127 height 10
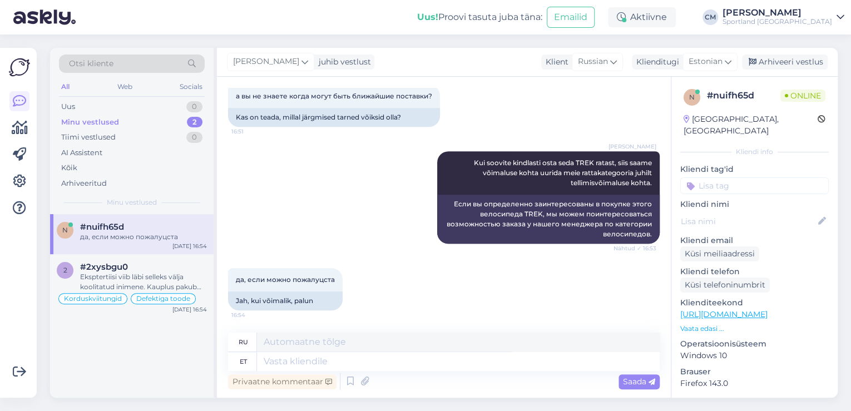
scroll to position [379, 0]
click at [306, 365] on textarea at bounding box center [458, 361] width 403 height 19
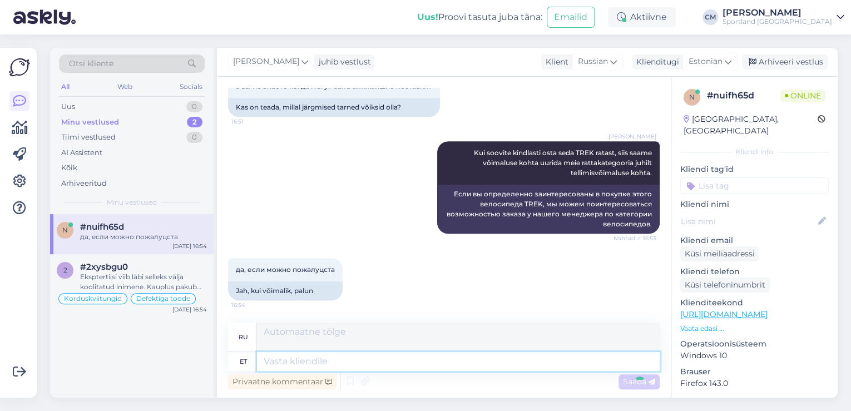
scroll to position [466, 0]
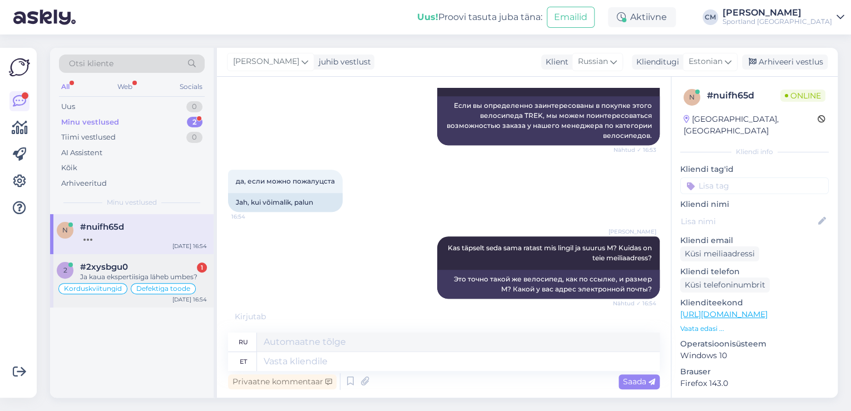
click at [175, 283] on div "Defektiga toode" at bounding box center [163, 288] width 65 height 11
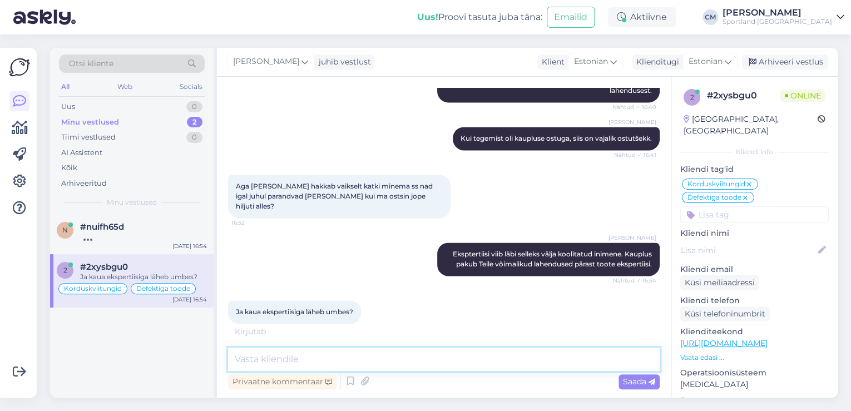
click at [390, 368] on textarea at bounding box center [444, 359] width 432 height 23
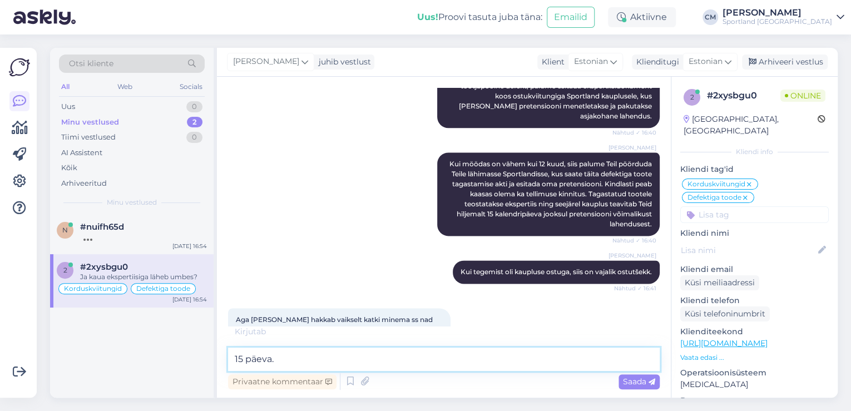
scroll to position [605, 0]
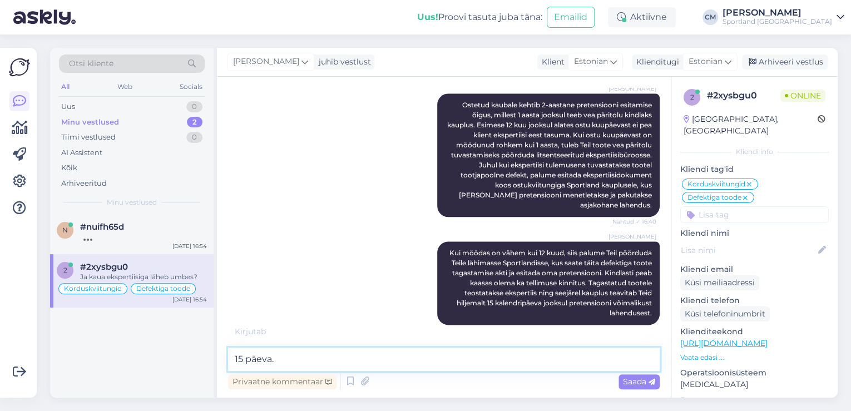
click at [244, 362] on textarea "15 päeva." at bounding box center [444, 359] width 432 height 23
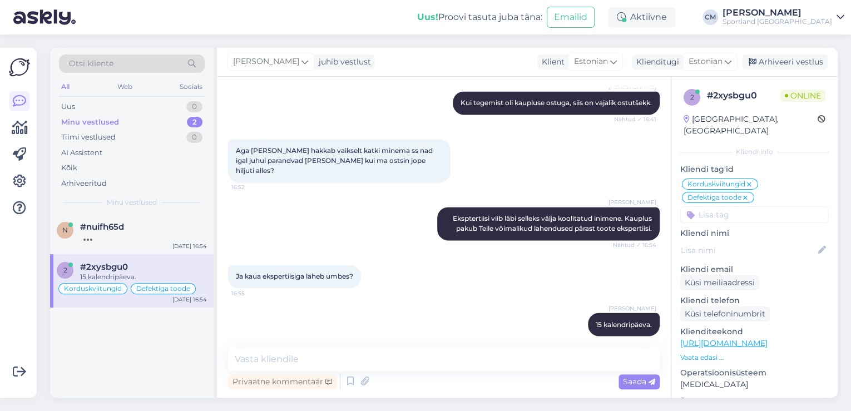
click at [105, 210] on div "Otsi kliente All Web Socials Uus 0 Minu vestlused 2 Tiimi vestlused 0 AI Assist…" at bounding box center [132, 131] width 164 height 166
click at [566, 321] on icon at bounding box center [569, 324] width 7 height 7
click at [244, 307] on textarea "15 kalendripäeva." at bounding box center [444, 321] width 414 height 29
click at [622, 340] on div "Muuda" at bounding box center [627, 347] width 48 height 15
click at [136, 247] on div "n #nuifh65d [DATE] 16:54" at bounding box center [132, 234] width 164 height 40
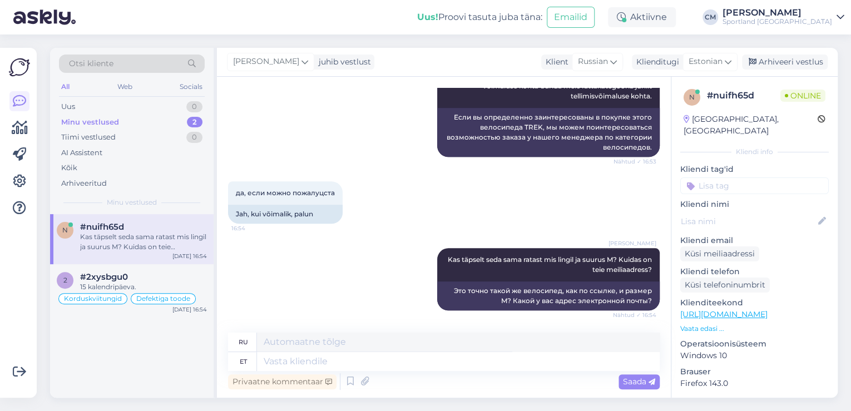
scroll to position [552, 0]
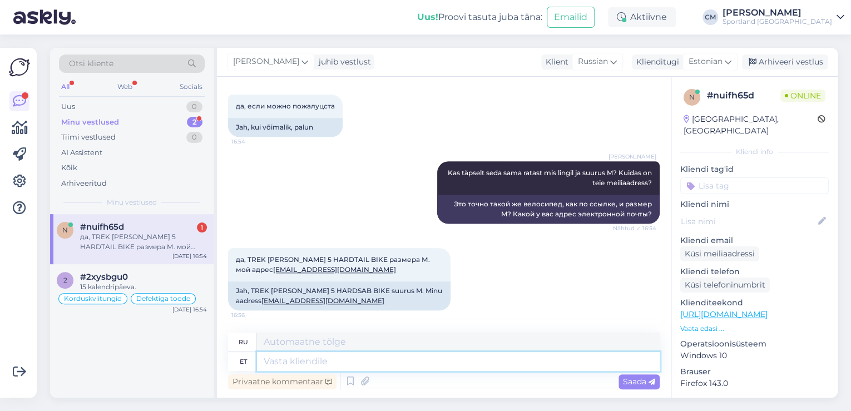
click at [357, 368] on textarea at bounding box center [458, 361] width 403 height 19
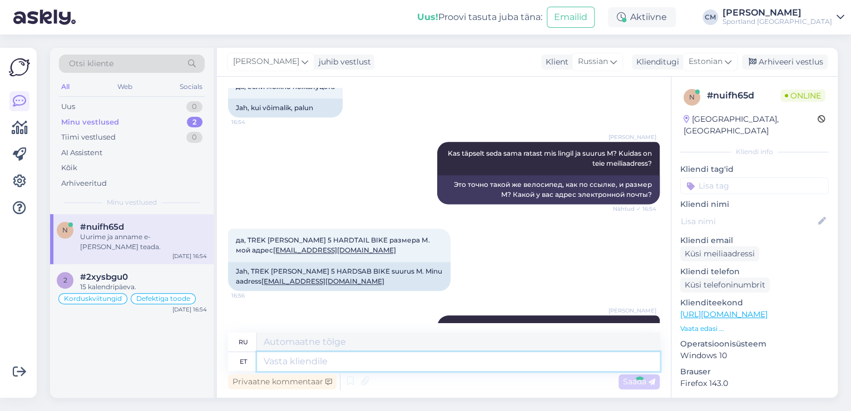
scroll to position [630, 0]
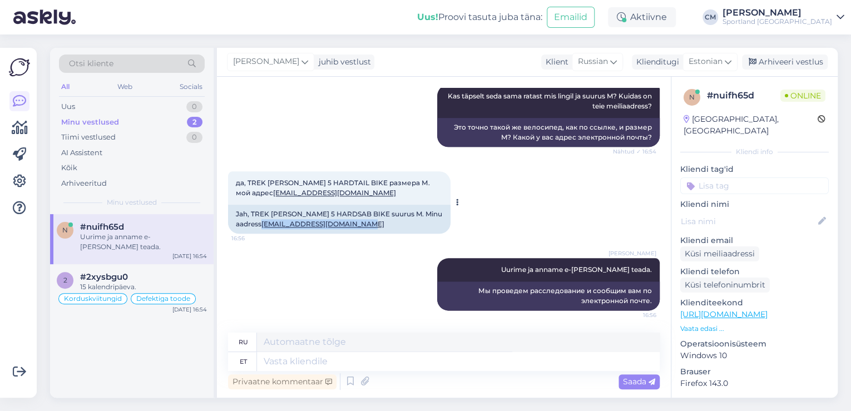
drag, startPoint x: 343, startPoint y: 229, endPoint x: 229, endPoint y: 227, distance: 113.5
click at [229, 227] on div "Jah, TREK [PERSON_NAME] 5 HARDSAB BIKE suurus M. Minu aadress [EMAIL_ADDRESS][D…" at bounding box center [339, 219] width 222 height 29
copy link "[EMAIL_ADDRESS][DOMAIN_NAME]"
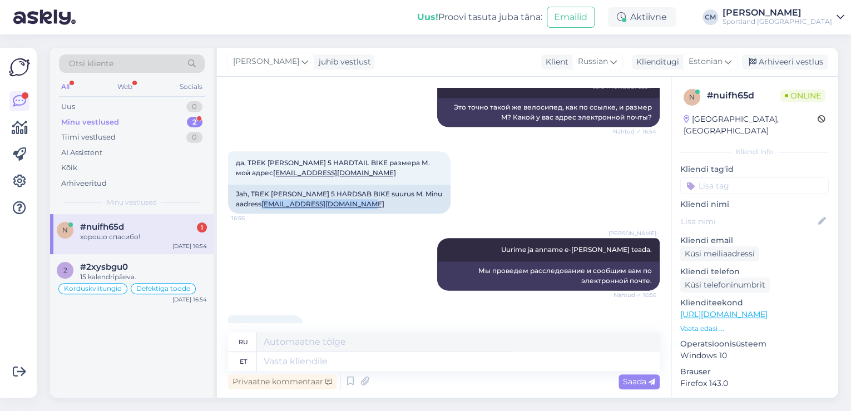
scroll to position [696, 0]
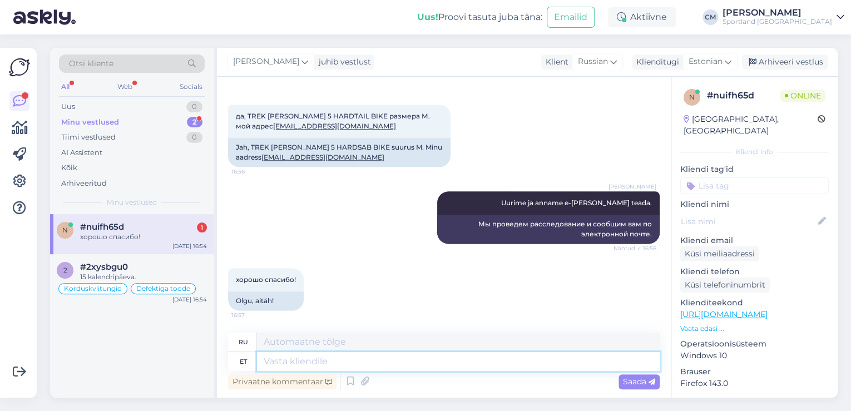
click at [307, 362] on textarea at bounding box center [458, 361] width 403 height 19
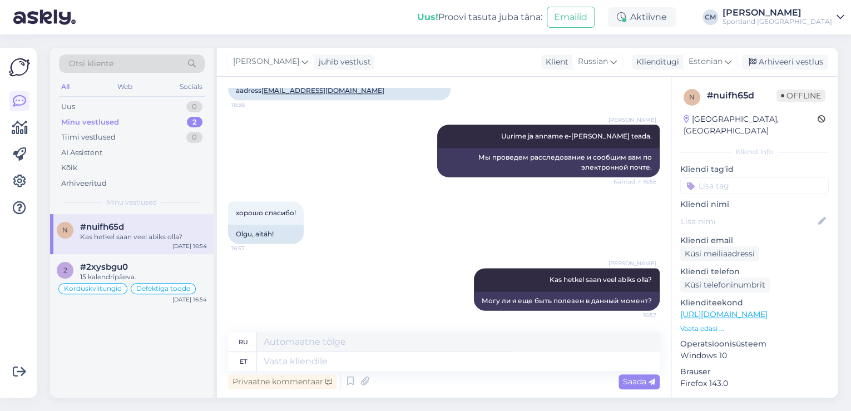
click at [759, 177] on input at bounding box center [754, 185] width 148 height 17
click at [751, 212] on span "Ratas" at bounding box center [754, 215] width 19 height 7
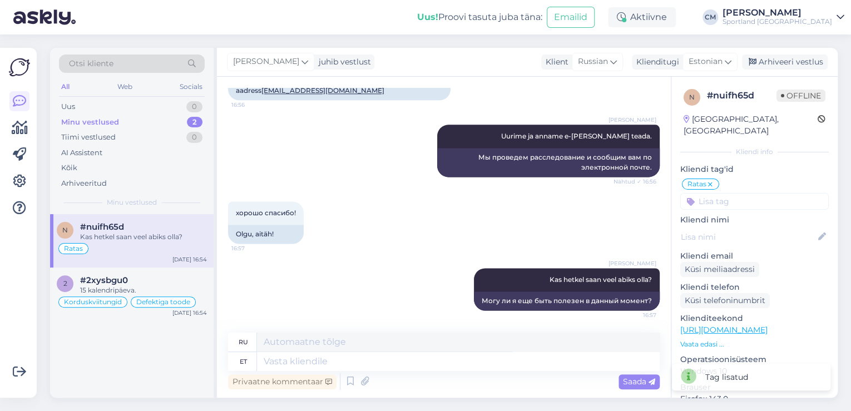
click at [735, 193] on input at bounding box center [754, 201] width 148 height 17
click at [735, 227] on span "Lattu lisandumine (toode)" at bounding box center [754, 230] width 87 height 7
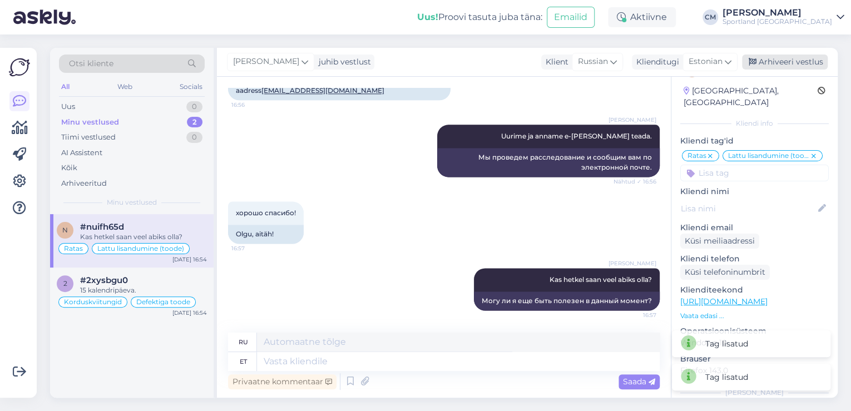
scroll to position [44, 0]
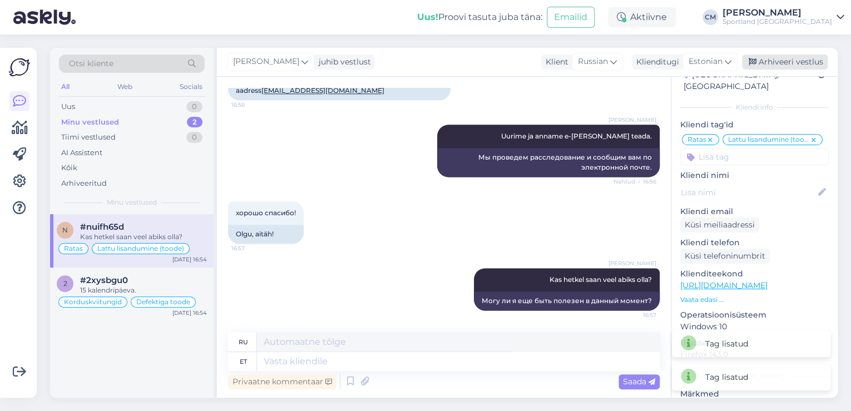
click at [780, 58] on div "Arhiveeri vestlus" at bounding box center [785, 62] width 86 height 15
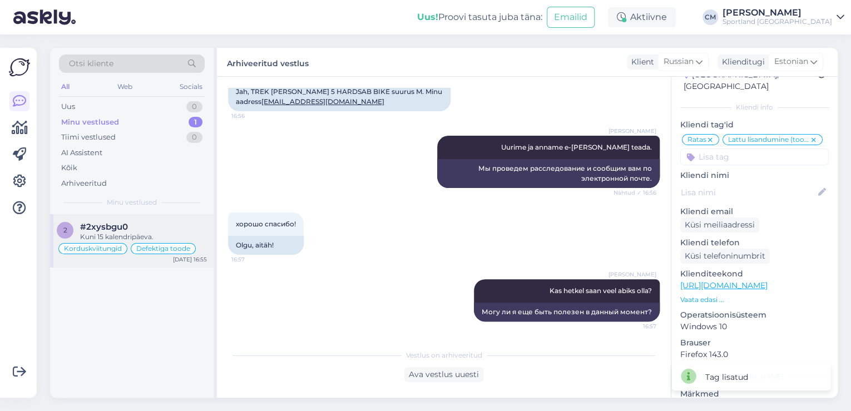
click at [165, 242] on div "Korduskviitungid Defektiga toode" at bounding box center [132, 248] width 150 height 13
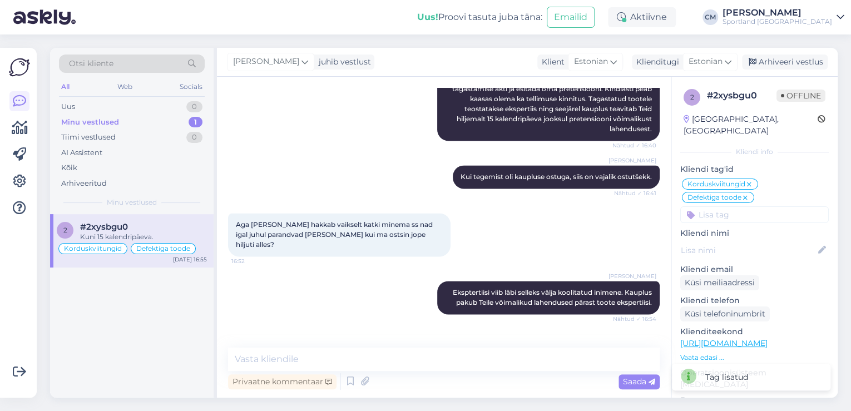
scroll to position [863, 0]
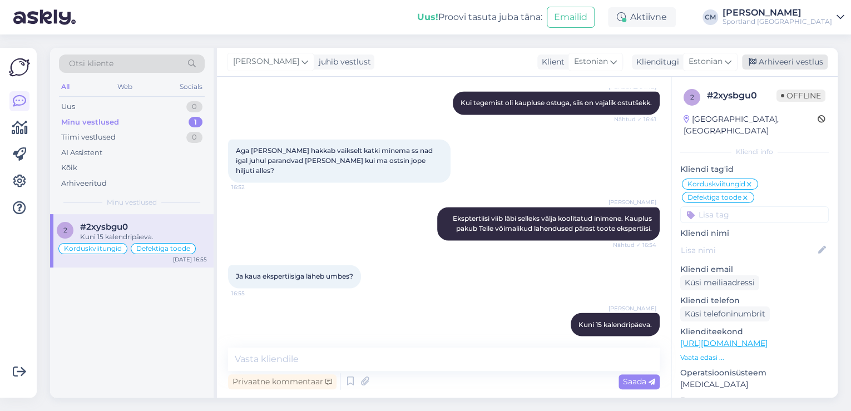
click at [783, 60] on div "Arhiveeri vestlus" at bounding box center [785, 62] width 86 height 15
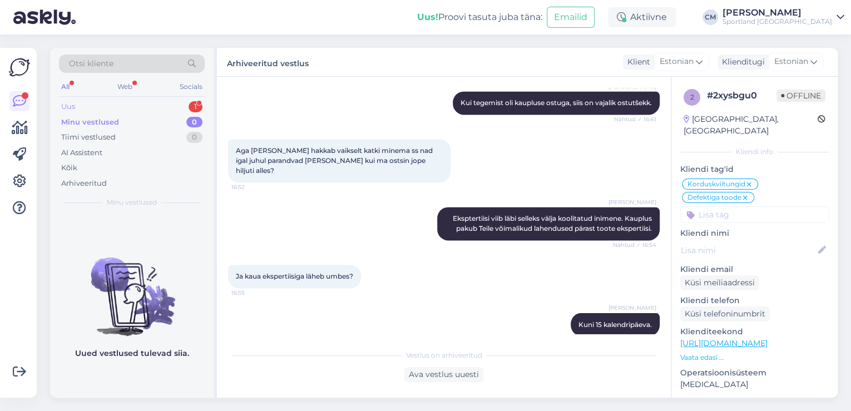
click at [117, 109] on div "Uus 1" at bounding box center [132, 107] width 146 height 16
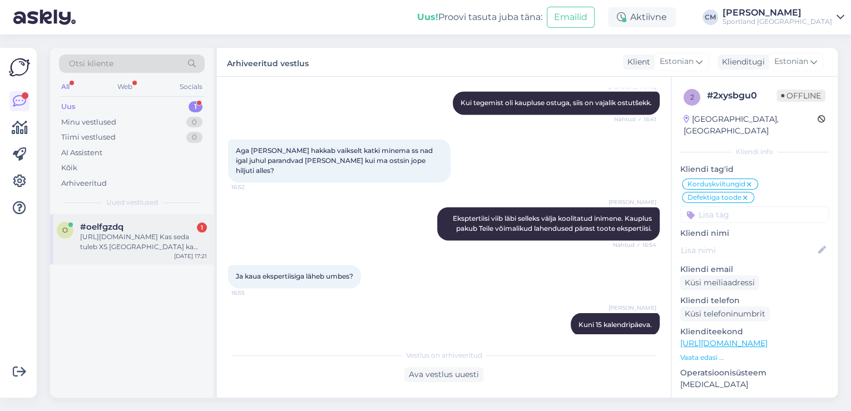
click at [162, 265] on div "o #oelfgzdq 1 [URL][DOMAIN_NAME] Kas seda tuleb XS [GEOGRAPHIC_DATA] ka müügile…" at bounding box center [132, 306] width 164 height 184
click at [168, 258] on div "o #oelfgzdq 1 [URL][DOMAIN_NAME] Kas seda tuleb XS [GEOGRAPHIC_DATA] ka müügile…" at bounding box center [132, 239] width 164 height 50
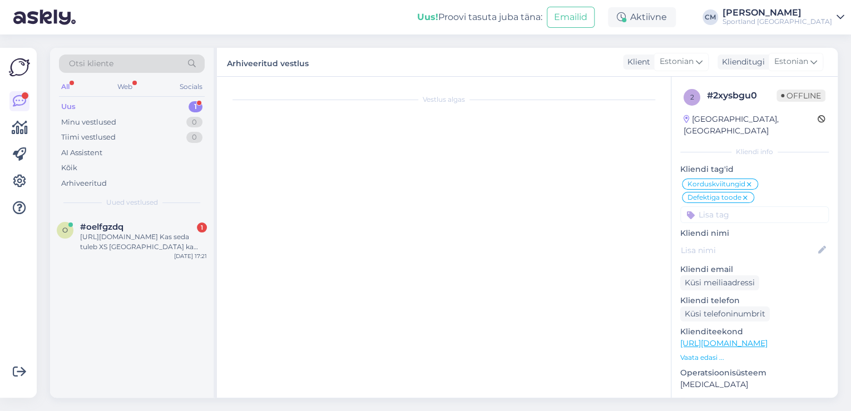
scroll to position [0, 0]
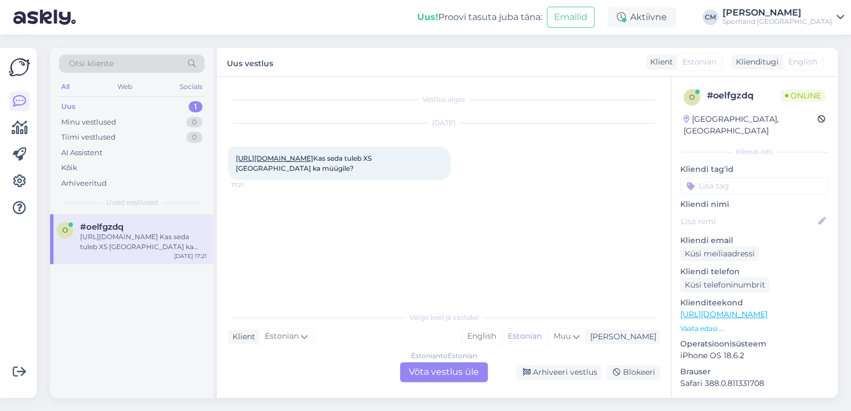
click at [400, 361] on div "Valige [PERSON_NAME] vastake Klient Estonian Mina English Estonian Muu Estonian…" at bounding box center [444, 344] width 432 height 76
click at [414, 372] on div "Estonian to Estonian Võta vestlus üle" at bounding box center [444, 372] width 88 height 20
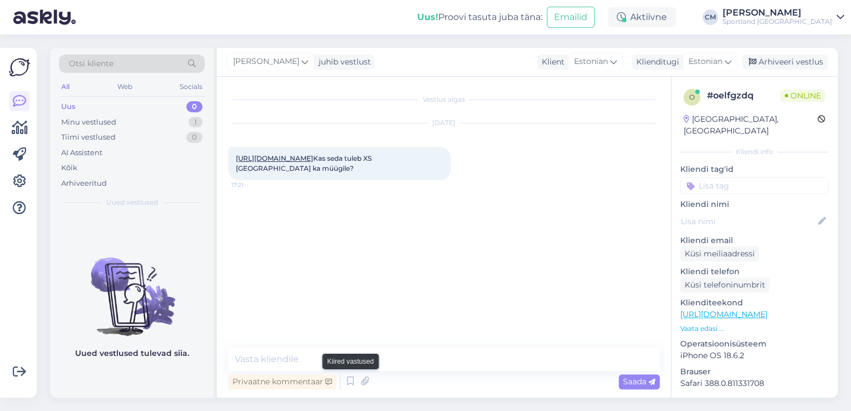
click at [347, 385] on icon at bounding box center [350, 381] width 13 height 17
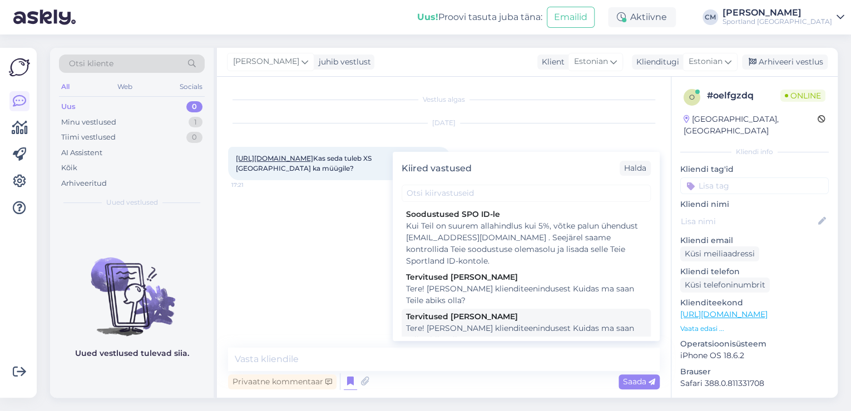
click at [494, 327] on div "Tere! [PERSON_NAME] klienditeenindusest Kuidas ma saan Teile abiks olla?" at bounding box center [526, 334] width 240 height 23
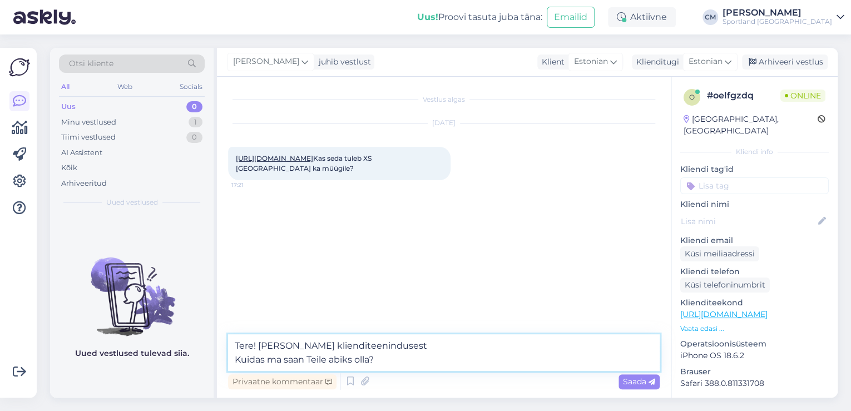
drag, startPoint x: 405, startPoint y: 365, endPoint x: 189, endPoint y: 366, distance: 216.4
click at [189, 366] on div "Otsi kliente All Web Socials Uus 0 Minu vestlused 1 Tiimi vestlused 0 AI Assist…" at bounding box center [444, 223] width 788 height 350
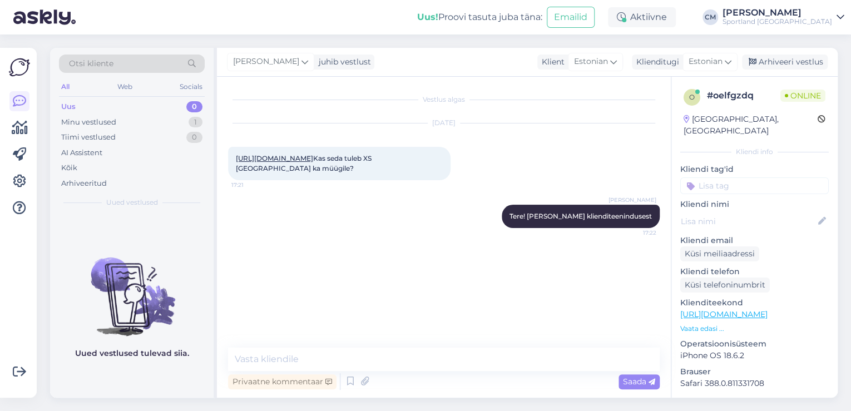
click at [313, 161] on link "[URL][DOMAIN_NAME]" at bounding box center [274, 158] width 77 height 8
drag, startPoint x: 354, startPoint y: 379, endPoint x: 376, endPoint y: 356, distance: 31.5
click at [354, 379] on icon at bounding box center [350, 381] width 13 height 17
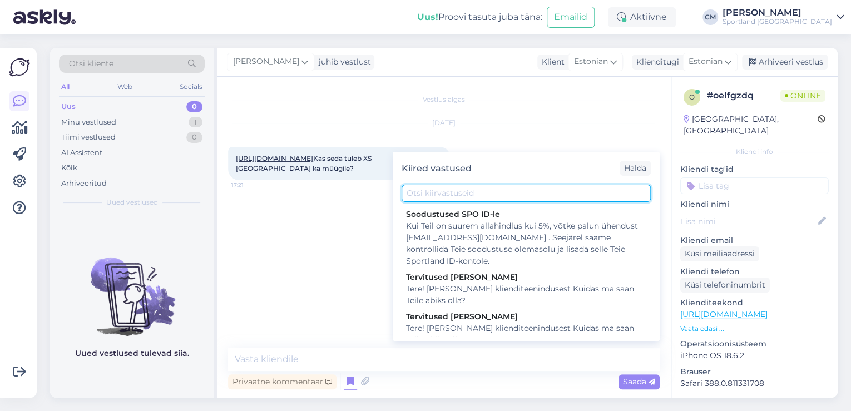
click at [474, 192] on input "text" at bounding box center [526, 193] width 249 height 17
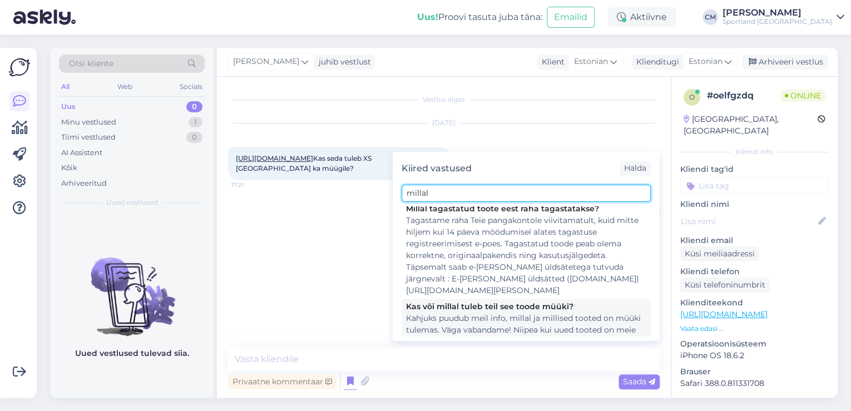
scroll to position [140, 0]
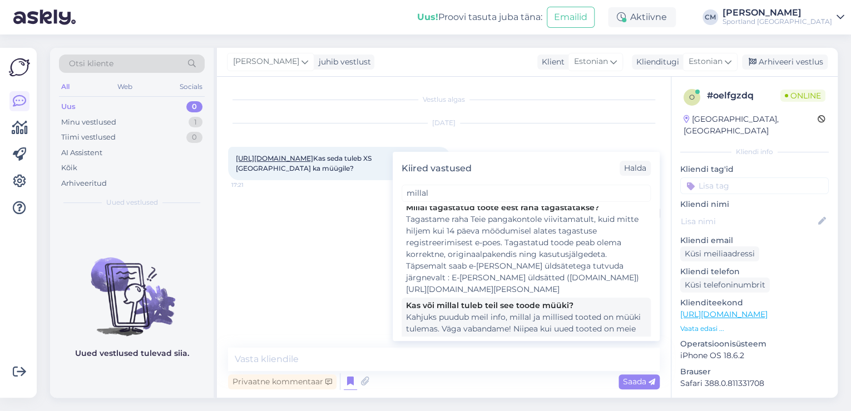
click at [480, 300] on div "Kas või millal tuleb teil see toode müüki?" at bounding box center [526, 306] width 240 height 12
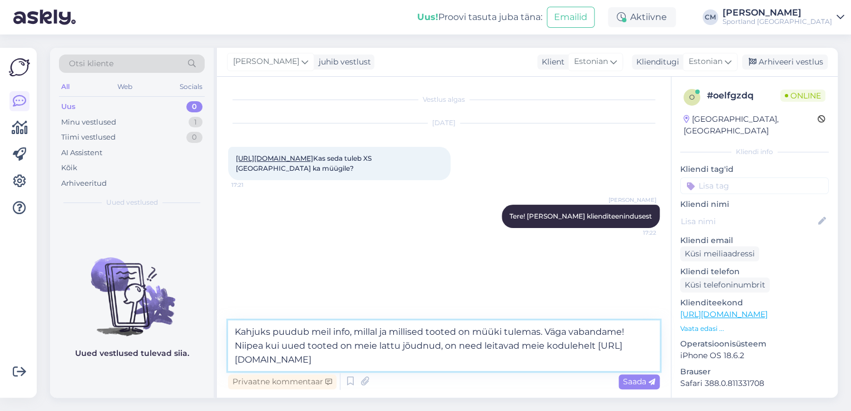
click at [438, 360] on textarea "Kahjuks puudub meil info, millal ja millised tooted on müüki tulemas. Väga vaba…" at bounding box center [444, 345] width 432 height 51
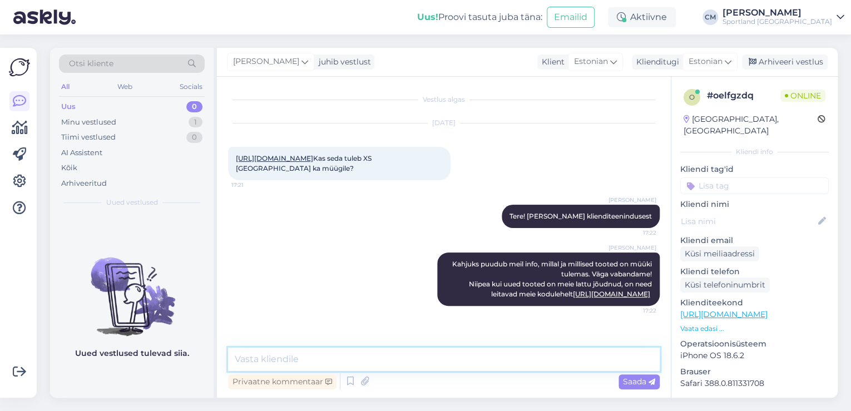
scroll to position [0, 0]
click at [720, 179] on input at bounding box center [754, 185] width 148 height 17
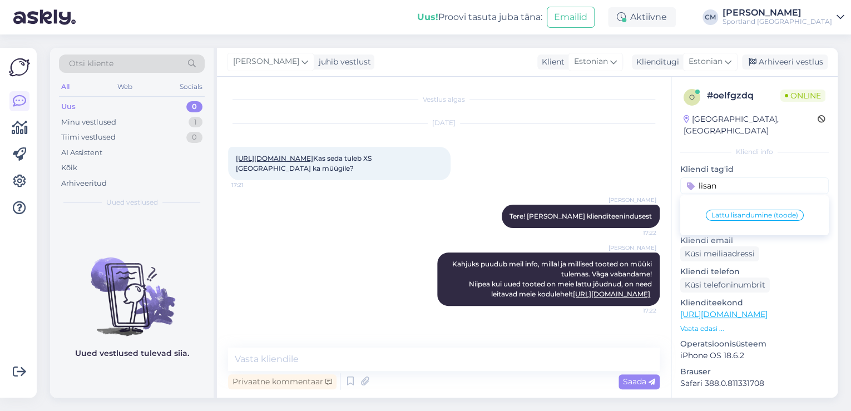
click at [735, 210] on div "Lattu lisandumine (toode)" at bounding box center [755, 215] width 98 height 11
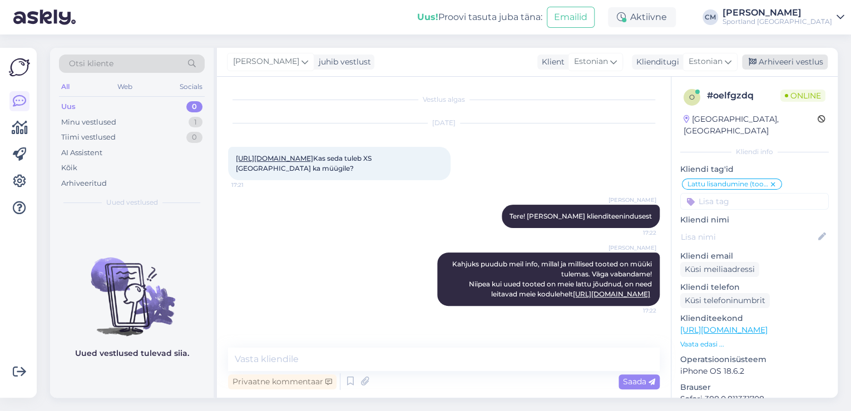
click at [778, 60] on div "Arhiveeri vestlus" at bounding box center [785, 62] width 86 height 15
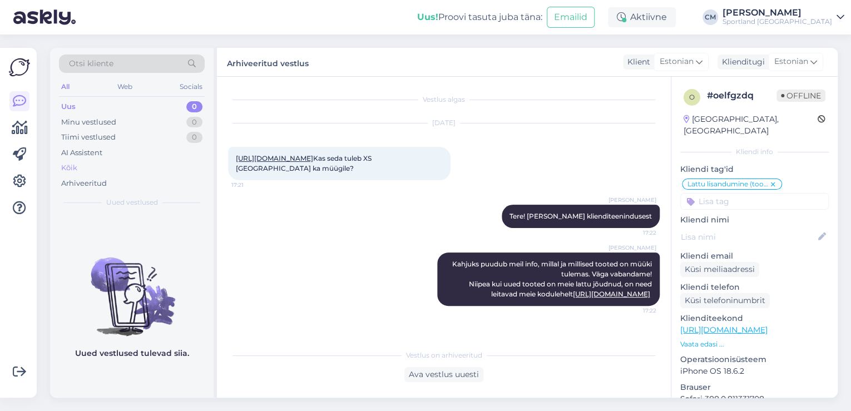
click at [140, 160] on div "Kõik" at bounding box center [132, 168] width 146 height 16
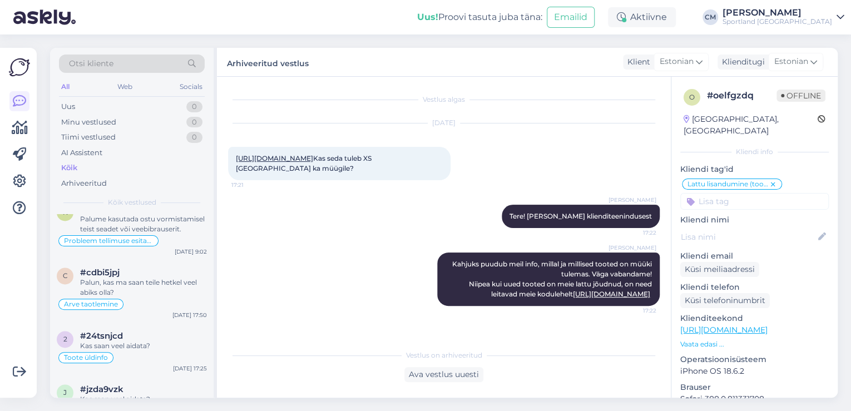
scroll to position [801, 0]
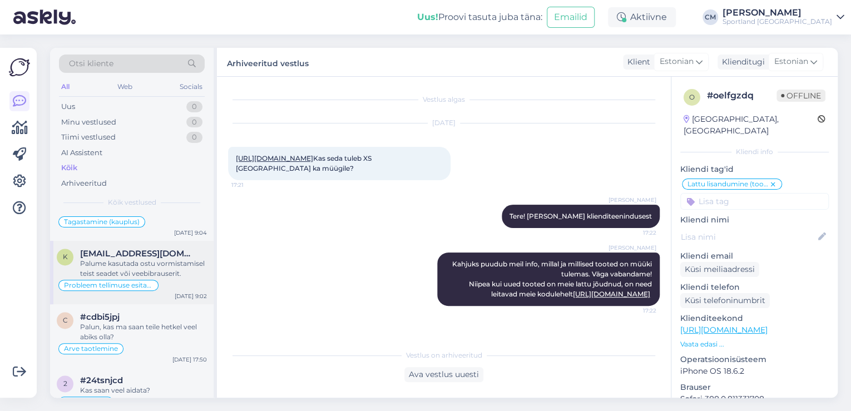
click at [186, 296] on div "[DATE] 9:02" at bounding box center [191, 296] width 32 height 8
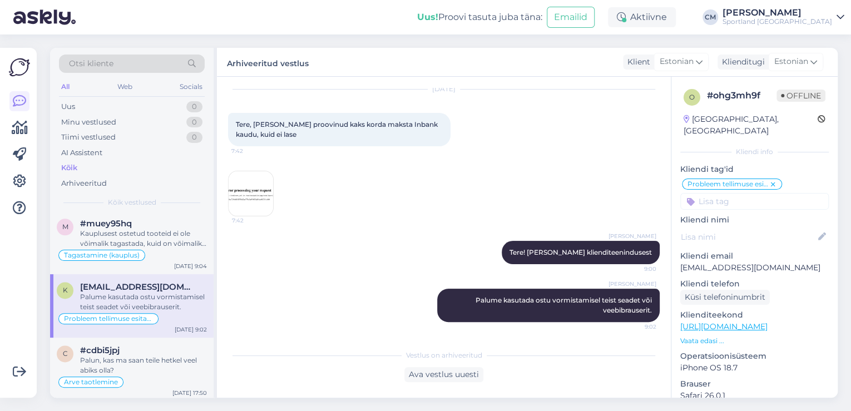
scroll to position [712, 0]
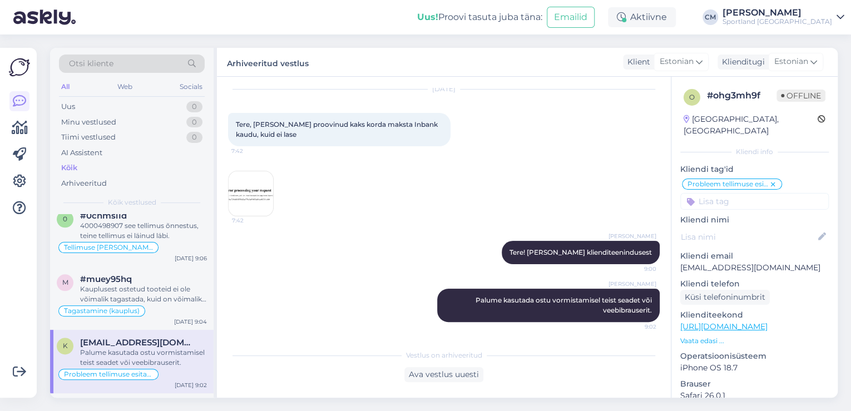
click at [186, 296] on div "Kauplusest ostetud tooteid ei ole võimalik tagastada, kuid on võimalik ümber va…" at bounding box center [143, 294] width 127 height 20
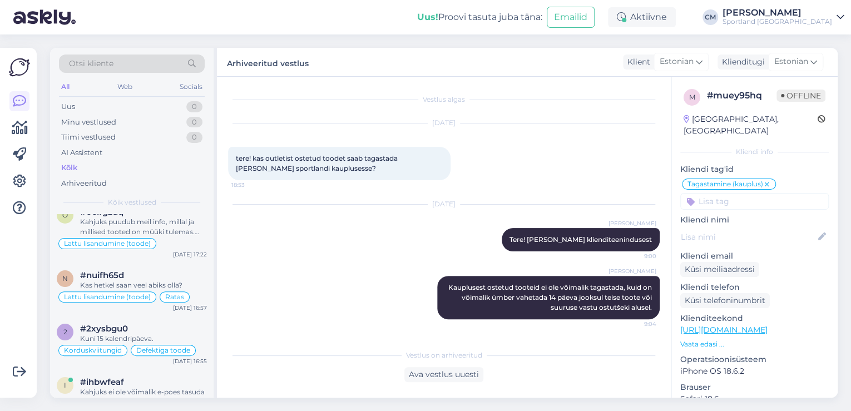
scroll to position [0, 0]
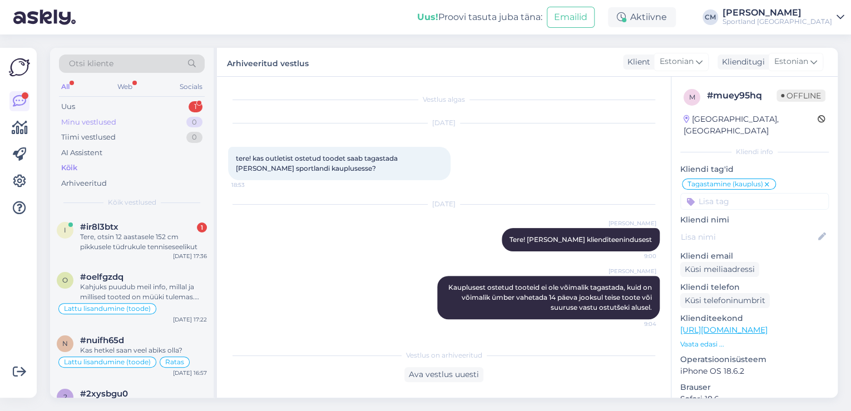
drag, startPoint x: 180, startPoint y: 107, endPoint x: 175, endPoint y: 123, distance: 17.4
click at [180, 107] on div "Uus 1" at bounding box center [132, 107] width 146 height 16
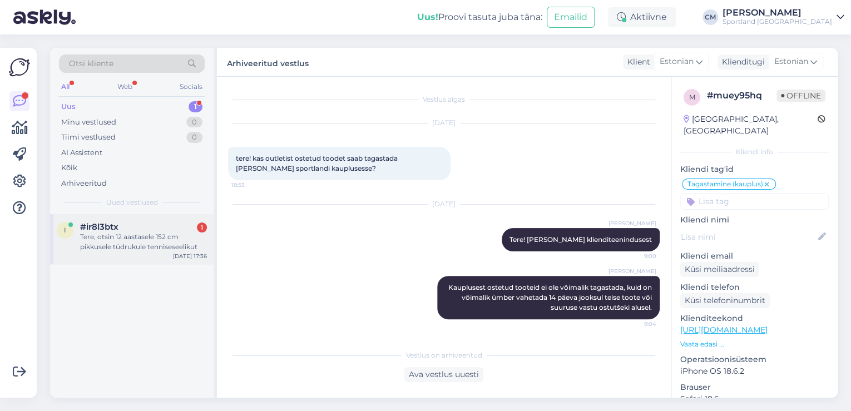
click at [129, 254] on div "i #ir8l3btx 1 Tere, otsin 12 aastasele 152 cm pikkusele tüdrukule tenniseseelik…" at bounding box center [132, 239] width 164 height 50
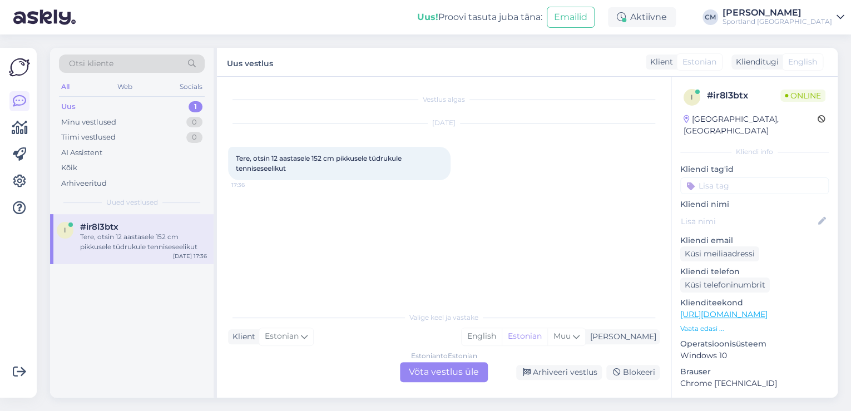
click at [464, 368] on div "Estonian to Estonian Võta vestlus üle" at bounding box center [444, 372] width 88 height 20
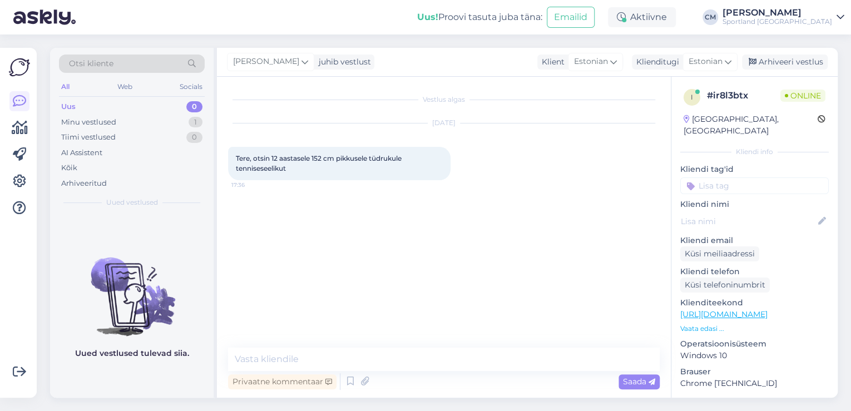
click at [341, 380] on div "Privaatne kommentaar Saada" at bounding box center [444, 381] width 432 height 21
click at [343, 379] on div "Privaatne kommentaar Saada" at bounding box center [444, 381] width 432 height 21
click at [345, 379] on icon at bounding box center [350, 381] width 13 height 17
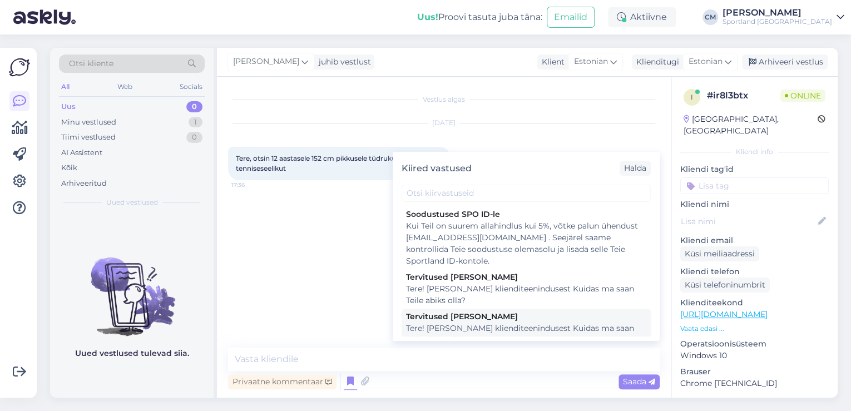
click at [499, 333] on div "Tere! [PERSON_NAME] klienditeenindusest Kuidas ma saan Teile abiks olla?" at bounding box center [526, 334] width 240 height 23
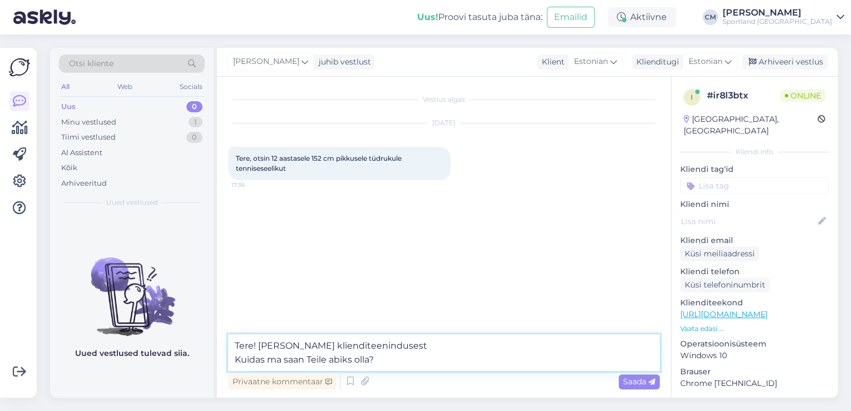
drag, startPoint x: 432, startPoint y: 365, endPoint x: 145, endPoint y: 382, distance: 287.4
click at [146, 381] on div "Otsi kliente All Web Socials Uus 0 Minu vestlused 1 Tiimi vestlused 0 AI Assist…" at bounding box center [444, 223] width 788 height 350
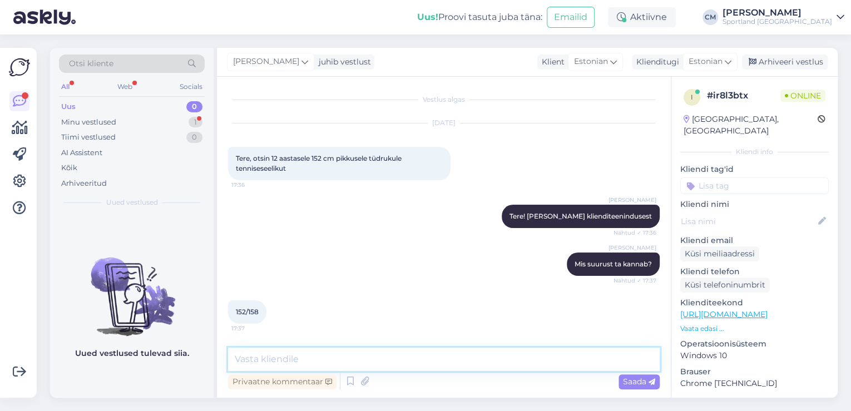
scroll to position [46, 0]
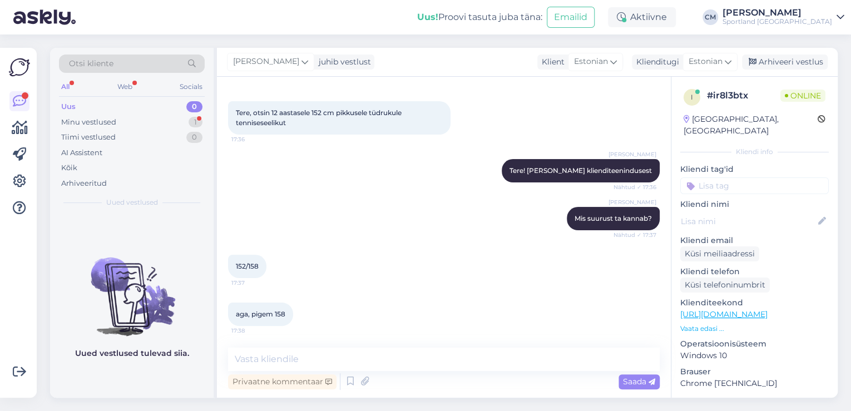
click at [768, 309] on link "[URL][DOMAIN_NAME]" at bounding box center [723, 314] width 87 height 10
click at [318, 361] on textarea at bounding box center [444, 359] width 432 height 23
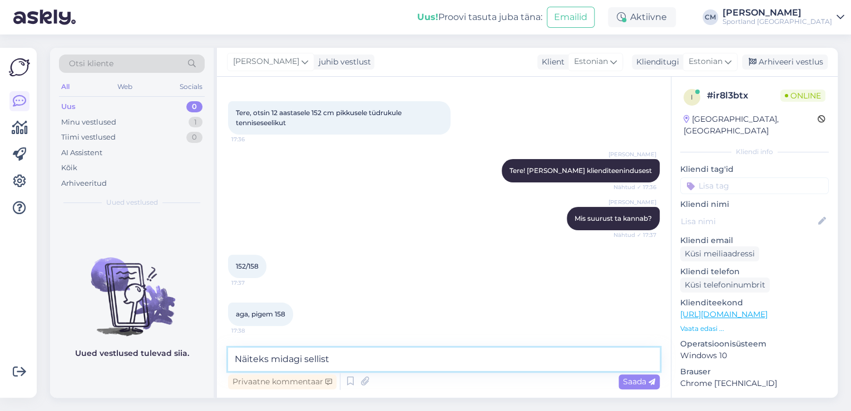
paste textarea "[URL][DOMAIN_NAME]"
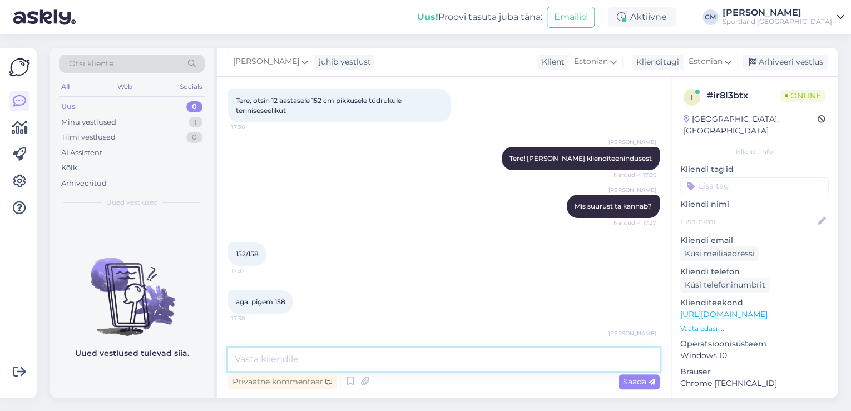
scroll to position [113, 0]
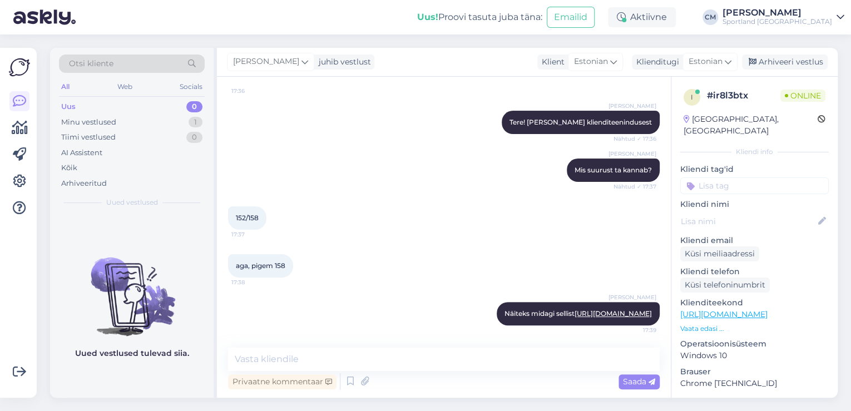
click at [784, 177] on input at bounding box center [754, 185] width 148 height 17
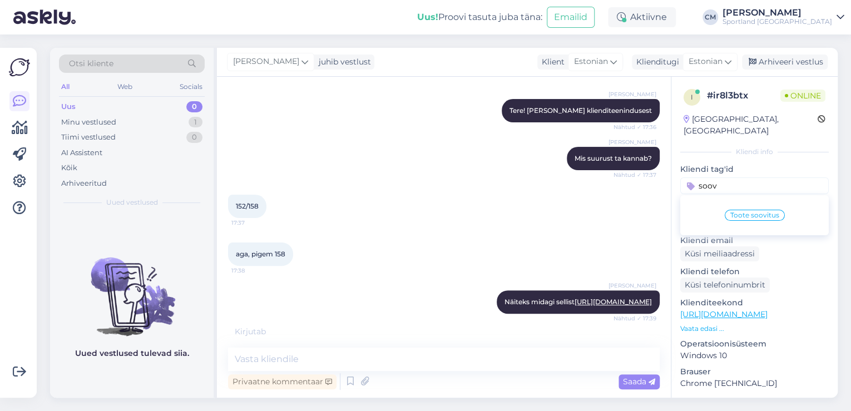
scroll to position [126, 0]
click at [760, 212] on span "Toote soovitus" at bounding box center [754, 215] width 49 height 7
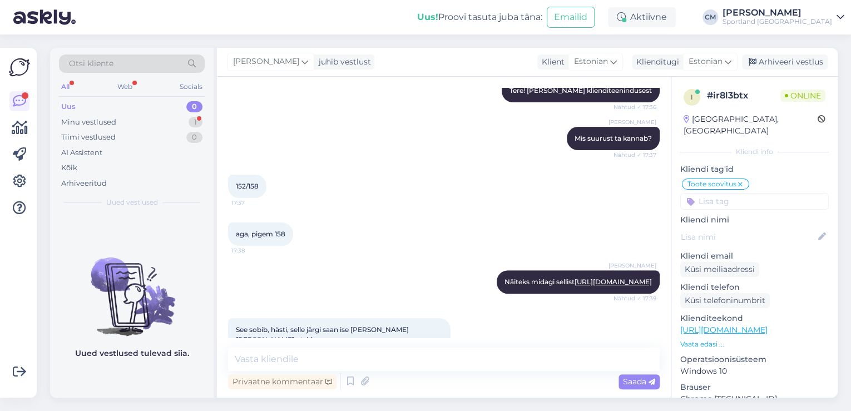
scroll to position [161, 0]
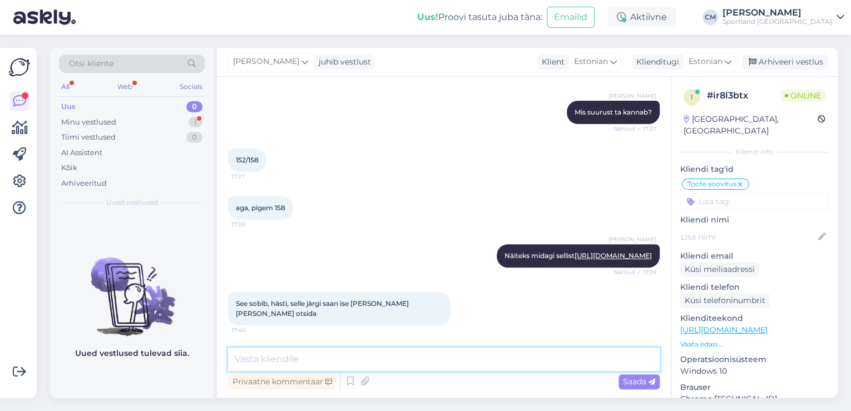
click at [370, 359] on textarea at bounding box center [444, 359] width 432 height 23
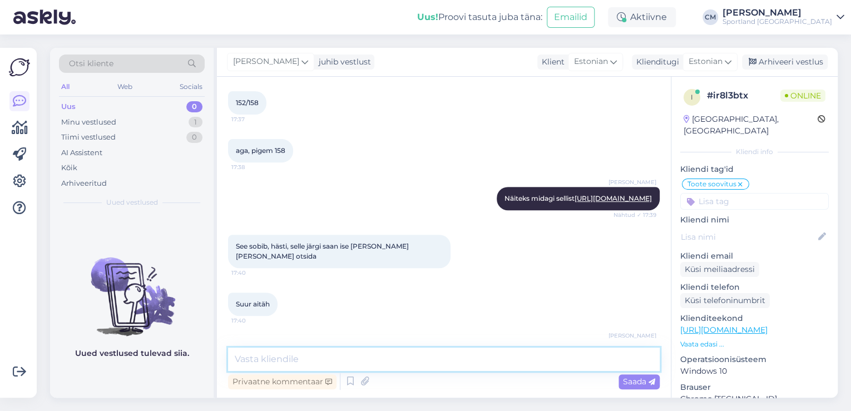
scroll to position [257, 0]
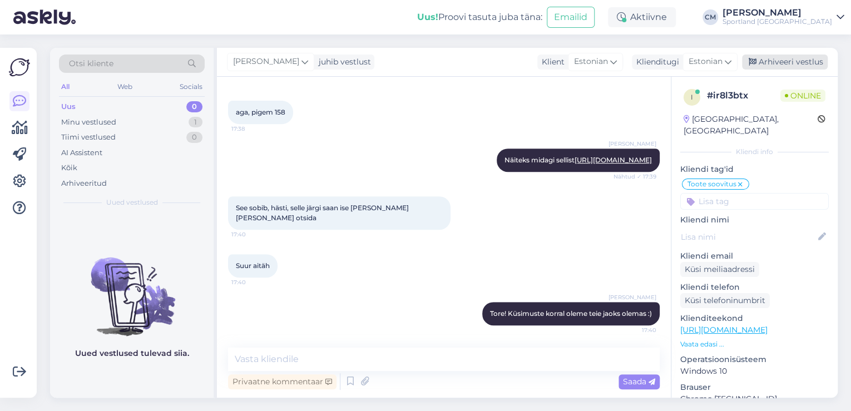
click at [800, 66] on div "Arhiveeri vestlus" at bounding box center [785, 62] width 86 height 15
